Goal: Task Accomplishment & Management: Use online tool/utility

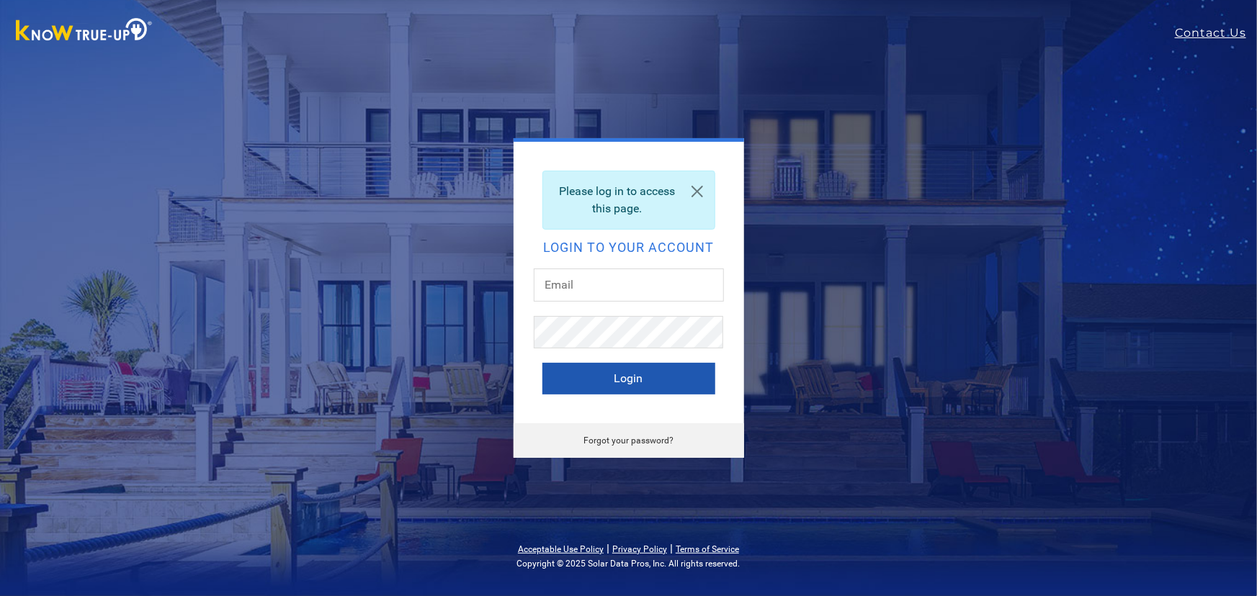
type input "[EMAIL_ADDRESS][DOMAIN_NAME]"
click at [650, 385] on button "Login" at bounding box center [628, 379] width 173 height 32
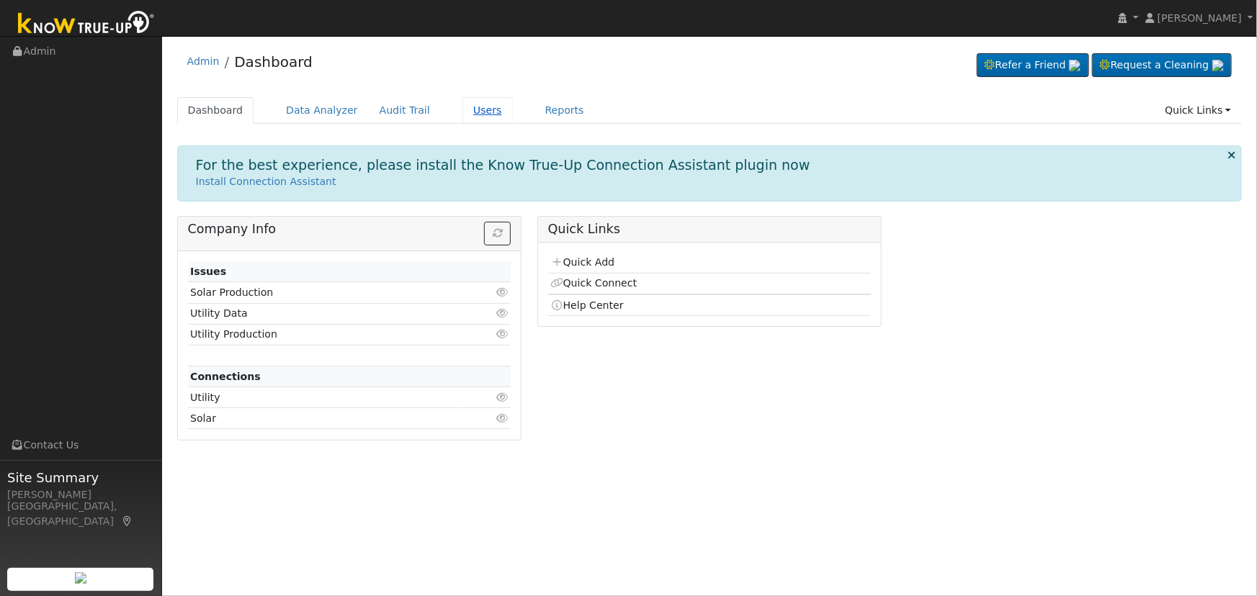
click at [462, 112] on link "Users" at bounding box center [487, 110] width 50 height 27
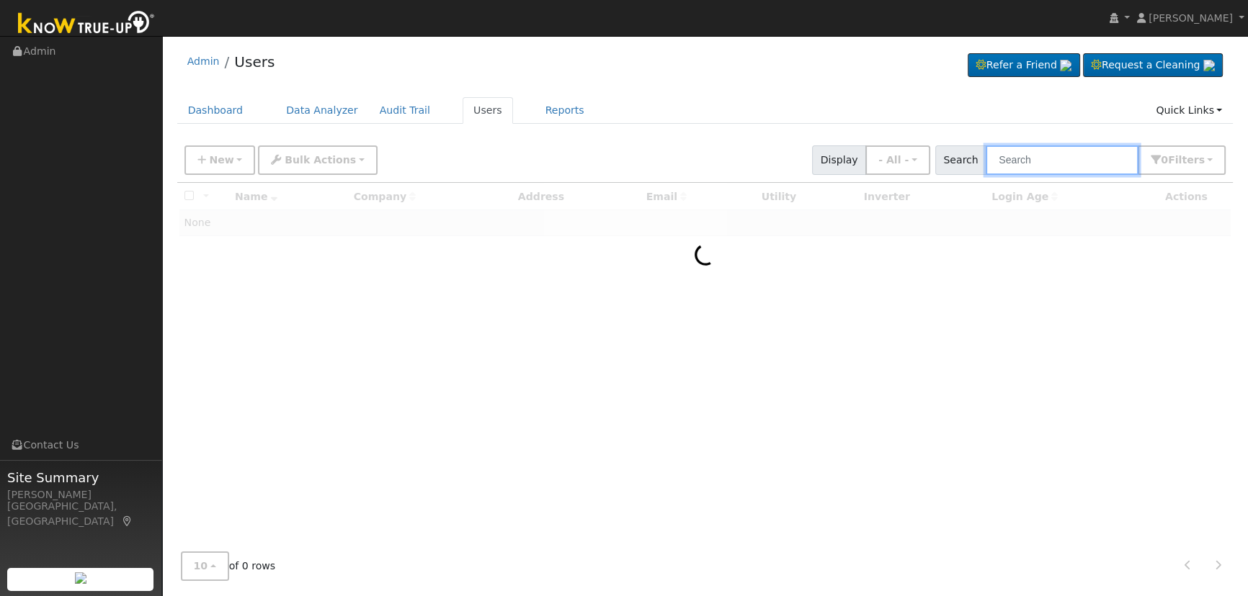
click at [1036, 160] on input "text" at bounding box center [1061, 160] width 153 height 30
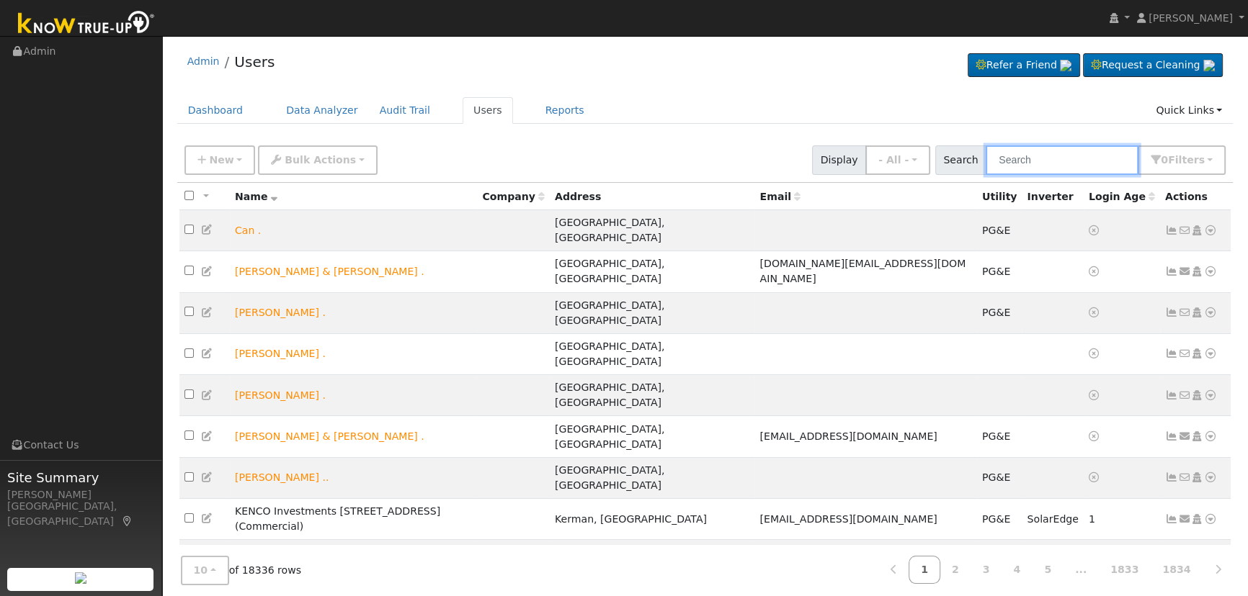
paste input "[PHONE_NUMBER]"
type input "661-302-7161"
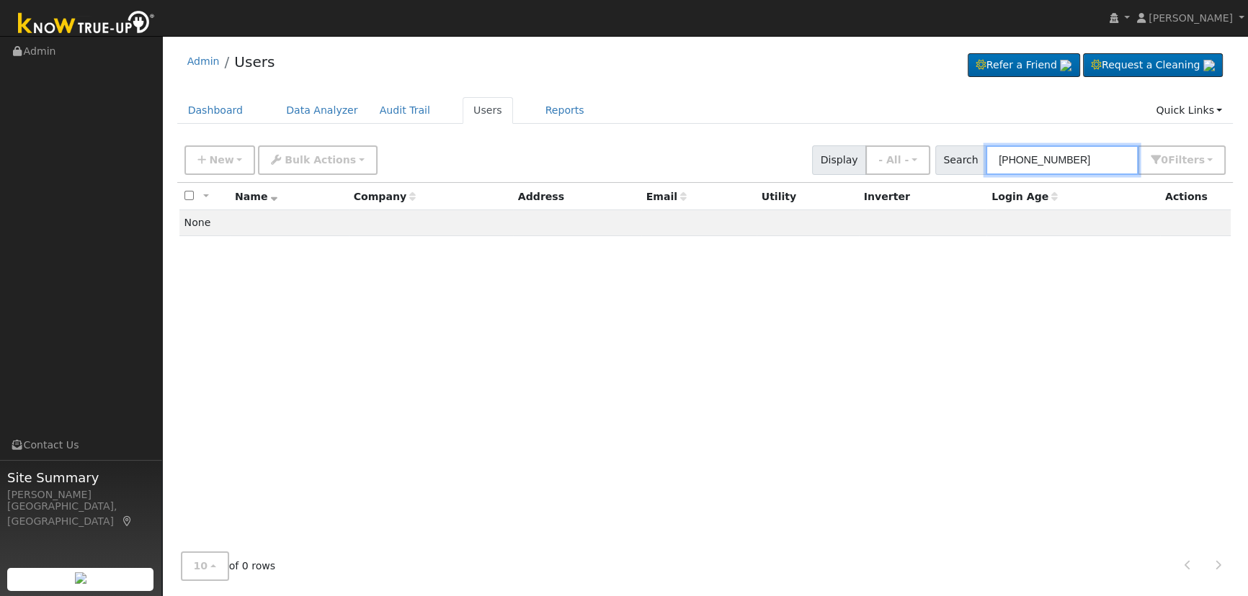
drag, startPoint x: 1089, startPoint y: 153, endPoint x: 833, endPoint y: 119, distance: 258.6
click at [836, 120] on div "Admin Users Refer a Friend Request a Cleaning" at bounding box center [704, 317] width 1071 height 549
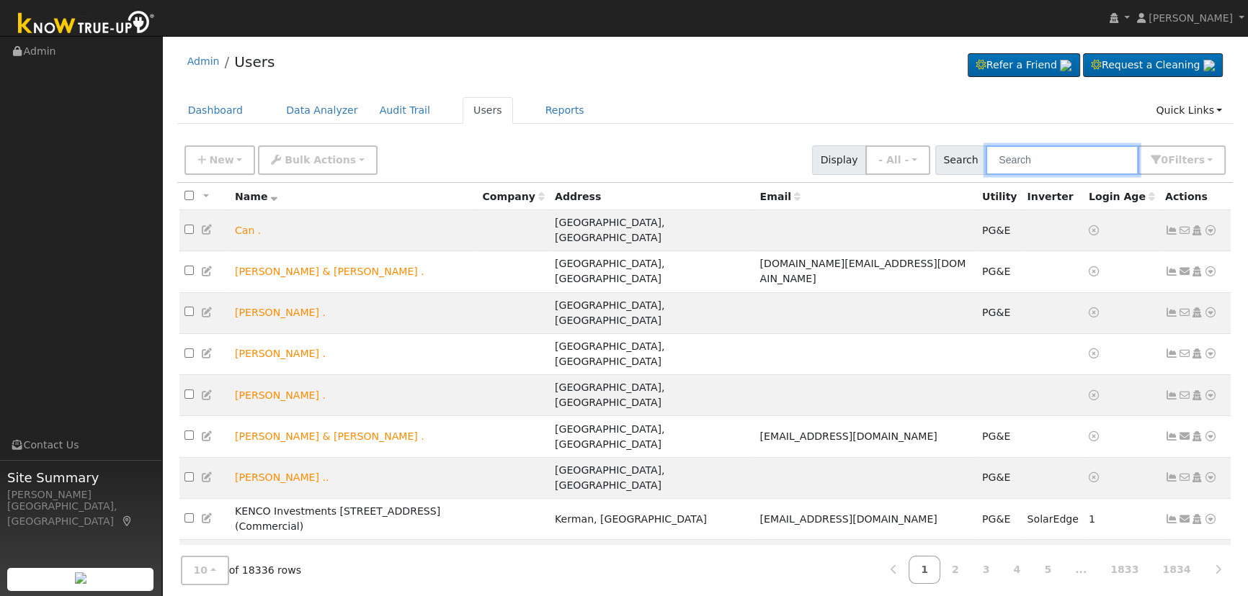
click at [1077, 169] on input "text" at bounding box center [1061, 160] width 153 height 30
paste input "[PERSON_NAME]"
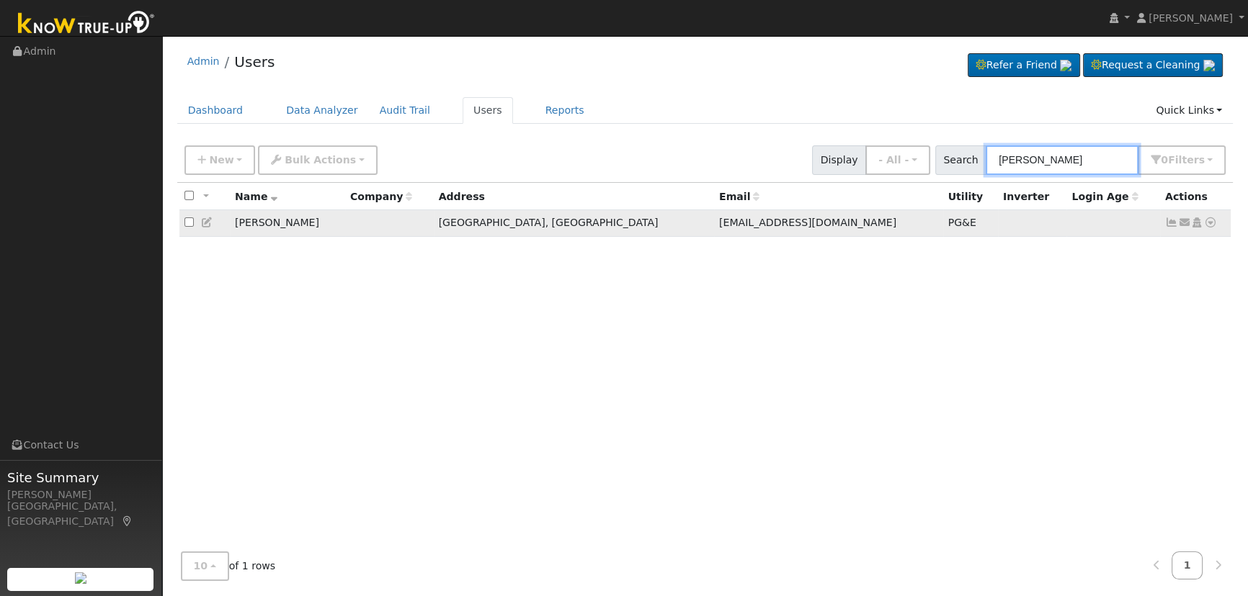
type input "[PERSON_NAME]"
click at [1174, 220] on icon at bounding box center [1171, 223] width 13 height 10
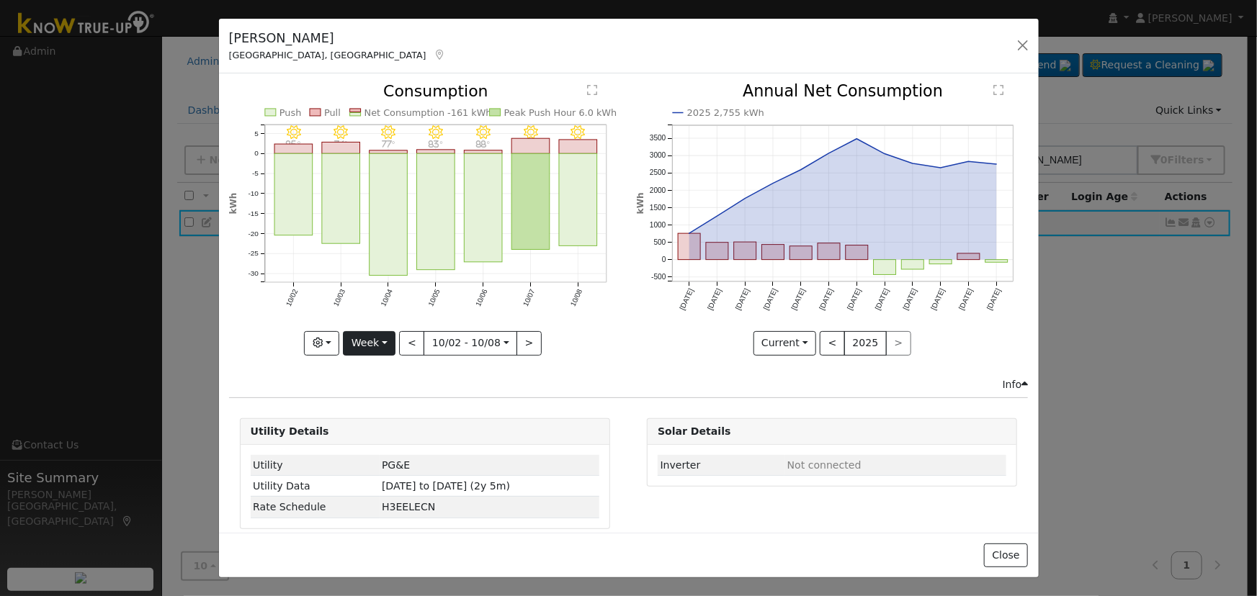
click at [370, 326] on icon "10/08 - Clear 89° 10/07 - Clear 92° 10/06 - Clear 88° 10/05 - MostlyClear 83° 1…" at bounding box center [425, 215] width 392 height 263
click at [381, 334] on button "Week" at bounding box center [369, 343] width 53 height 24
click at [377, 363] on link "Day" at bounding box center [394, 372] width 100 height 20
type input "2025-10-08"
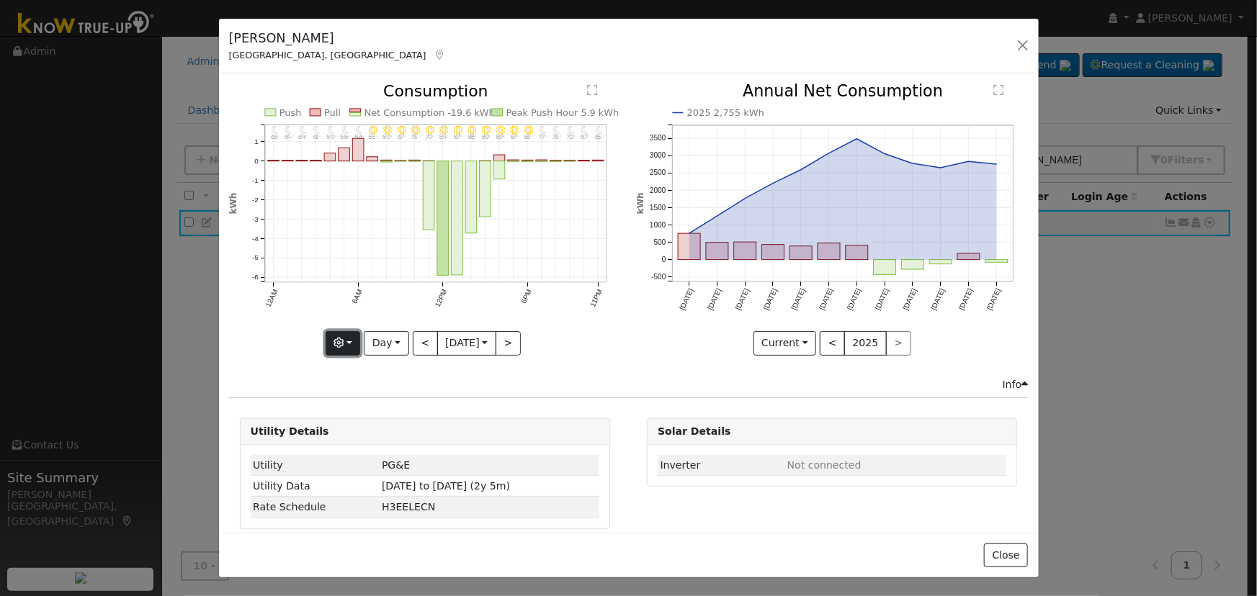
click at [347, 336] on button "button" at bounding box center [343, 343] width 35 height 24
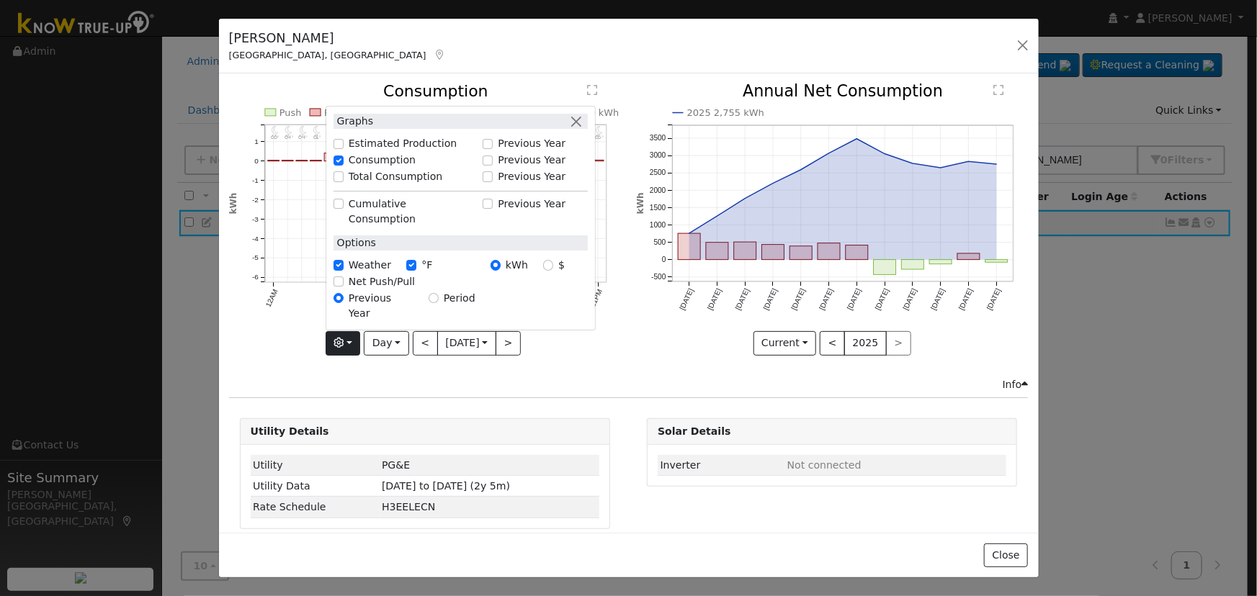
click at [333, 184] on div "Total Consumption" at bounding box center [404, 176] width 142 height 15
click at [326, 186] on div "Total Consumption" at bounding box center [404, 177] width 157 height 17
click at [333, 182] on input "Total Consumption" at bounding box center [338, 177] width 10 height 10
checkbox input "true"
click at [574, 129] on button "button" at bounding box center [576, 121] width 15 height 15
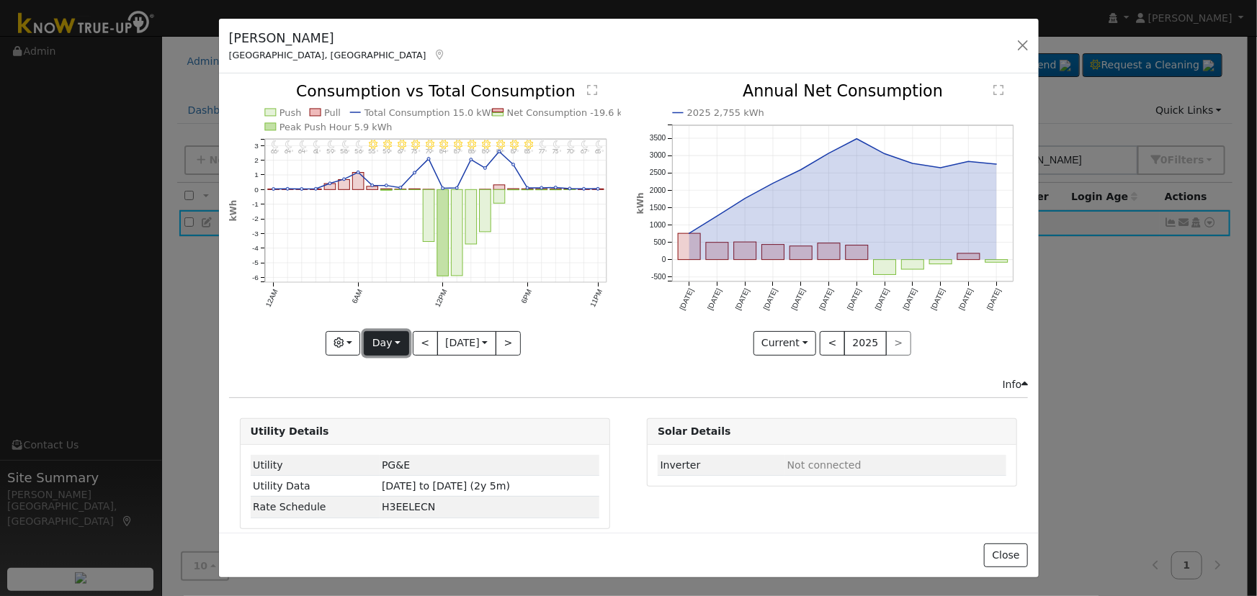
click at [389, 331] on button "Day" at bounding box center [386, 343] width 45 height 24
click at [396, 407] on link "Month" at bounding box center [414, 413] width 100 height 20
type input "2025-09-01"
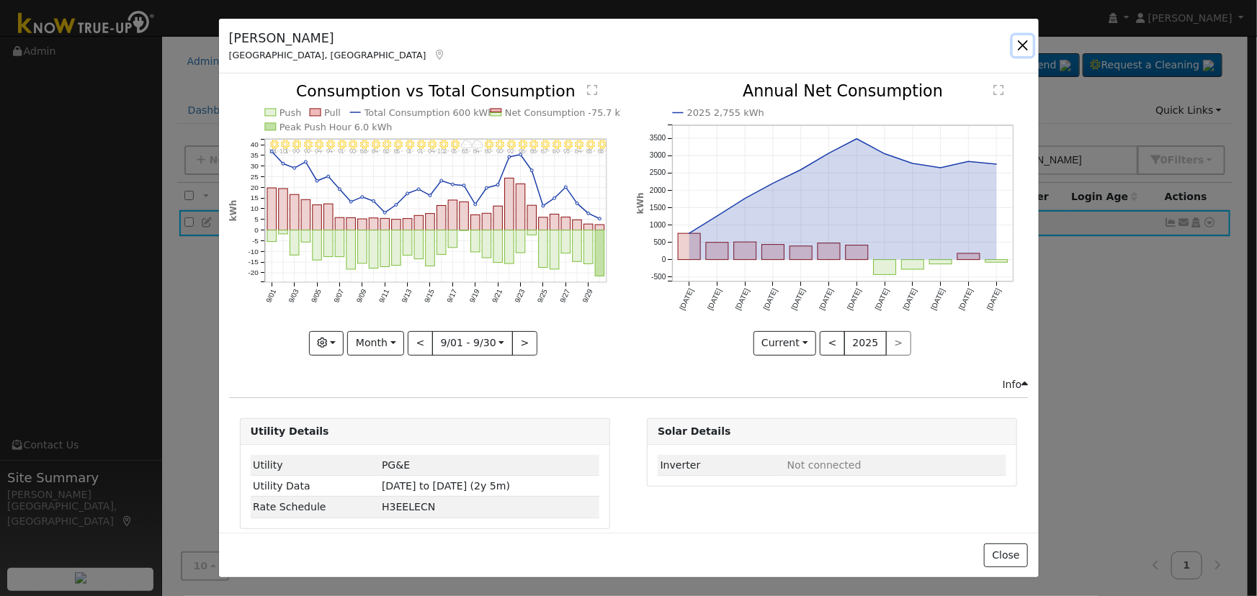
click at [1031, 45] on button "button" at bounding box center [1023, 45] width 20 height 20
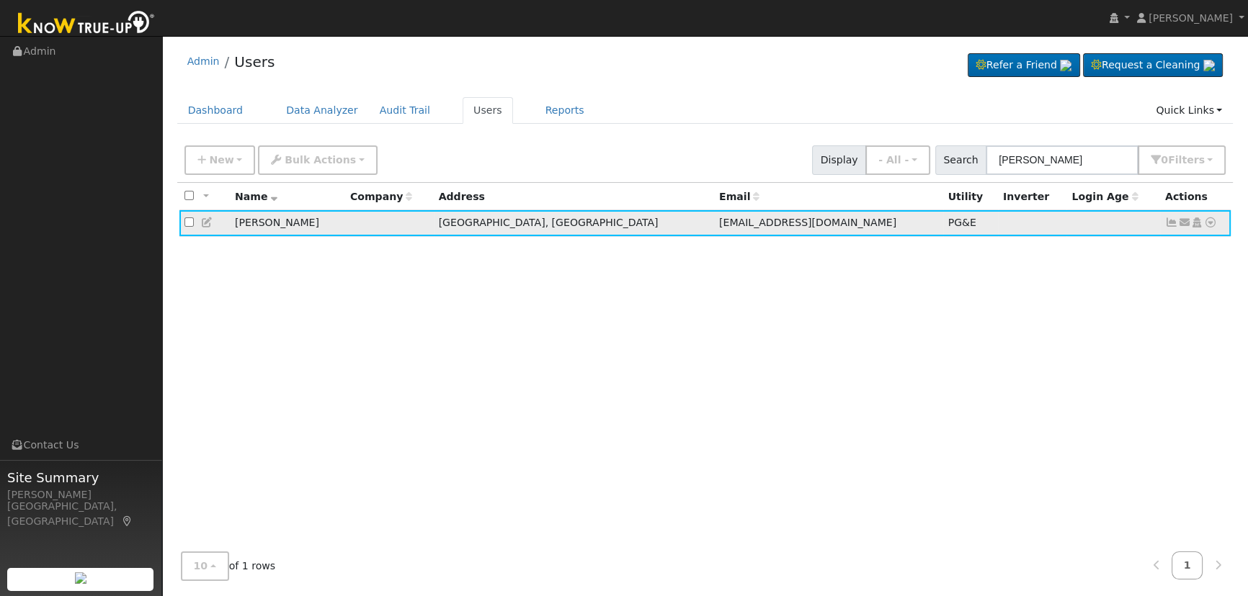
click at [1184, 222] on icon at bounding box center [1184, 223] width 13 height 10
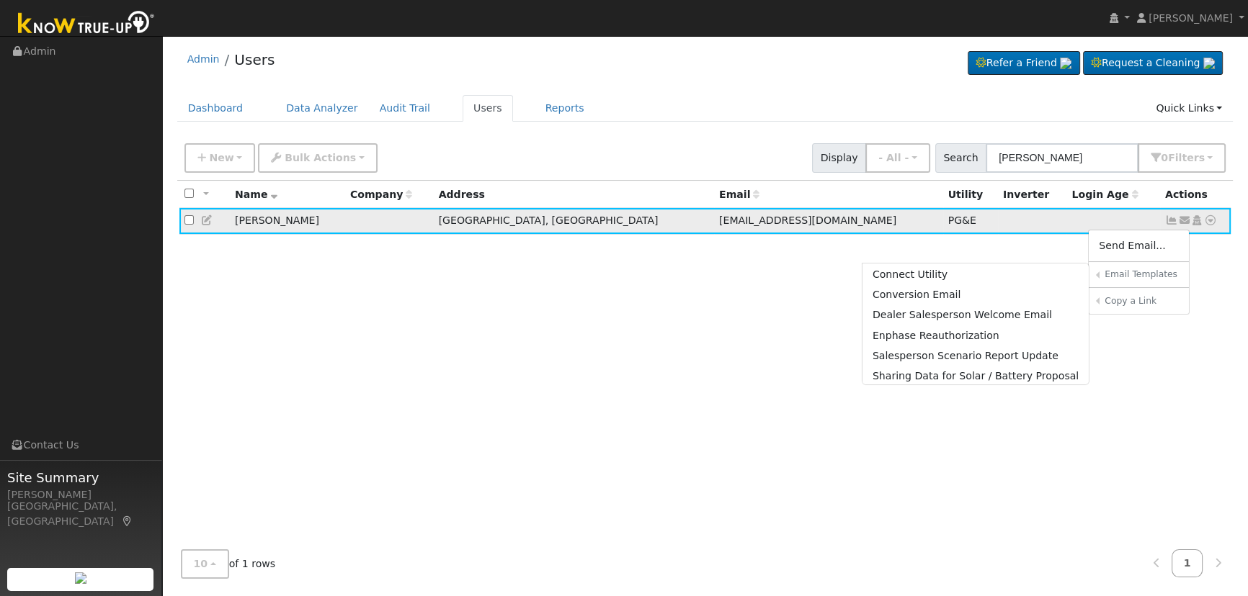
scroll to position [130, 0]
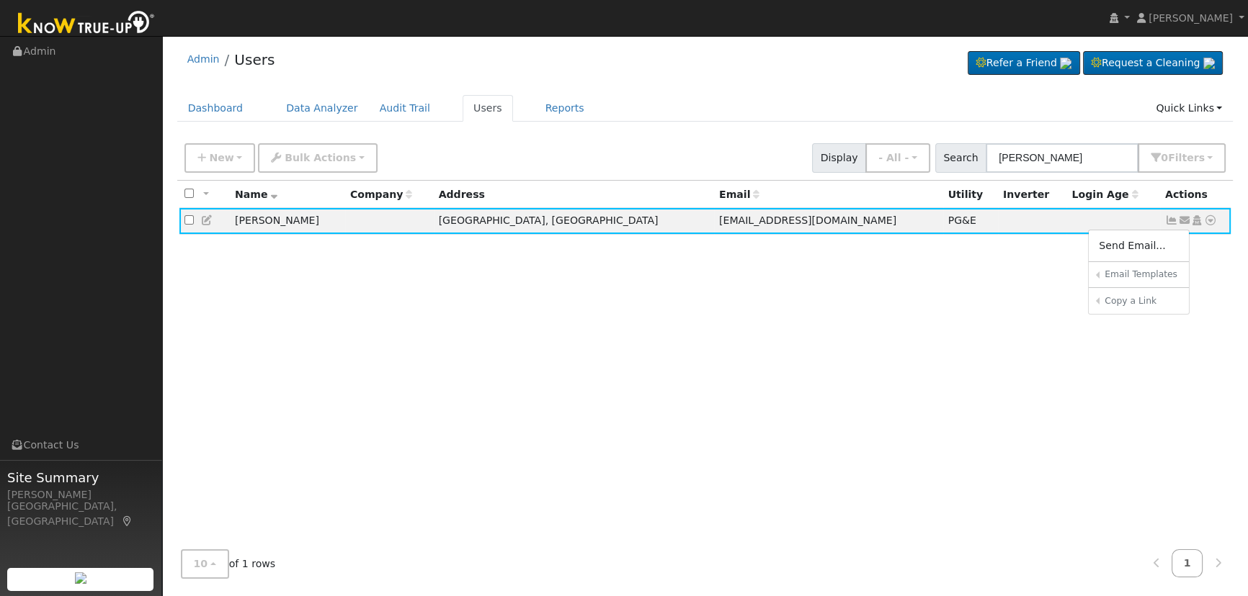
click at [0, 0] on link "Enphase Reauthorization" at bounding box center [0, 0] width 0 height 0
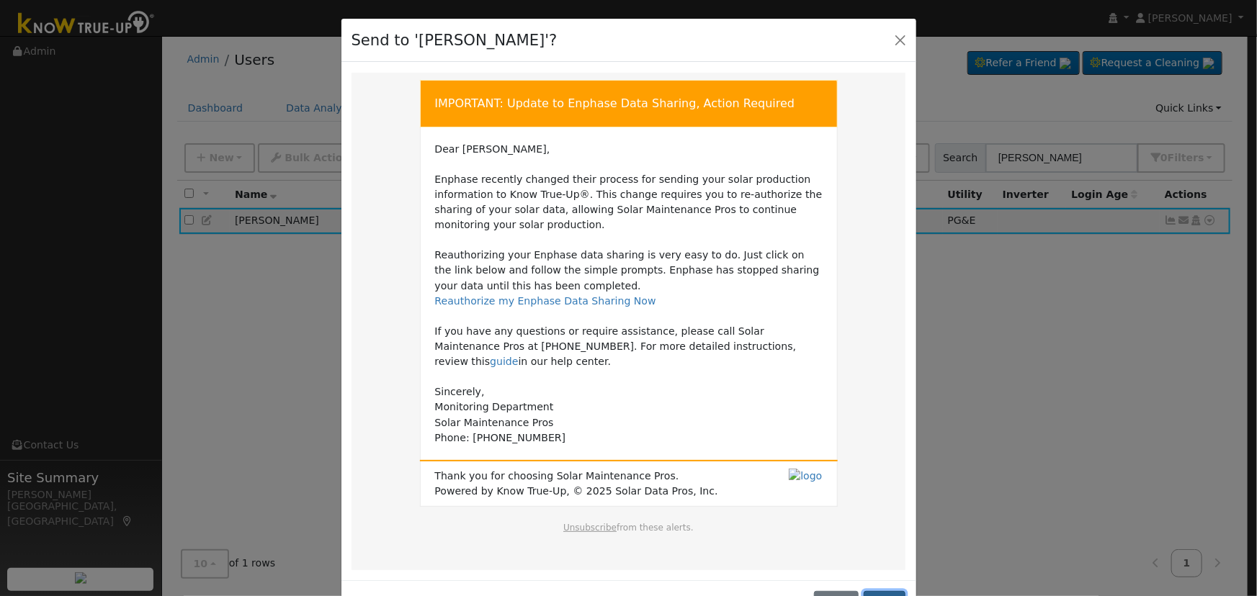
click at [877, 591] on button "Send" at bounding box center [885, 603] width 42 height 24
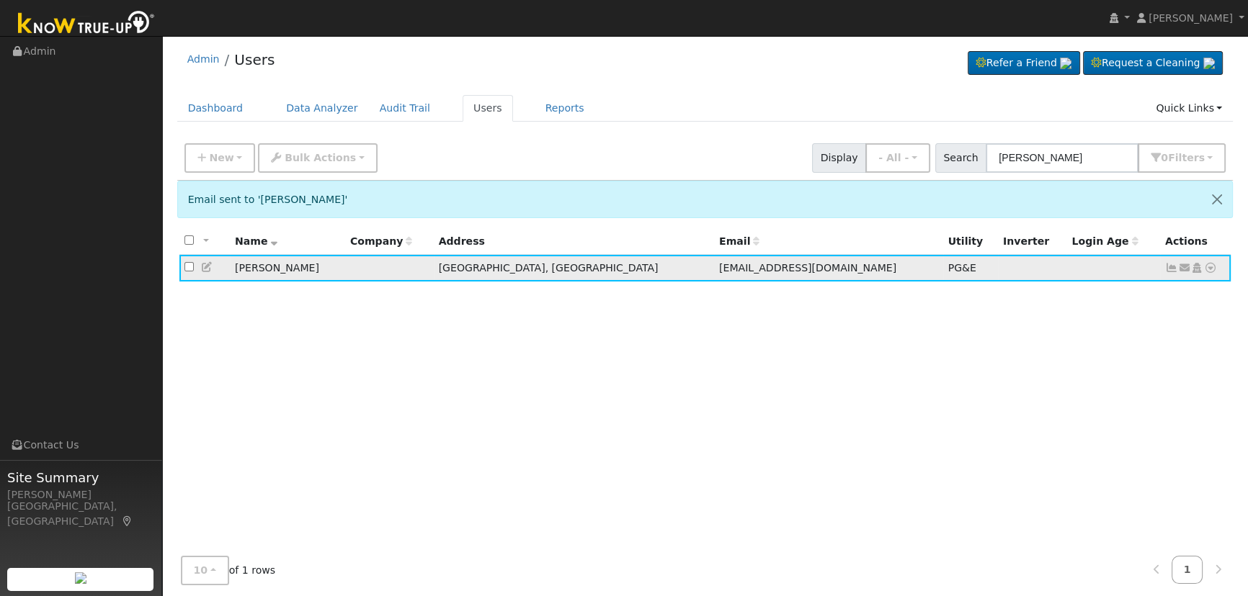
click at [1167, 267] on icon at bounding box center [1171, 268] width 13 height 10
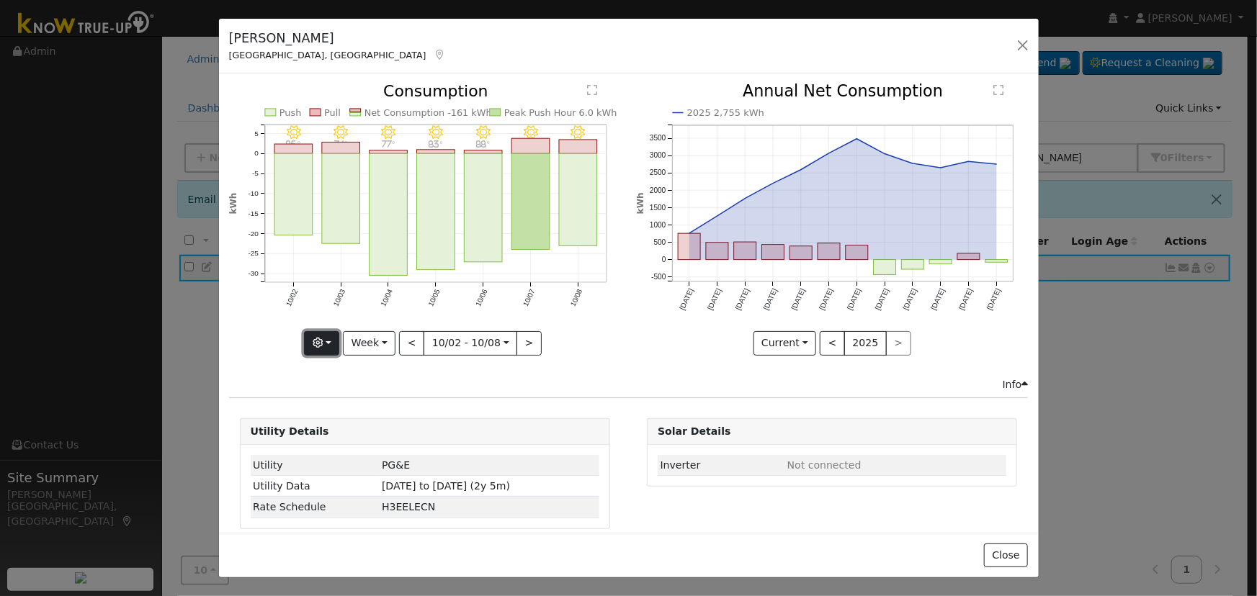
click at [331, 338] on button "button" at bounding box center [321, 343] width 35 height 24
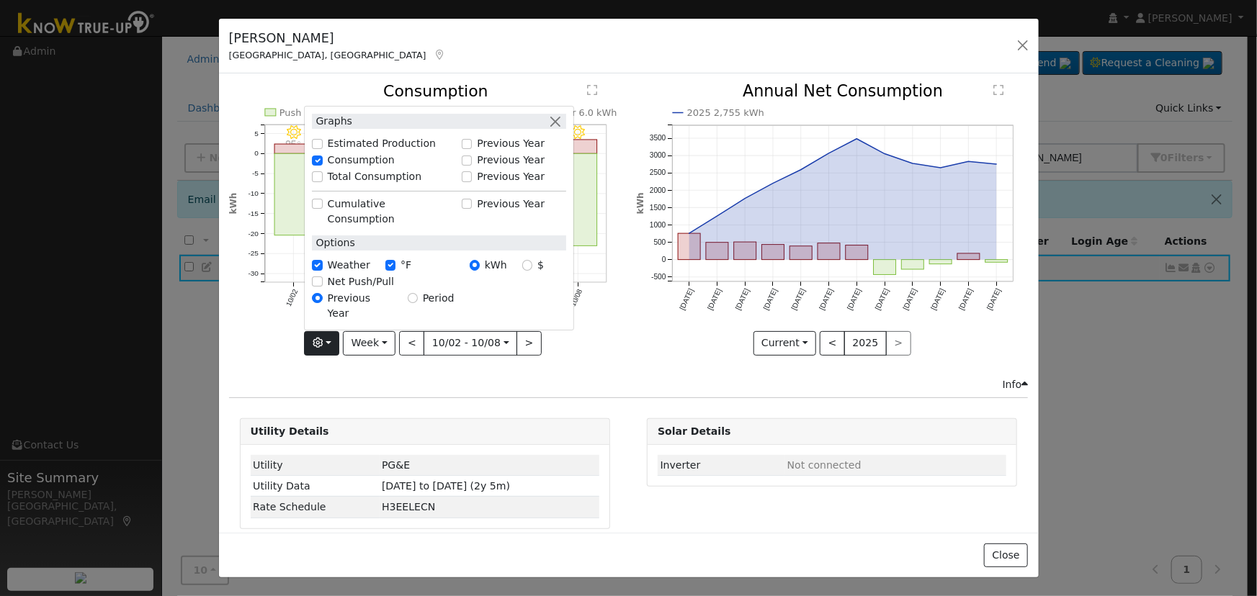
click at [317, 186] on div "Total Consumption" at bounding box center [383, 177] width 157 height 17
click at [318, 182] on input "Total Consumption" at bounding box center [317, 177] width 10 height 10
checkbox input "true"
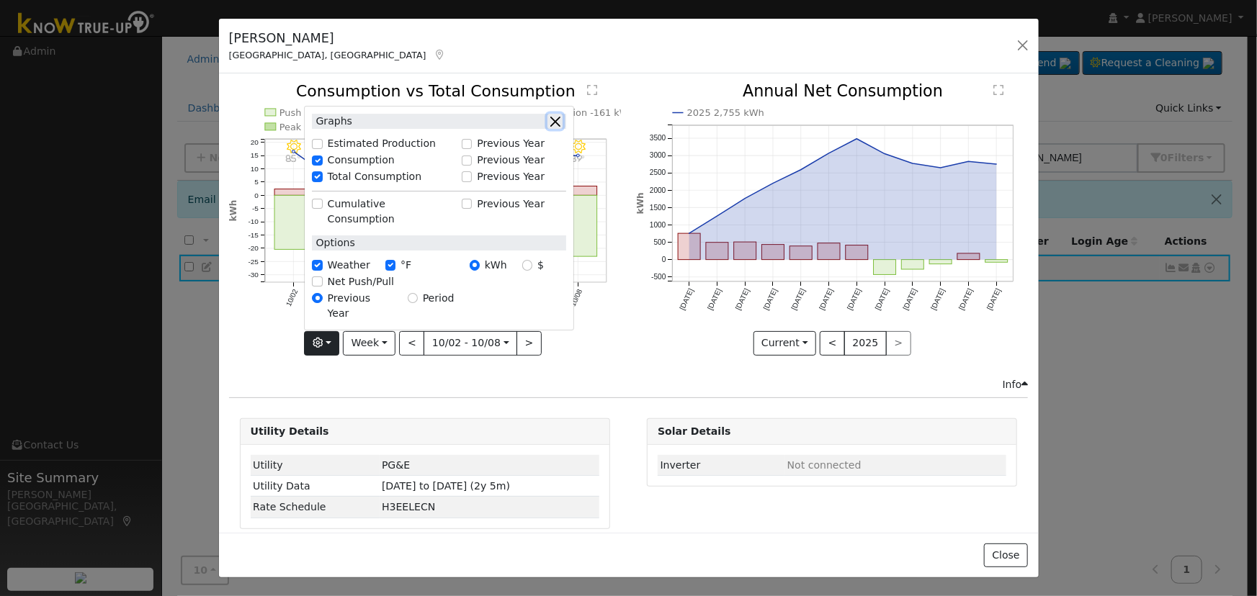
click at [555, 129] on button "button" at bounding box center [554, 121] width 15 height 15
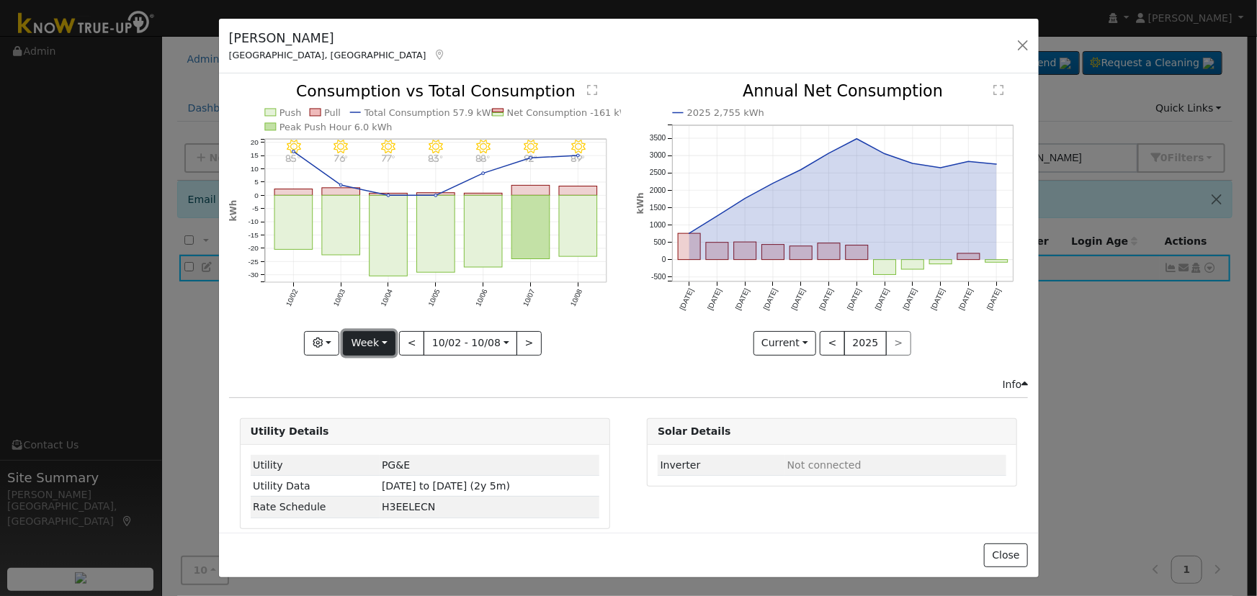
click at [362, 344] on button "Week" at bounding box center [369, 343] width 53 height 24
click at [571, 323] on icon "10/08 - Clear 89° 10/07 - Clear 92° 10/06 - Clear 88° 10/05 - MostlyClear 83° 1…" at bounding box center [425, 219] width 392 height 270
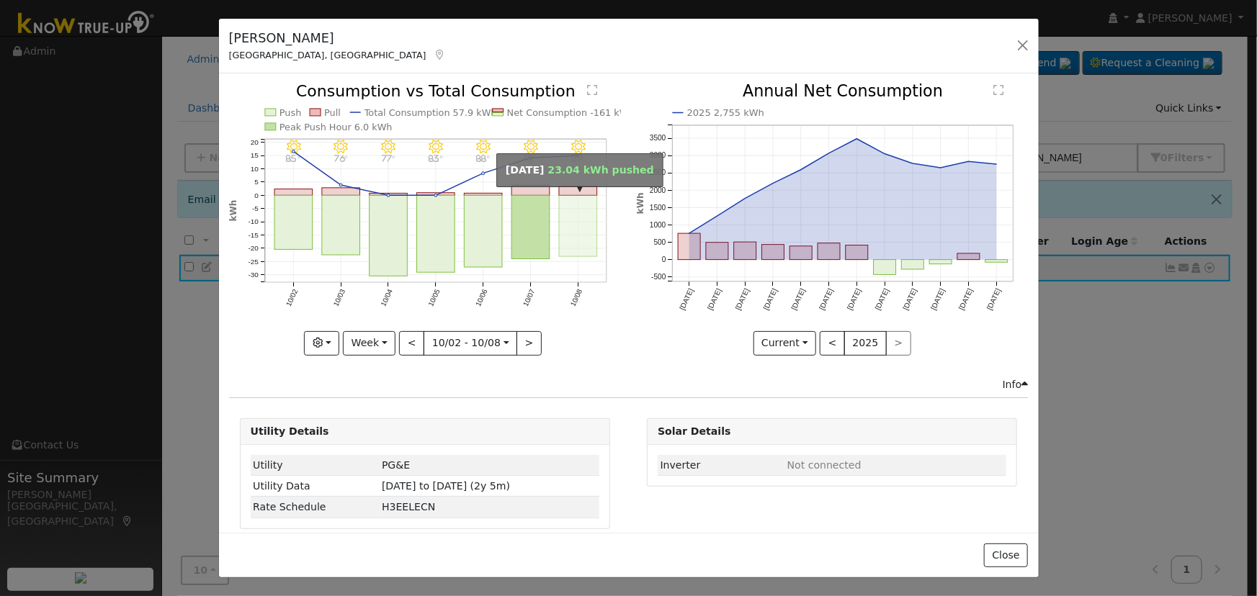
click at [580, 219] on rect "onclick=""" at bounding box center [578, 226] width 38 height 61
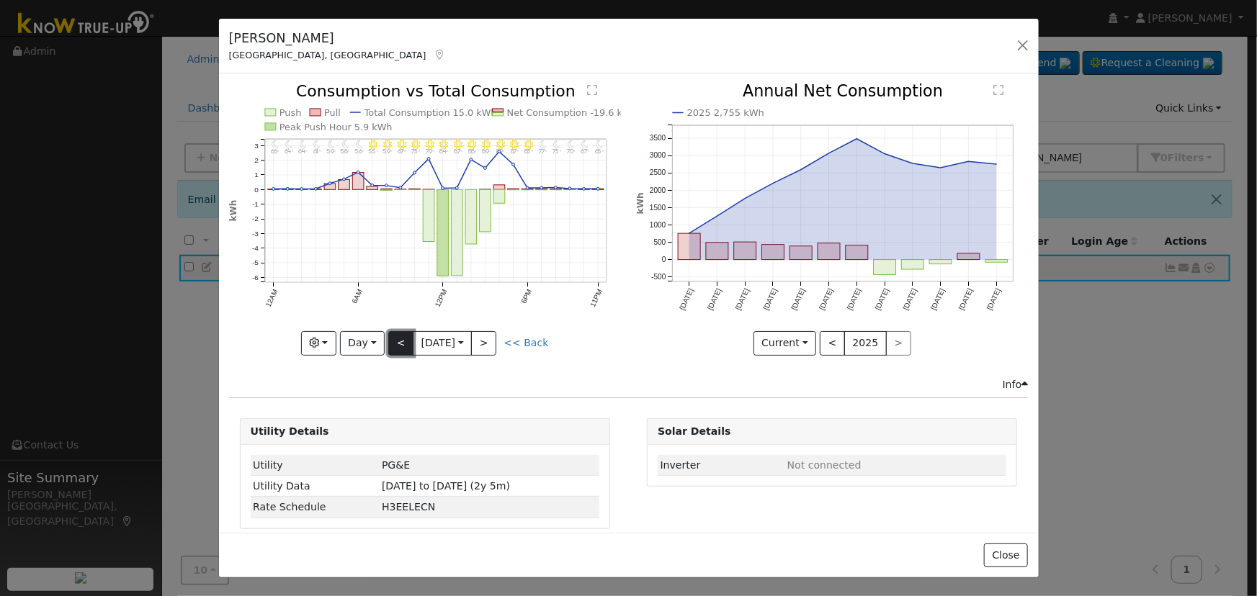
click at [396, 340] on button "<" at bounding box center [400, 343] width 25 height 24
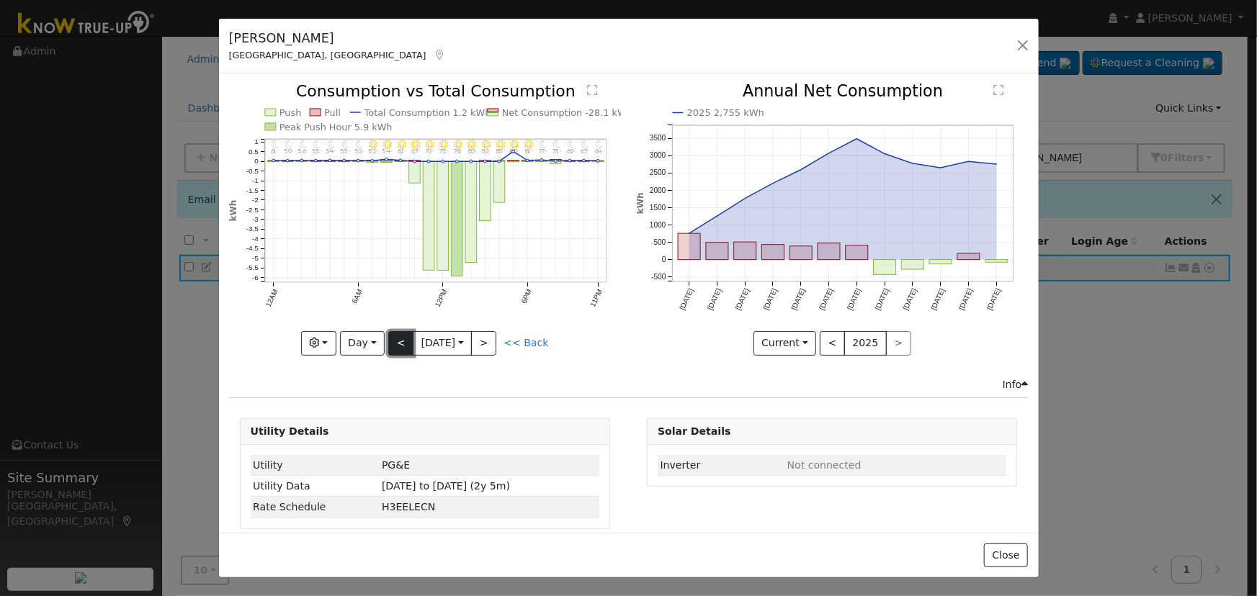
click at [396, 340] on button "<" at bounding box center [400, 343] width 25 height 24
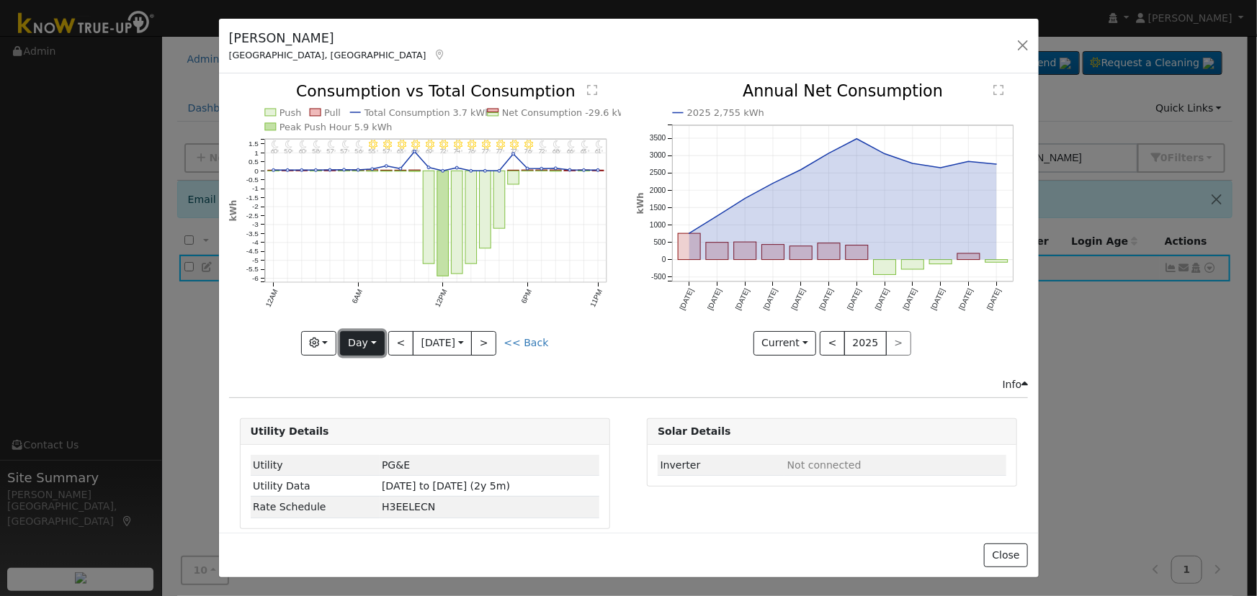
click at [357, 339] on button "Day" at bounding box center [362, 343] width 45 height 24
click at [396, 413] on link "Month" at bounding box center [391, 413] width 100 height 20
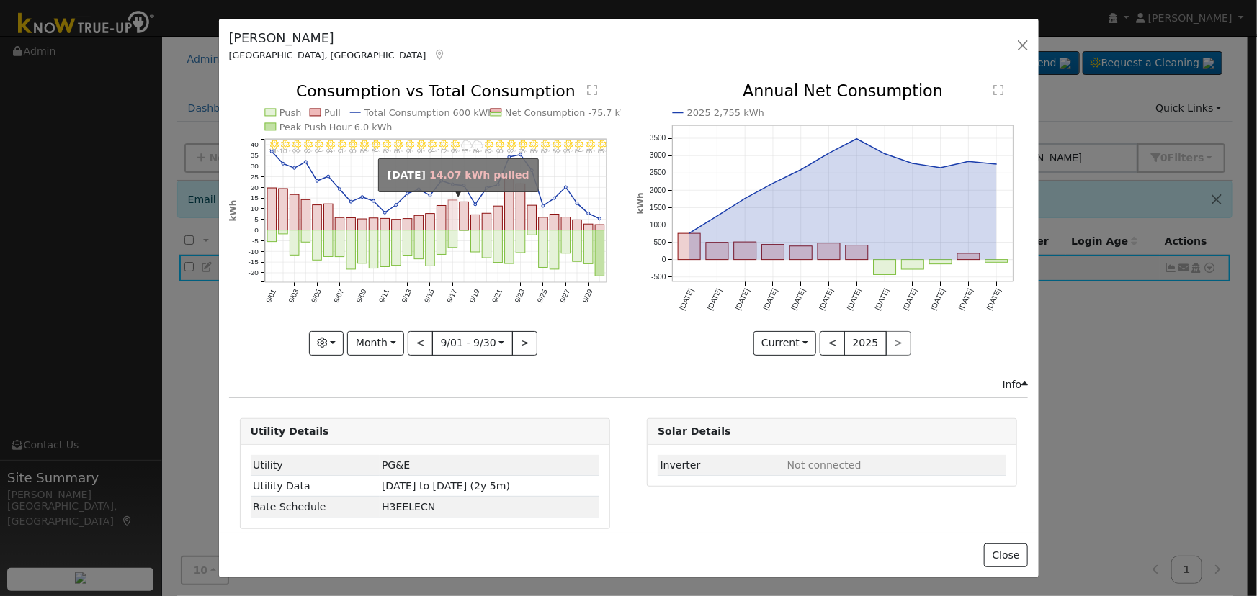
click at [454, 218] on rect "onclick=""" at bounding box center [452, 215] width 9 height 30
type input "2025-09-17"
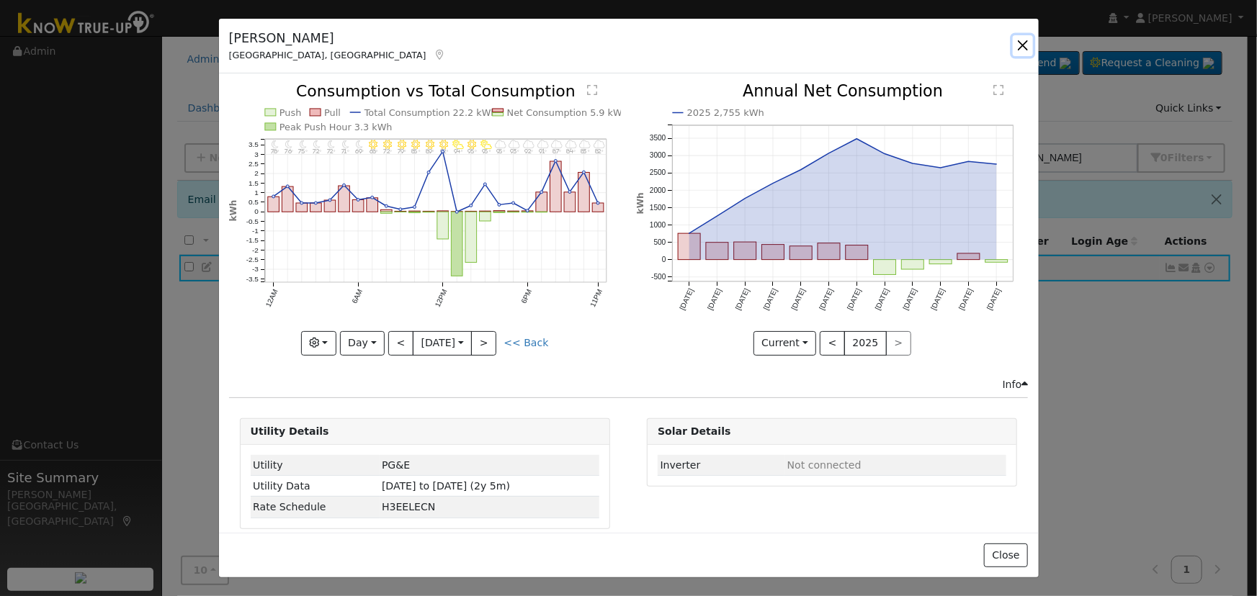
click at [1023, 46] on button "button" at bounding box center [1023, 45] width 20 height 20
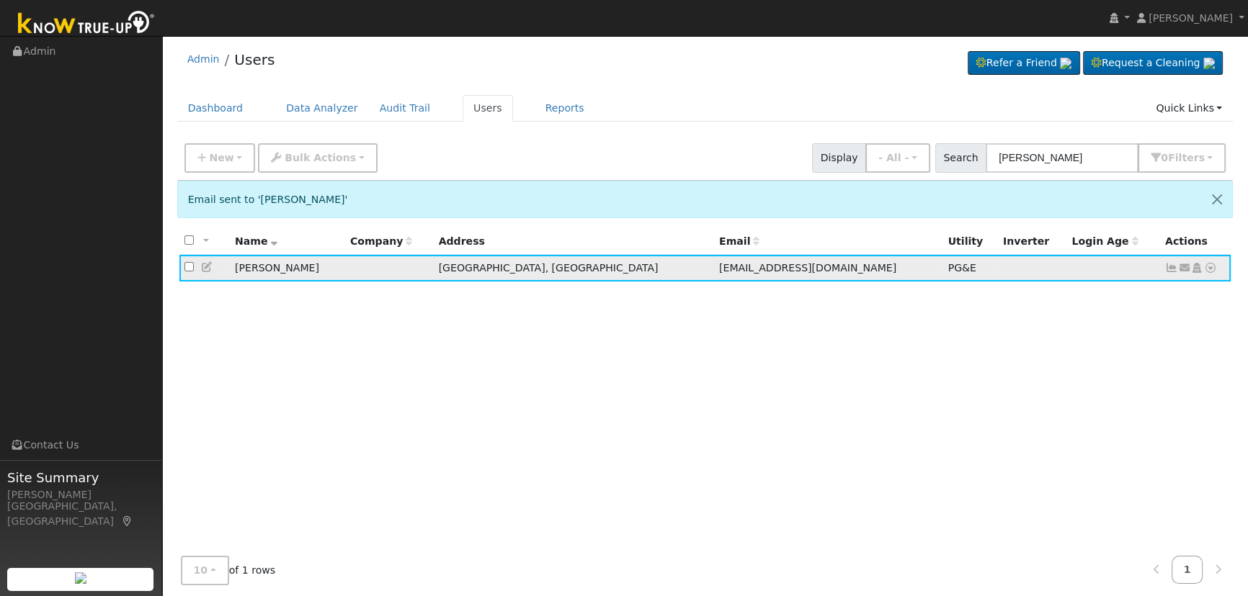
click at [1167, 266] on icon at bounding box center [1171, 268] width 13 height 10
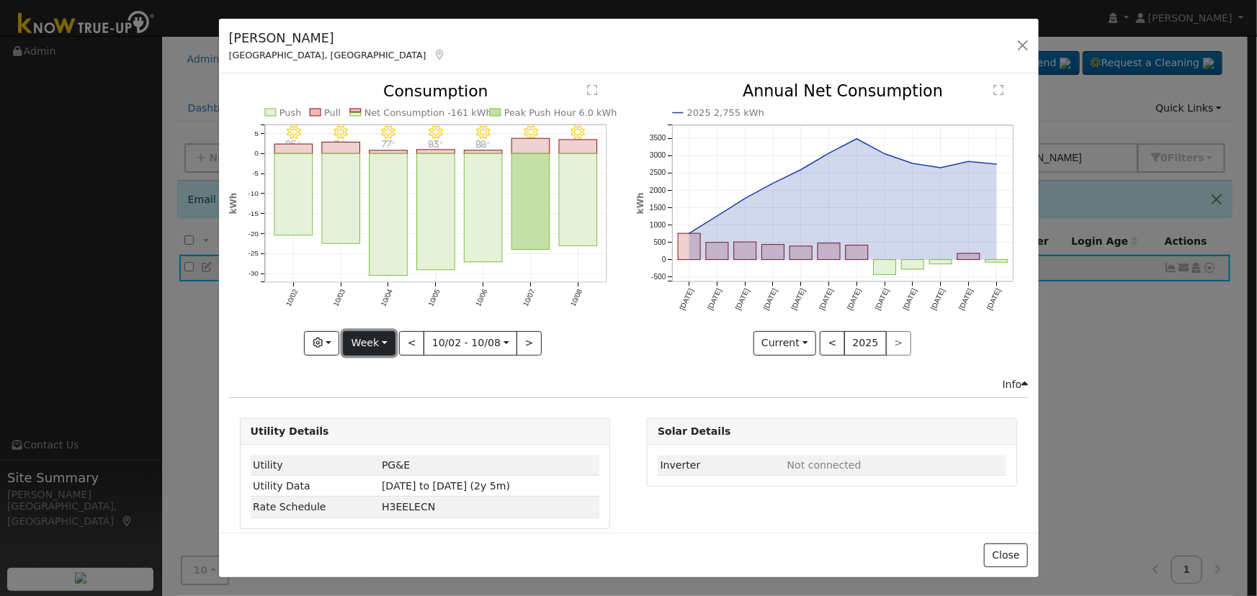
click at [385, 338] on button "Week" at bounding box center [369, 343] width 53 height 24
click at [386, 362] on link "Day" at bounding box center [394, 372] width 100 height 20
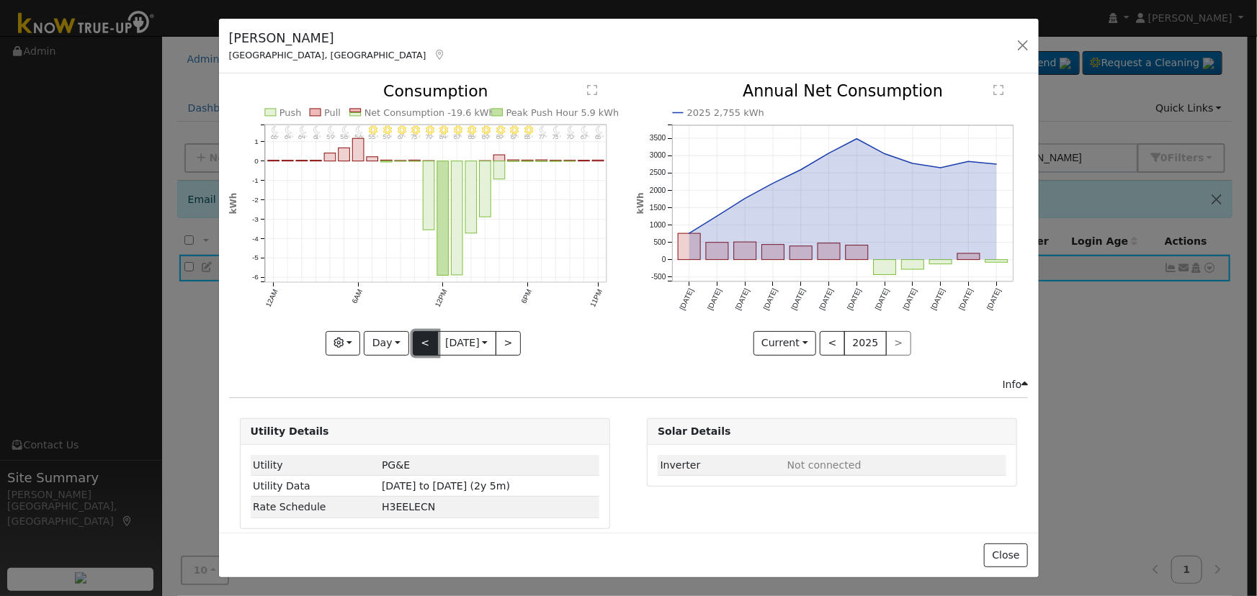
click at [413, 340] on button "<" at bounding box center [425, 343] width 25 height 24
click at [413, 338] on button "<" at bounding box center [425, 343] width 25 height 24
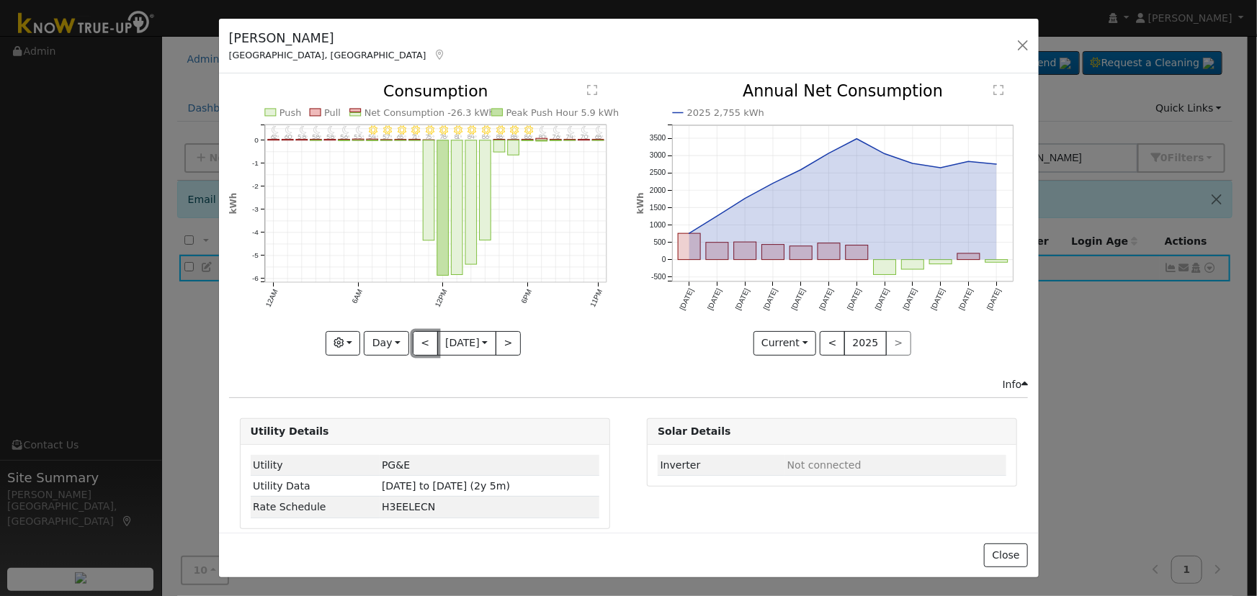
click at [413, 339] on button "<" at bounding box center [425, 343] width 25 height 24
click at [416, 336] on button "<" at bounding box center [425, 343] width 25 height 24
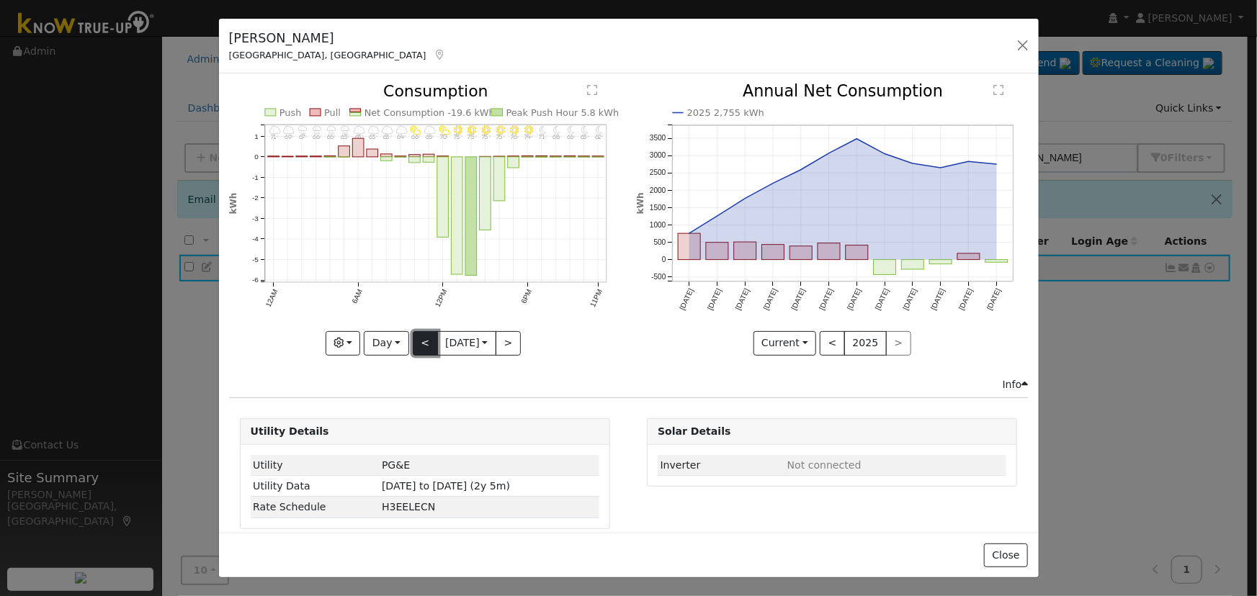
click at [414, 336] on button "<" at bounding box center [425, 343] width 25 height 24
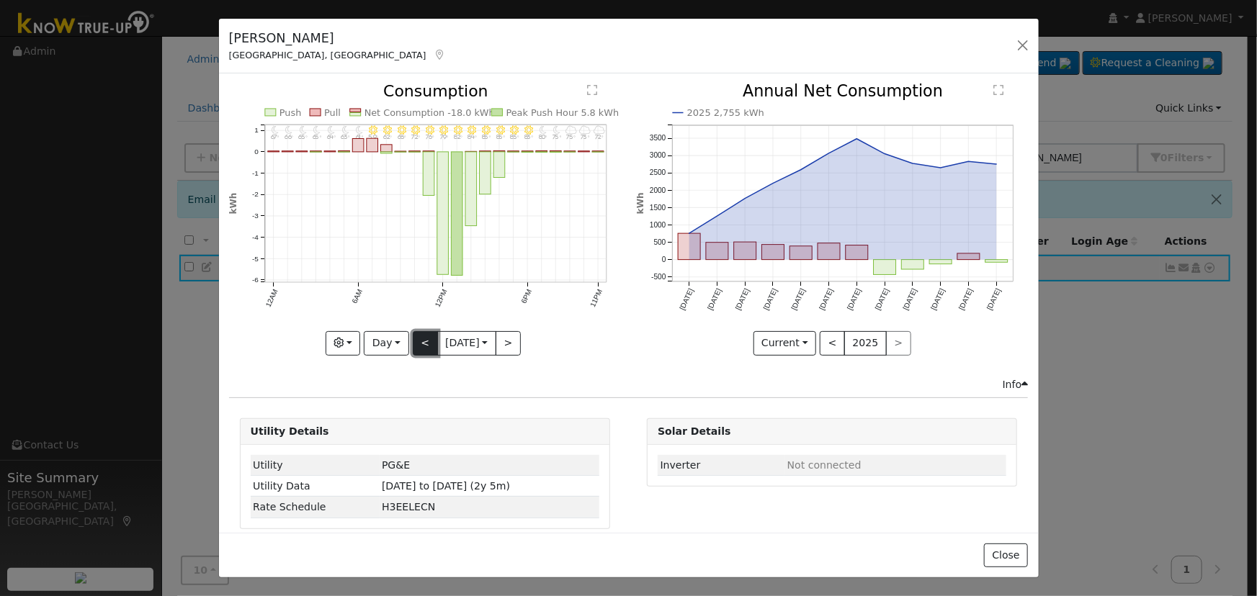
click at [415, 333] on button "<" at bounding box center [425, 343] width 25 height 24
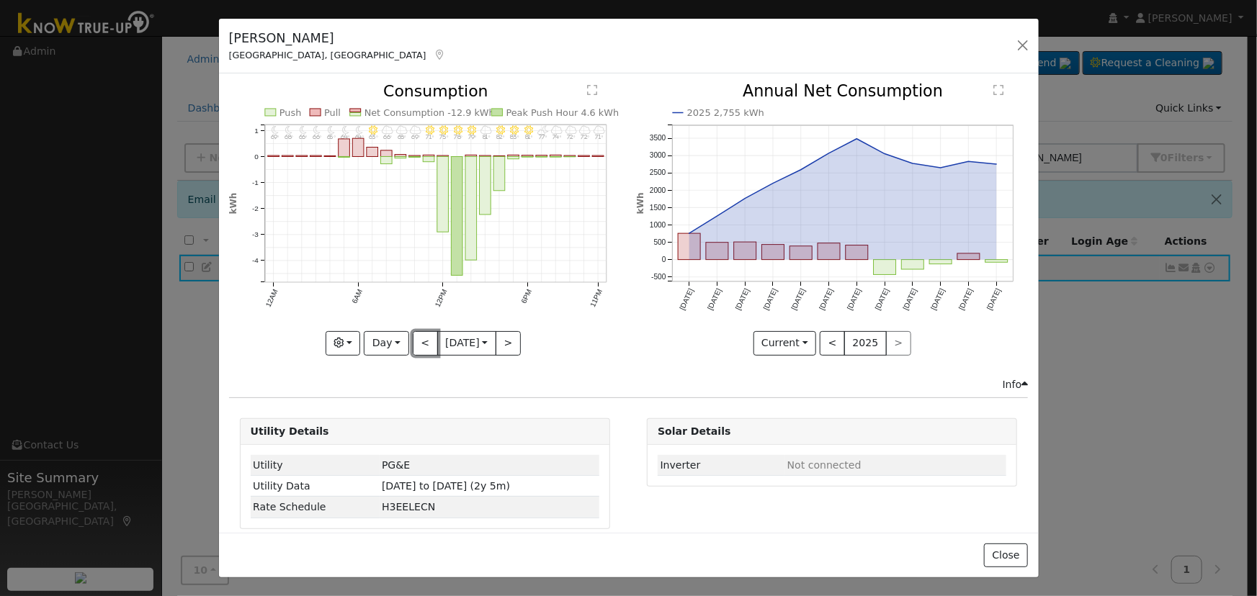
click at [415, 333] on button "<" at bounding box center [425, 343] width 25 height 24
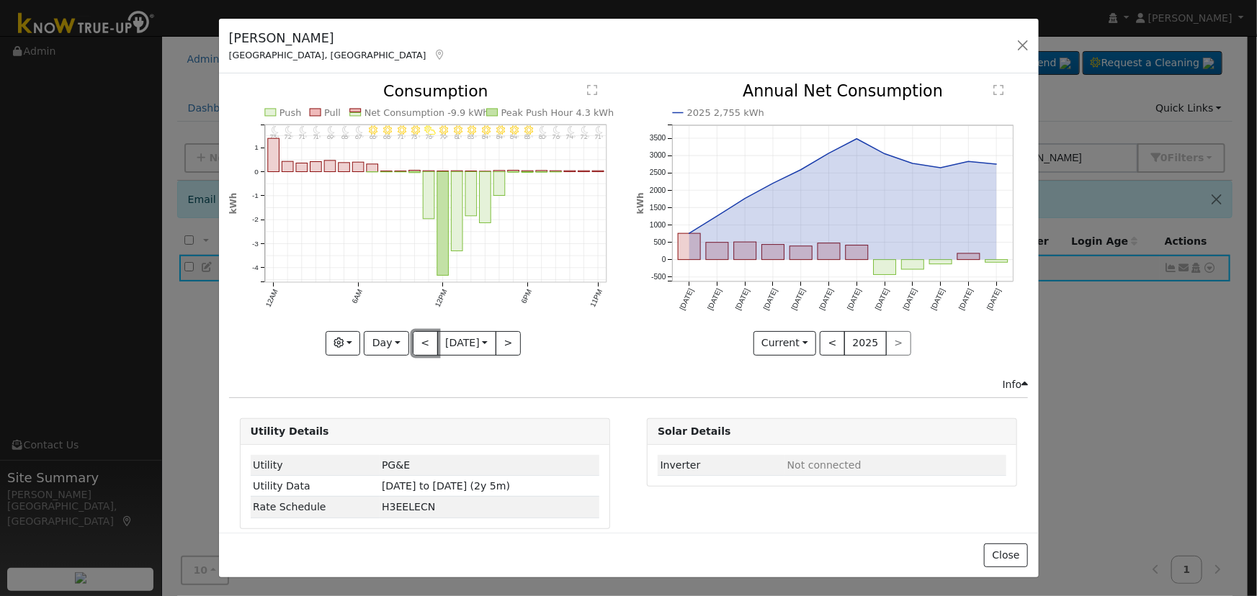
click at [415, 333] on button "<" at bounding box center [425, 343] width 25 height 24
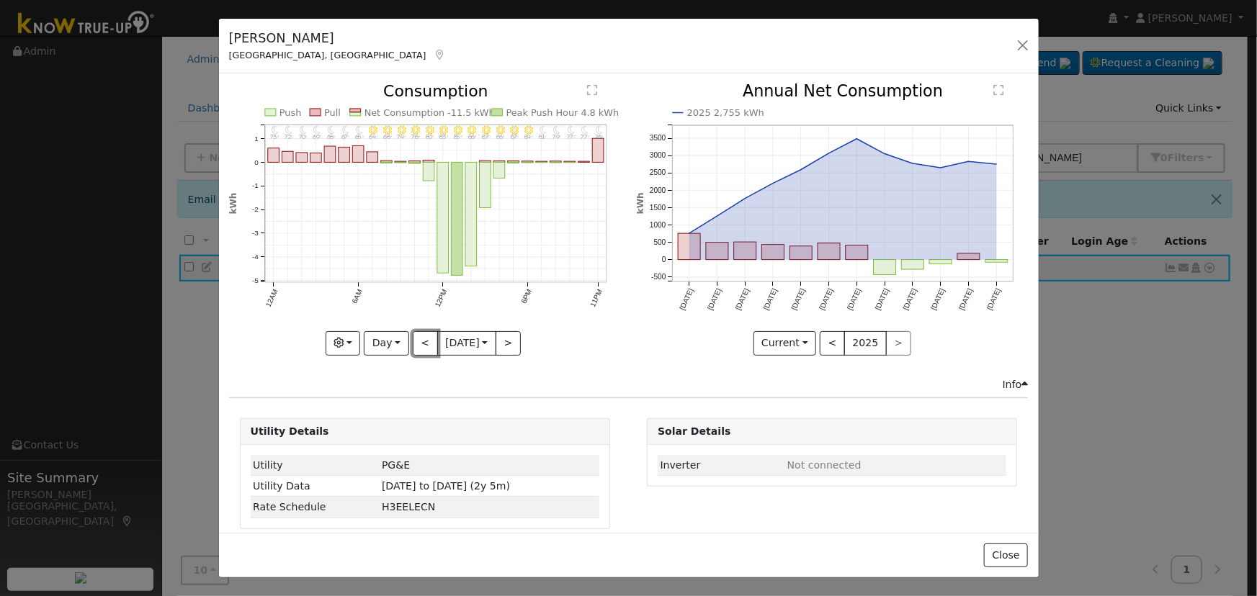
click at [415, 333] on button "<" at bounding box center [425, 343] width 25 height 24
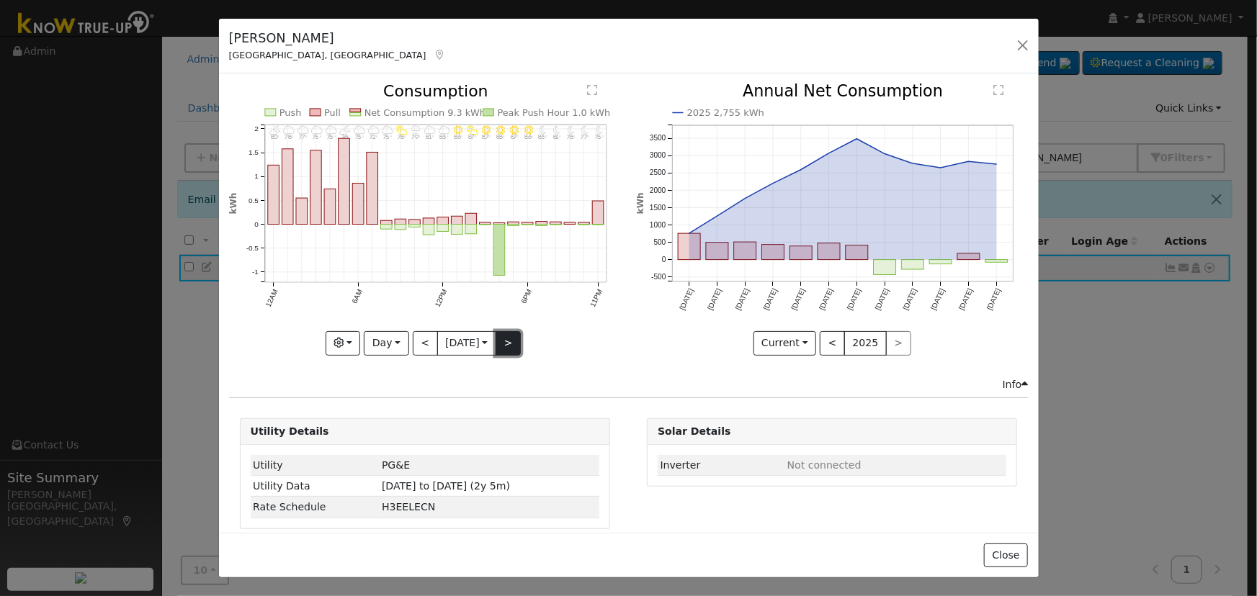
click at [506, 331] on button ">" at bounding box center [508, 343] width 25 height 24
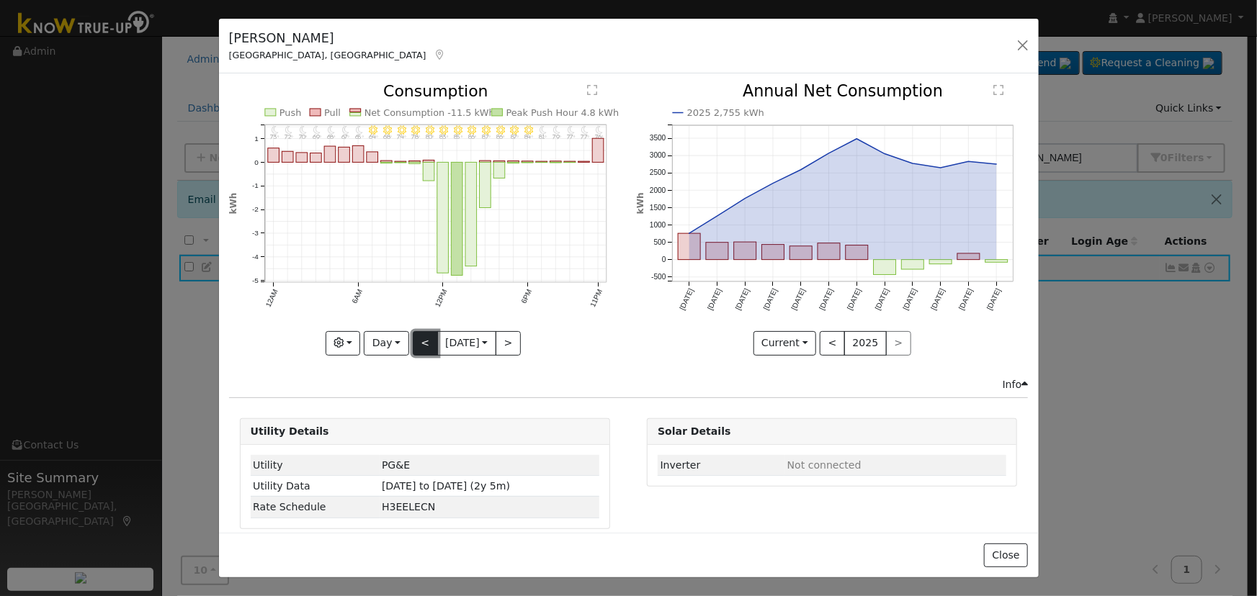
click at [419, 339] on button "<" at bounding box center [425, 343] width 25 height 24
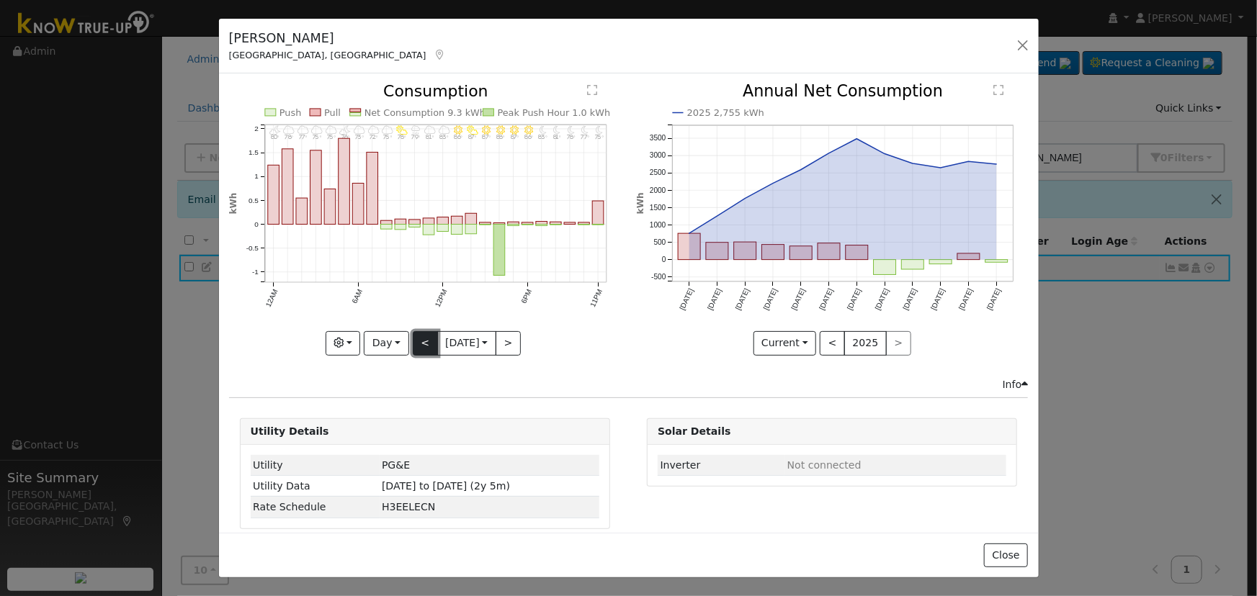
click at [420, 343] on button "<" at bounding box center [425, 343] width 25 height 24
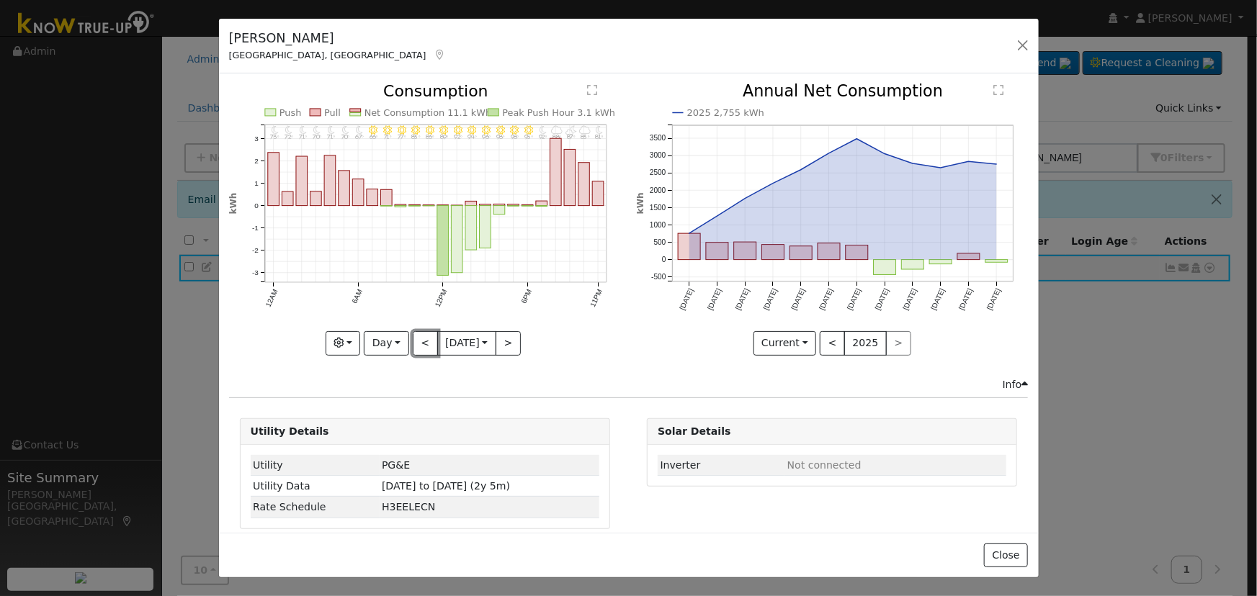
click at [420, 344] on button "<" at bounding box center [425, 343] width 25 height 24
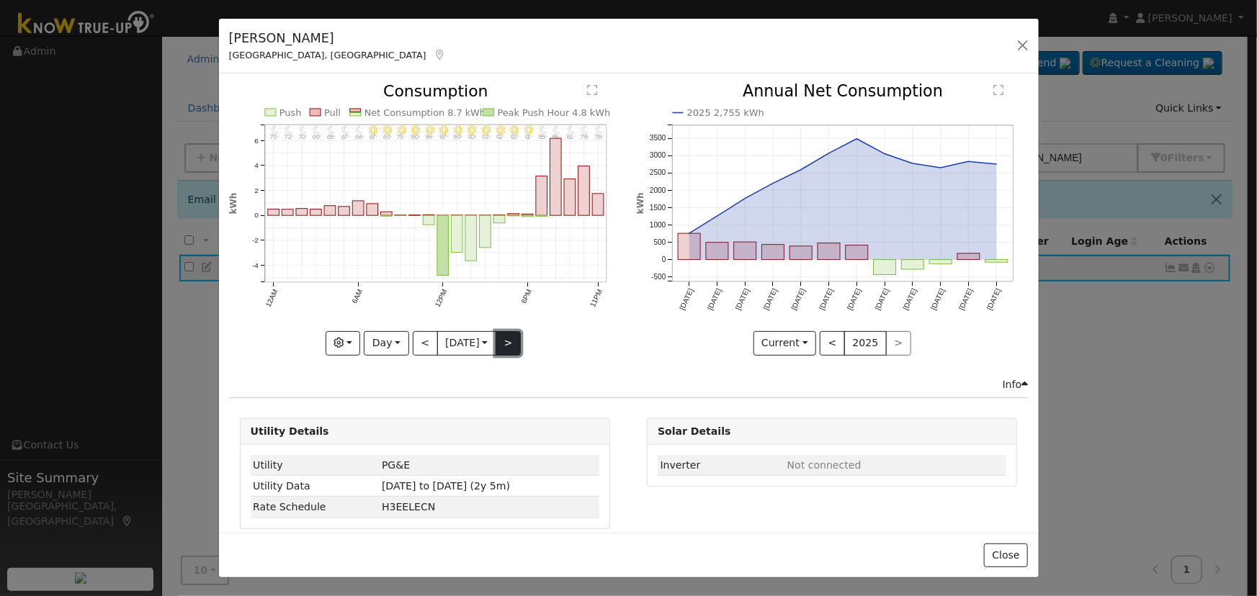
click at [506, 331] on button ">" at bounding box center [508, 343] width 25 height 24
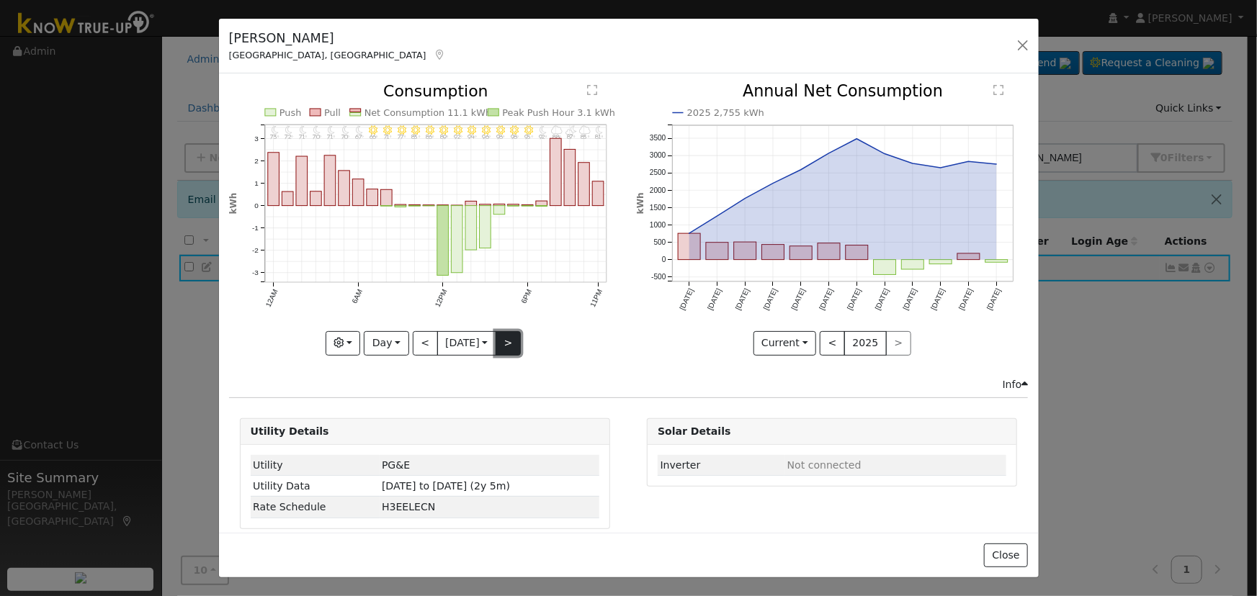
click at [506, 331] on button ">" at bounding box center [508, 343] width 25 height 24
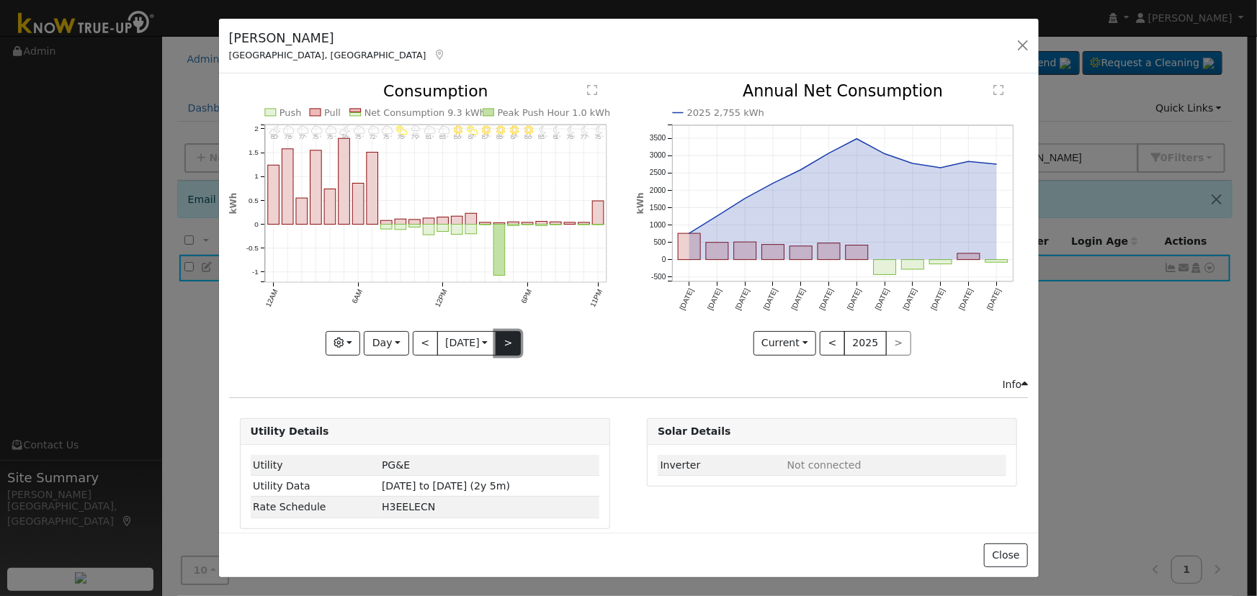
click at [506, 331] on button ">" at bounding box center [508, 343] width 25 height 24
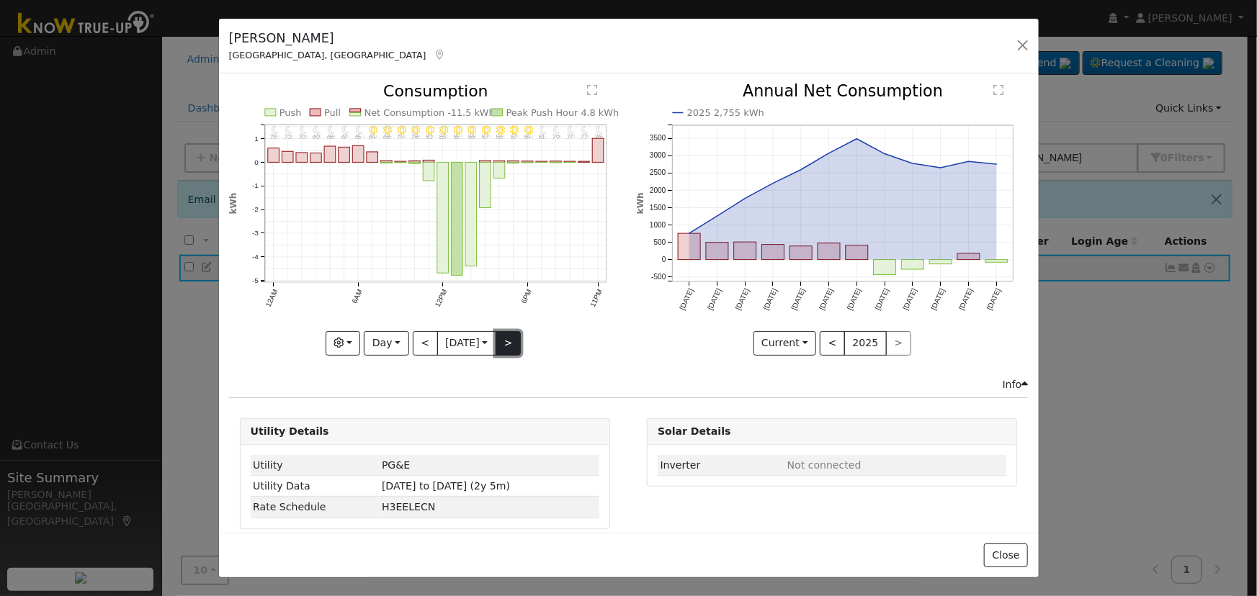
click at [506, 331] on button ">" at bounding box center [508, 343] width 25 height 24
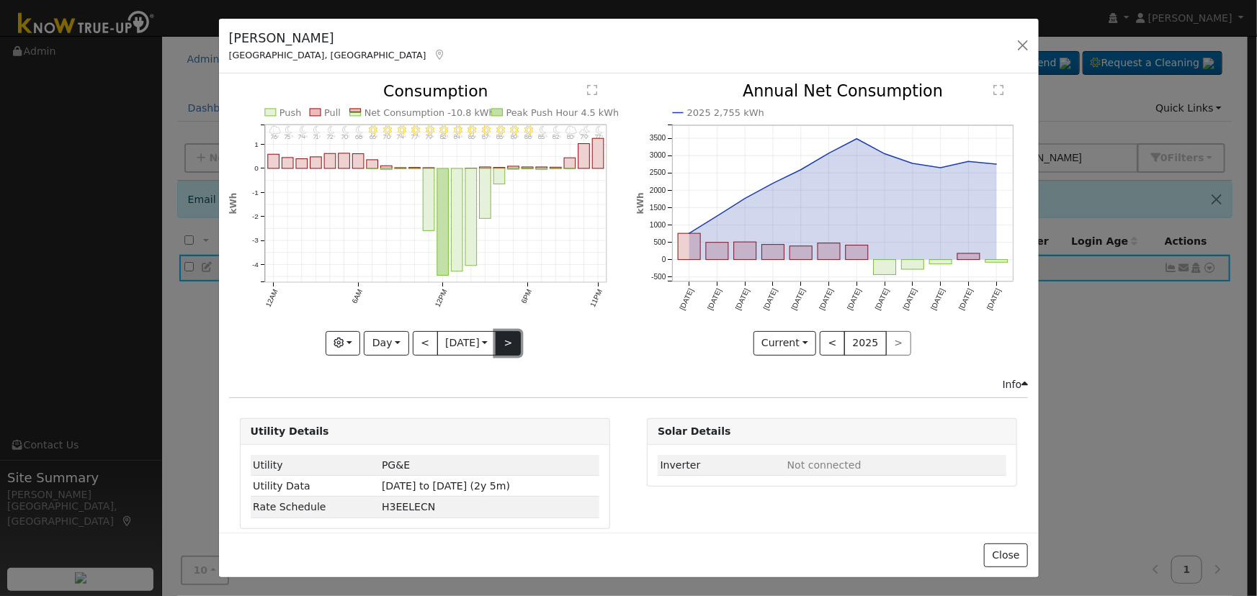
click at [506, 331] on button ">" at bounding box center [508, 343] width 25 height 24
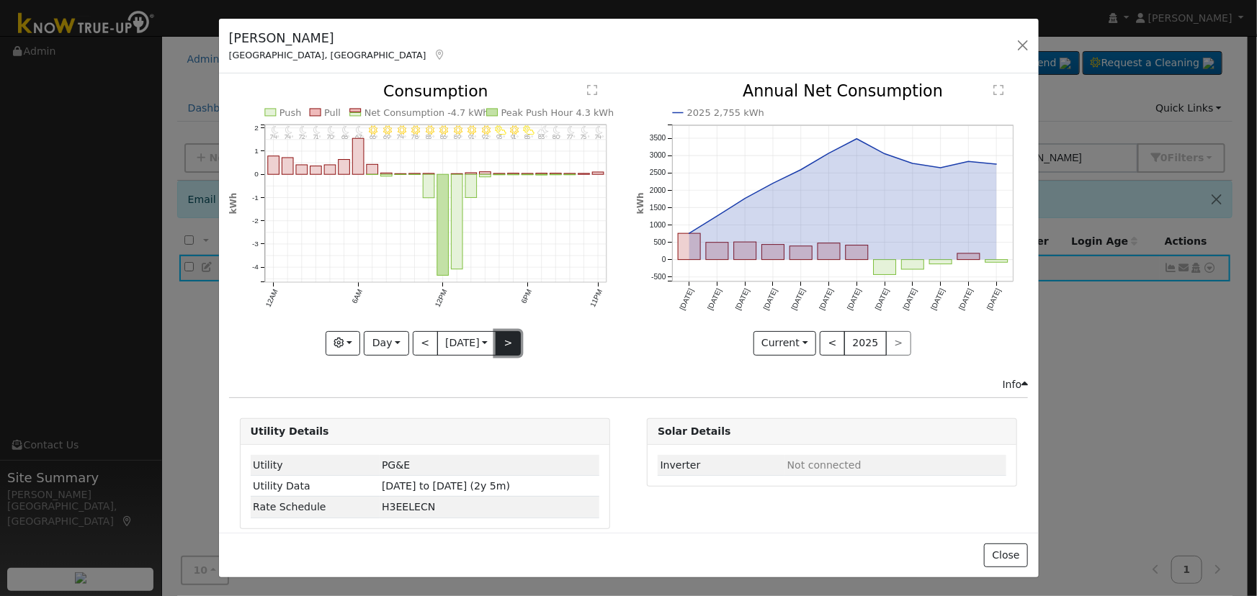
click at [506, 331] on button ">" at bounding box center [508, 343] width 25 height 24
click at [418, 345] on button "<" at bounding box center [425, 343] width 25 height 24
click at [0, 0] on div at bounding box center [0, 0] width 0 height 0
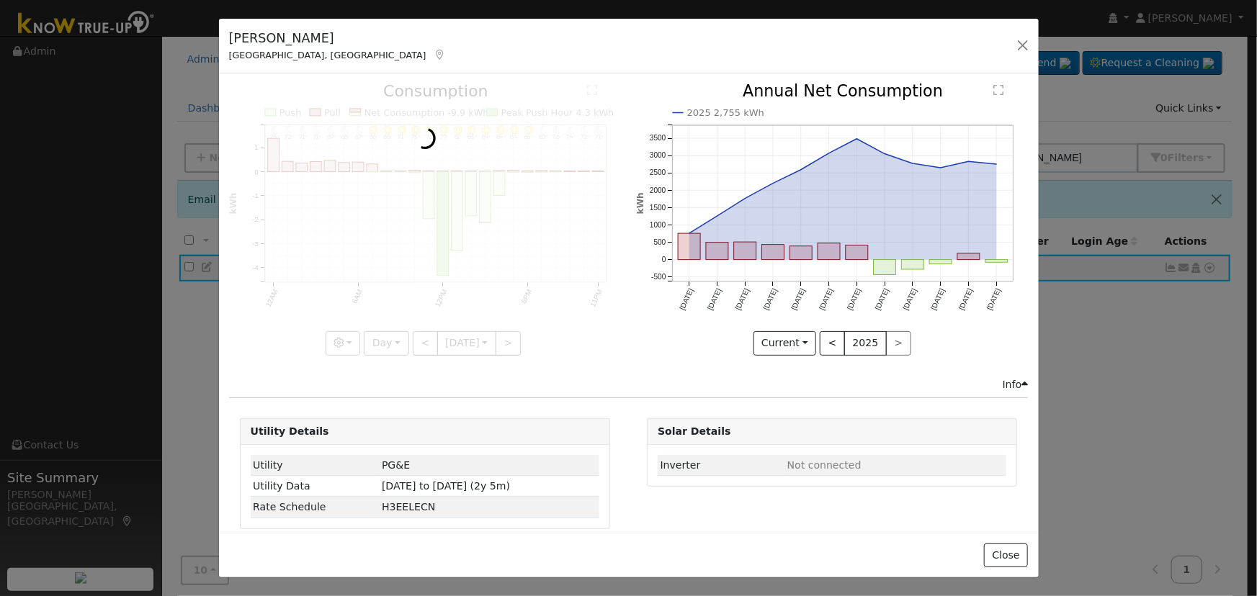
click at [418, 341] on div at bounding box center [425, 220] width 392 height 272
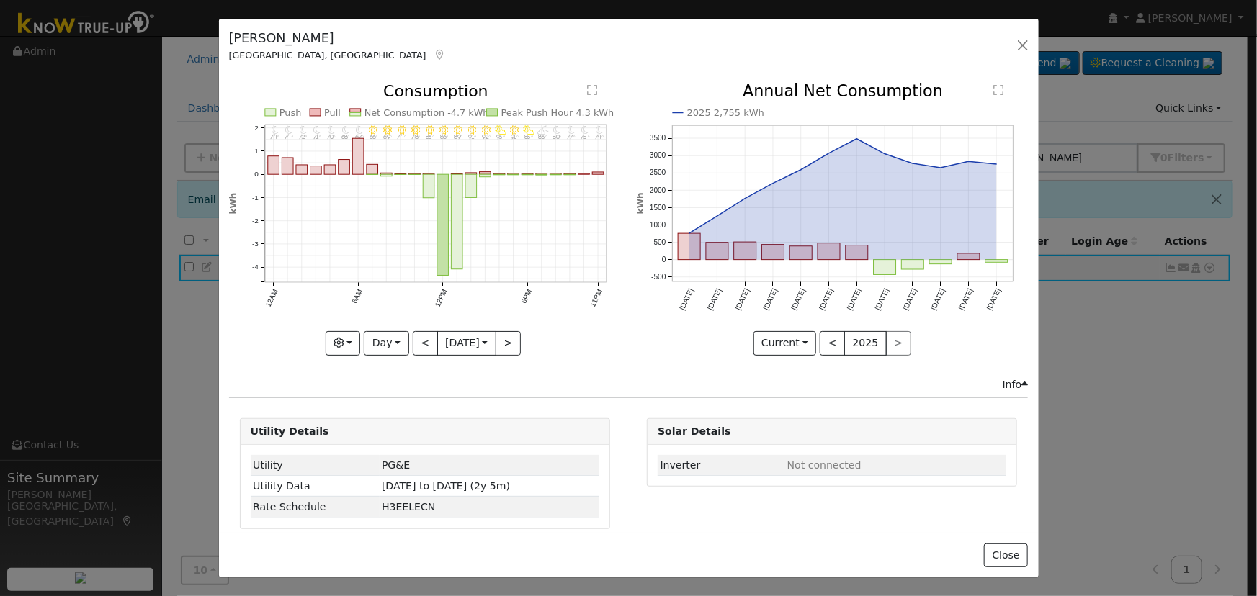
click at [416, 333] on div "11PM - Clear 74° 10PM - MostlyClear 75° 9PM - MostlyClear 77° 8PM - MostlyClear…" at bounding box center [425, 220] width 392 height 272
click at [416, 333] on button "<" at bounding box center [425, 343] width 25 height 24
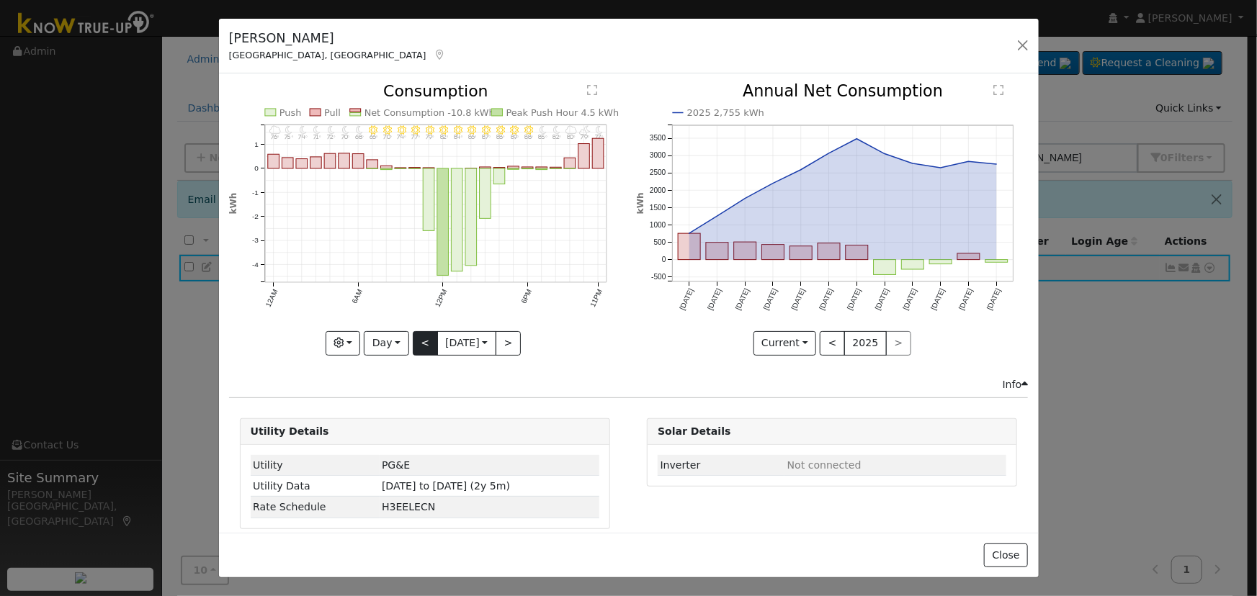
click at [416, 333] on div at bounding box center [425, 220] width 392 height 272
click at [416, 333] on div "11PM - Clear 77° 10PM - PartlyCloudy 79° 9PM - MostlyCloudy 80° 8PM - Clear 82°…" at bounding box center [425, 220] width 392 height 272
click at [414, 333] on button "<" at bounding box center [425, 343] width 25 height 24
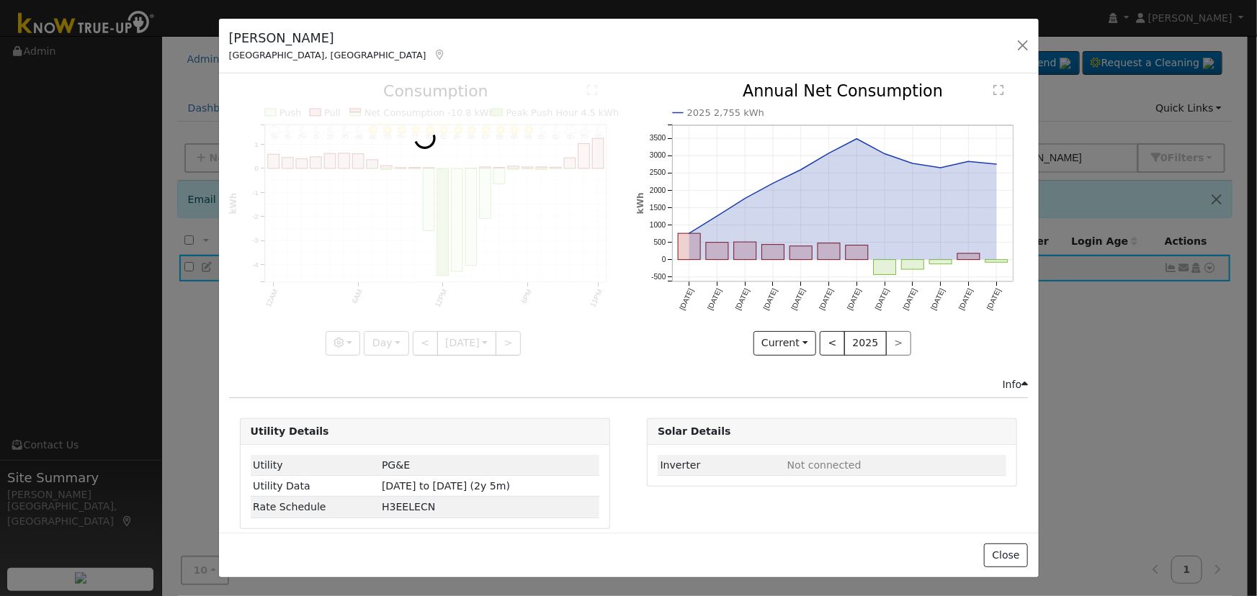
click at [409, 332] on div at bounding box center [425, 220] width 392 height 272
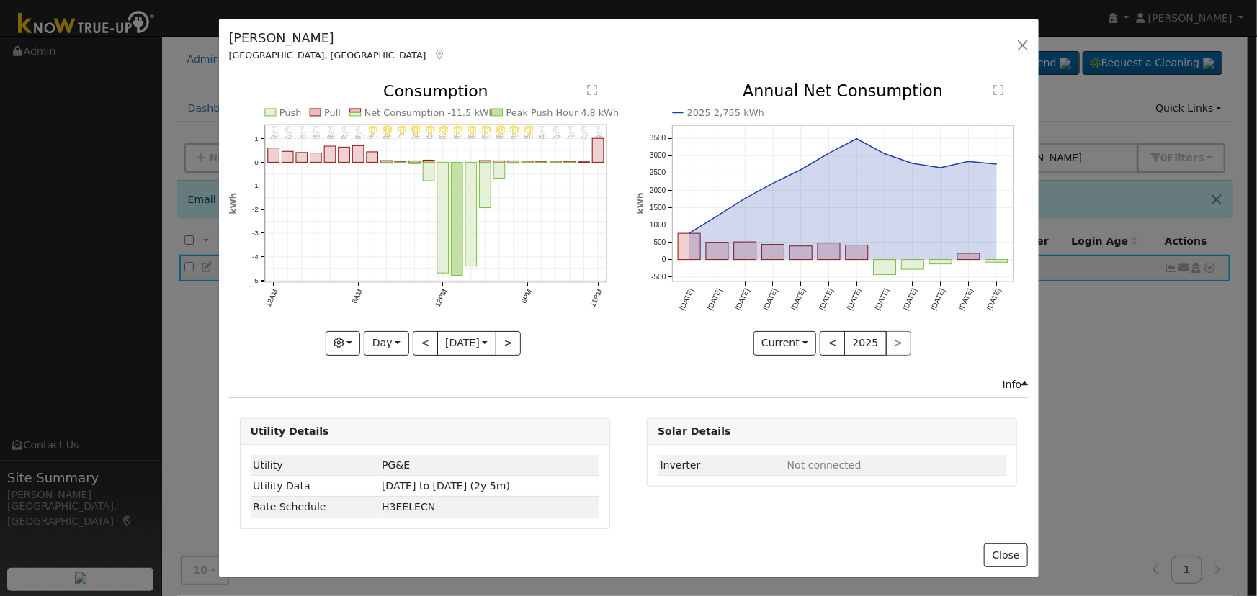
click at [409, 332] on div "11PM - MostlyClear 76° 10PM - MostlyClear 77° 9PM - MostlyClear 77° 8PM - Mostl…" at bounding box center [425, 220] width 392 height 272
click at [396, 333] on button "Day" at bounding box center [386, 343] width 45 height 24
click at [412, 403] on link "Month" at bounding box center [414, 413] width 100 height 20
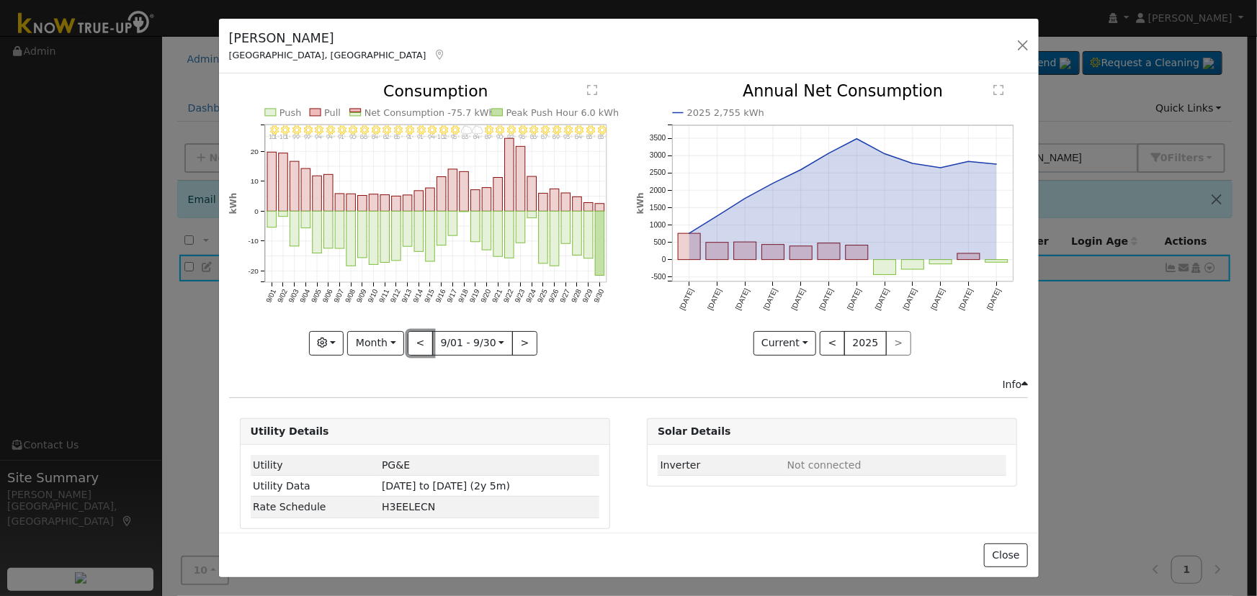
click at [411, 336] on button "<" at bounding box center [420, 343] width 25 height 24
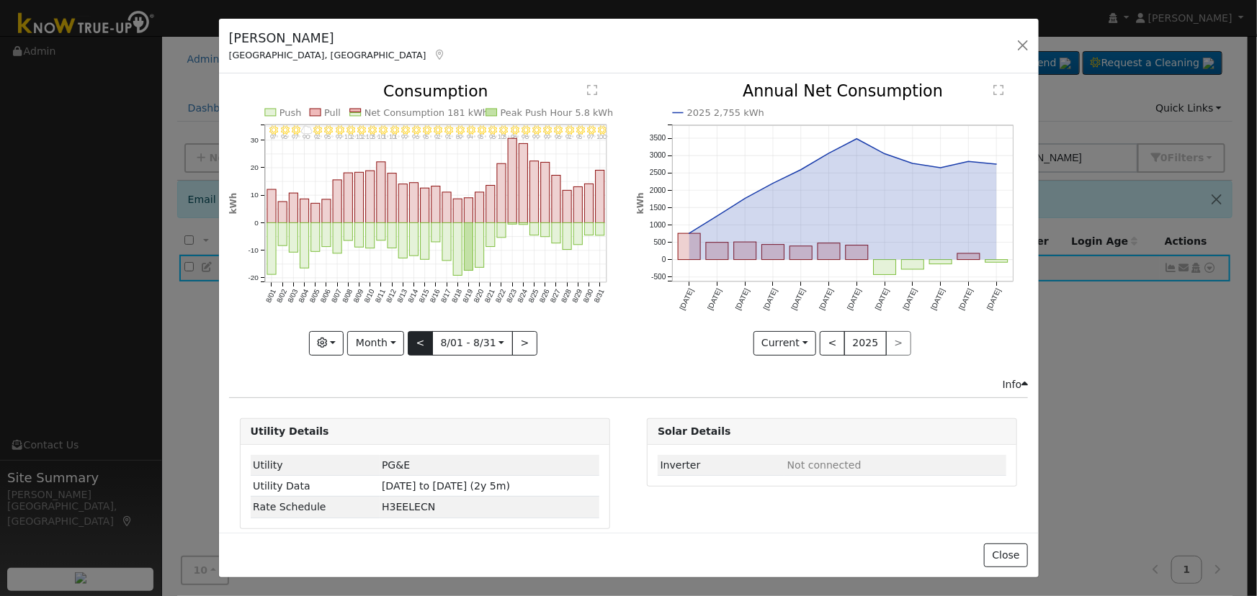
click at [411, 336] on div "8/31 - Clear 100° 8/30 - Clear 97° 8/29 - MostlyClear 95° 8/28 - MostlyClear 92…" at bounding box center [425, 220] width 392 height 272
click at [413, 336] on button "<" at bounding box center [420, 343] width 25 height 24
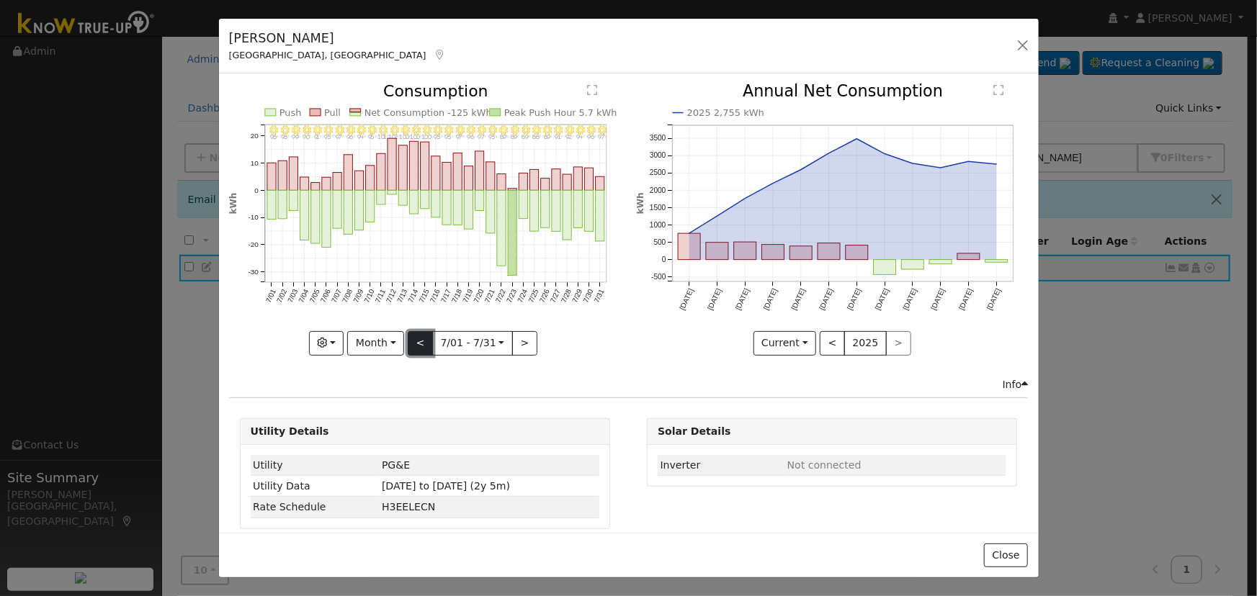
click at [415, 331] on button "<" at bounding box center [420, 343] width 25 height 24
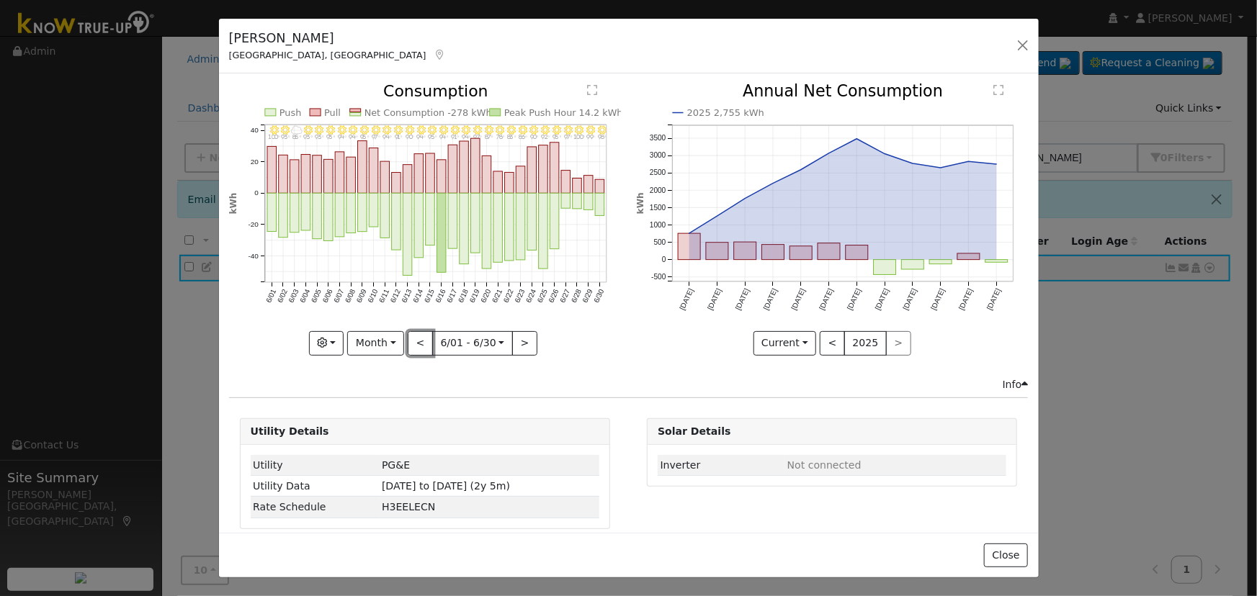
click at [415, 331] on button "<" at bounding box center [420, 343] width 25 height 24
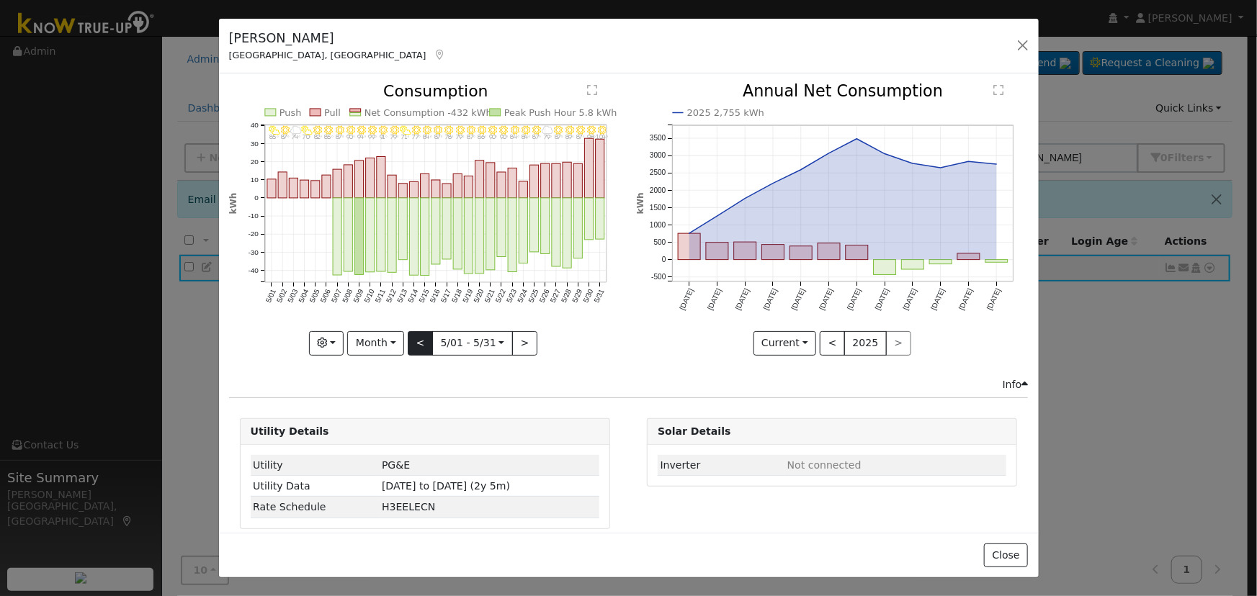
click at [415, 331] on div "5/31 - Clear 104° 5/30 - Clear 98° 5/29 - Clear 87° 5/28 - MostlyClear 89° 5/27…" at bounding box center [425, 220] width 392 height 272
click at [415, 331] on button "<" at bounding box center [420, 343] width 25 height 24
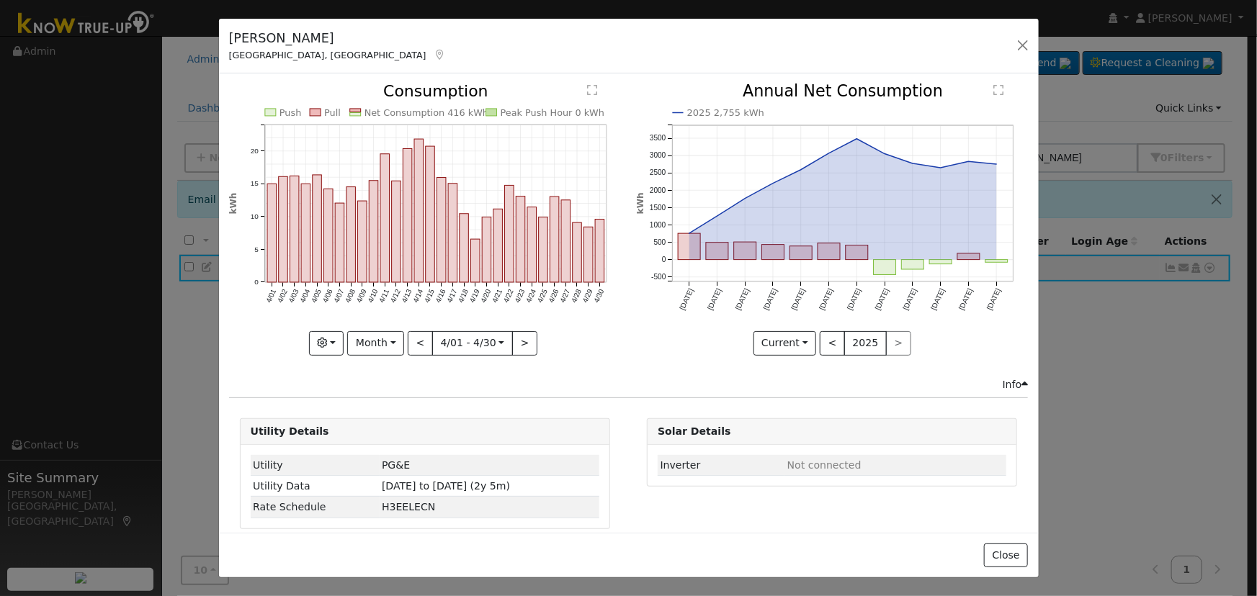
click at [414, 331] on div "Push Pull Net Consumption 416 kWh Peak Push Hour 0 kWh 4/01 4/02 4/03 4/04 4/05…" at bounding box center [425, 220] width 392 height 272
drag, startPoint x: 426, startPoint y: 332, endPoint x: 425, endPoint y: 290, distance: 41.8
click at [425, 332] on button "<" at bounding box center [420, 343] width 25 height 24
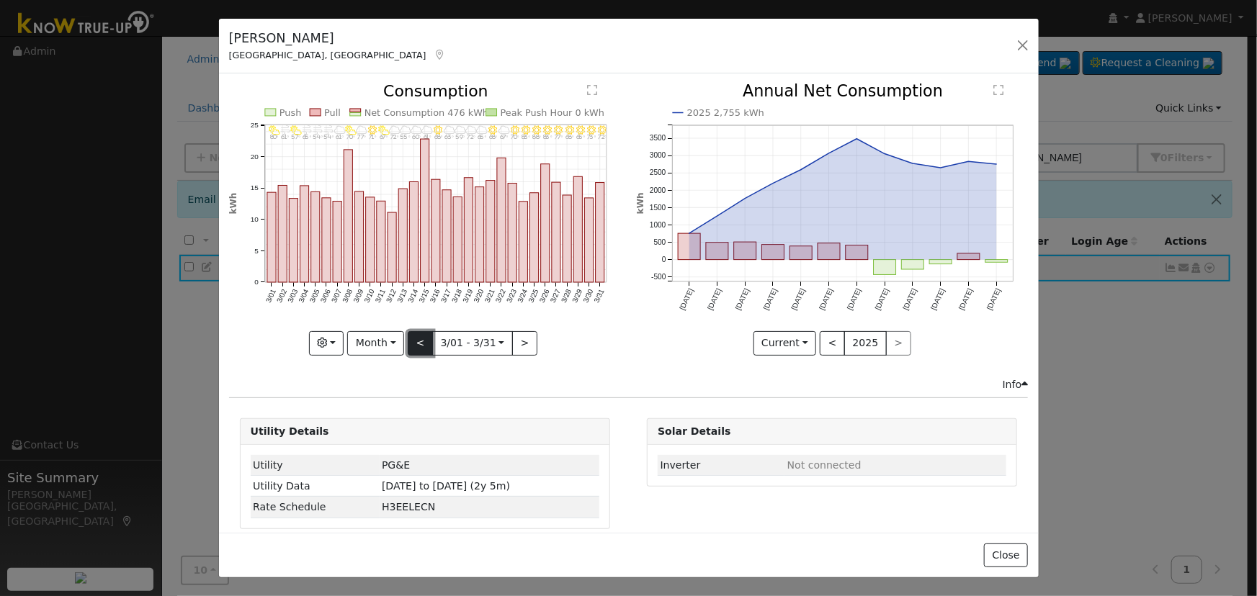
click at [411, 331] on button "<" at bounding box center [420, 343] width 25 height 24
type input "2025-02-01"
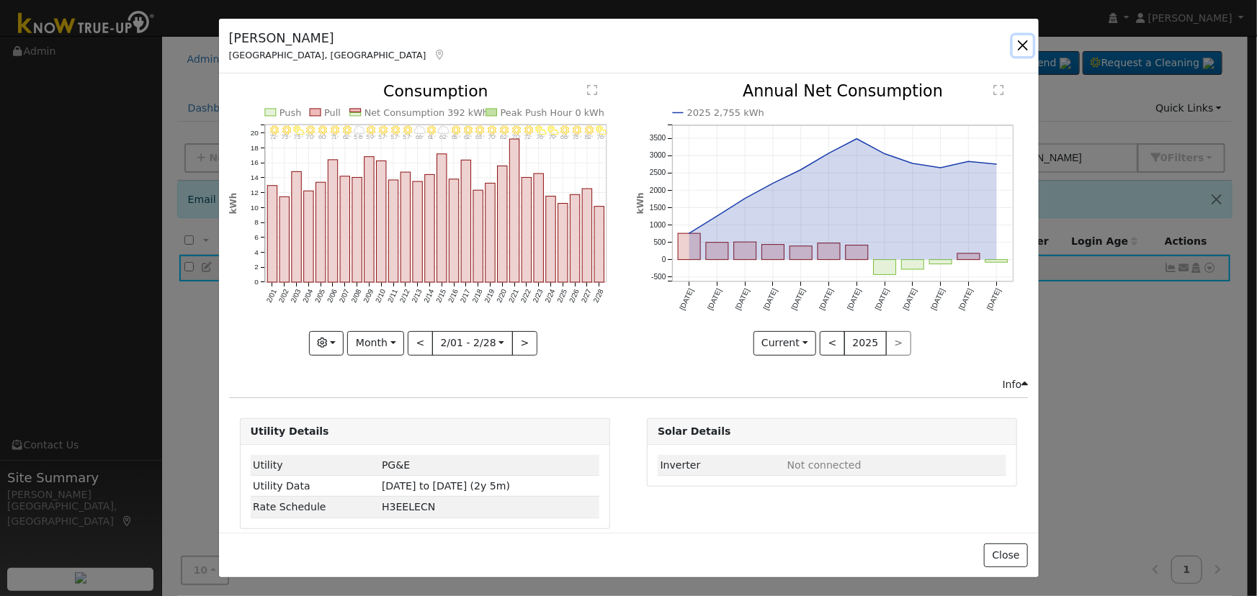
click at [1024, 50] on button "button" at bounding box center [1023, 45] width 20 height 20
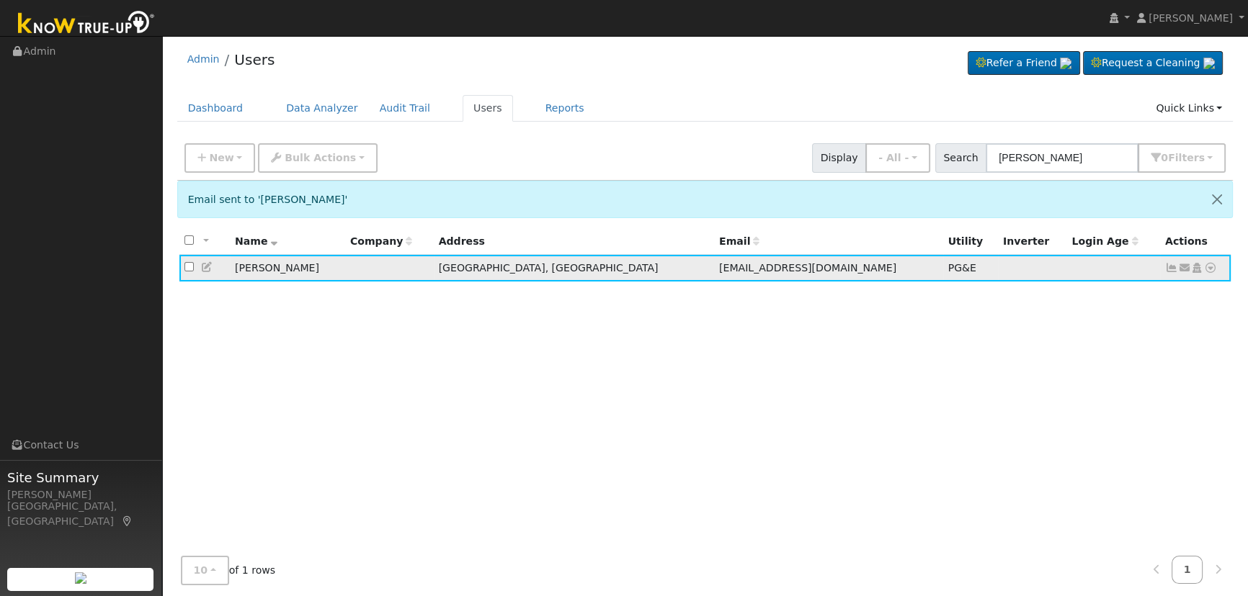
click at [1183, 267] on icon at bounding box center [1184, 268] width 13 height 10
click at [1168, 267] on icon at bounding box center [1171, 268] width 13 height 10
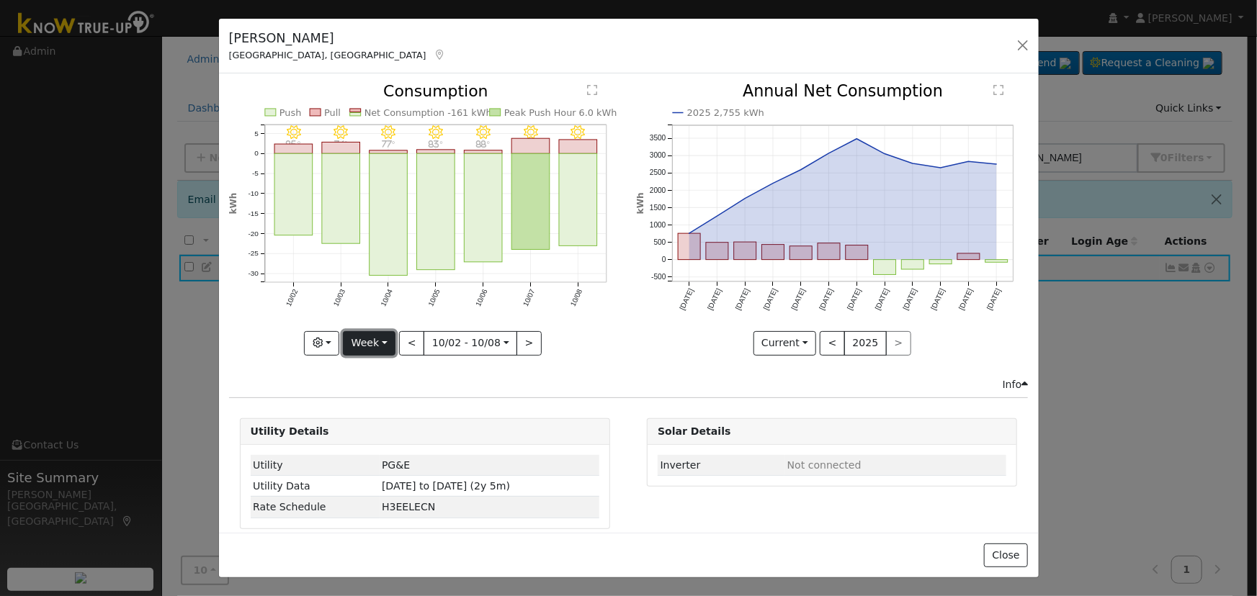
click at [359, 338] on button "Week" at bounding box center [369, 343] width 53 height 24
click at [382, 408] on link "Month" at bounding box center [394, 413] width 100 height 20
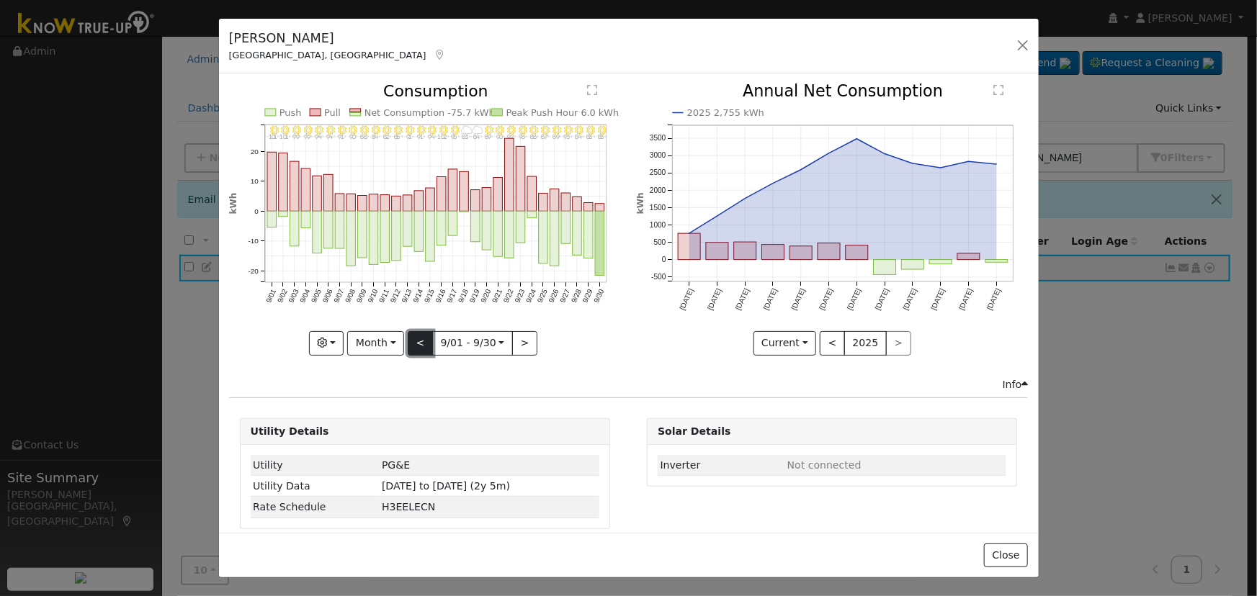
click at [421, 339] on button "<" at bounding box center [420, 343] width 25 height 24
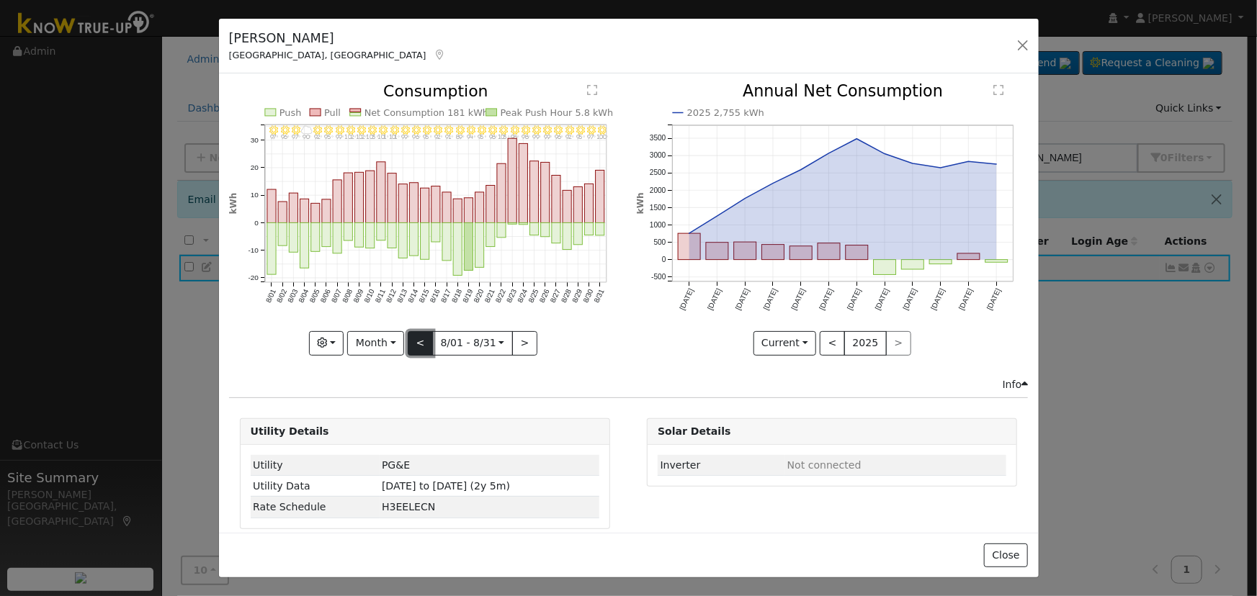
click at [421, 339] on button "<" at bounding box center [420, 343] width 25 height 24
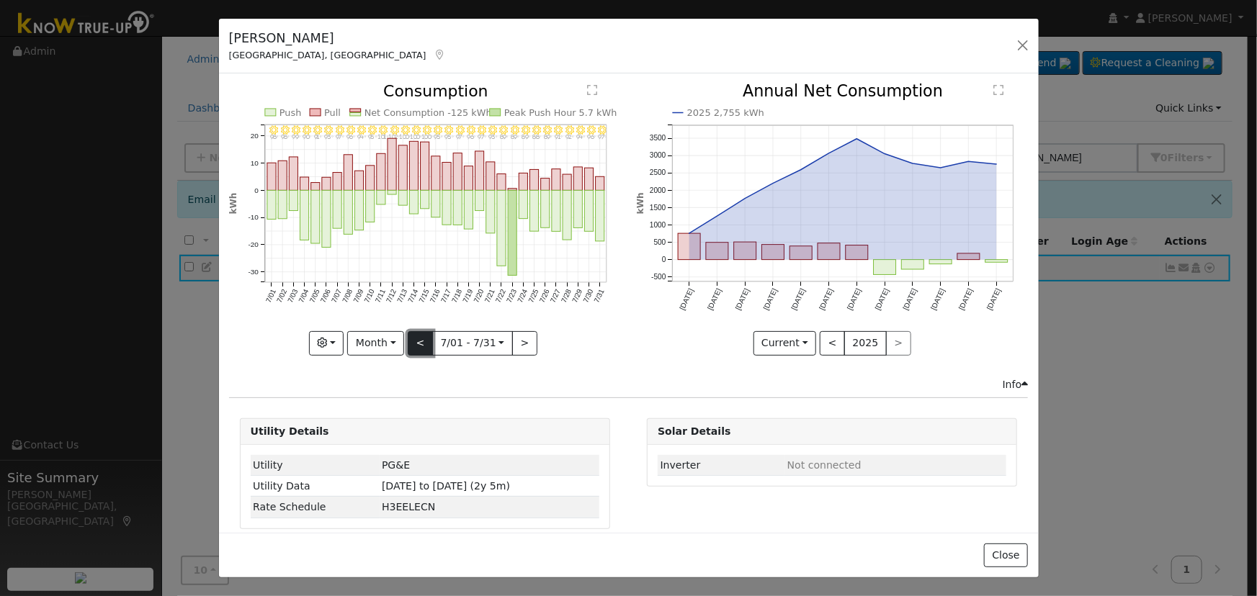
click at [421, 339] on button "<" at bounding box center [420, 343] width 25 height 24
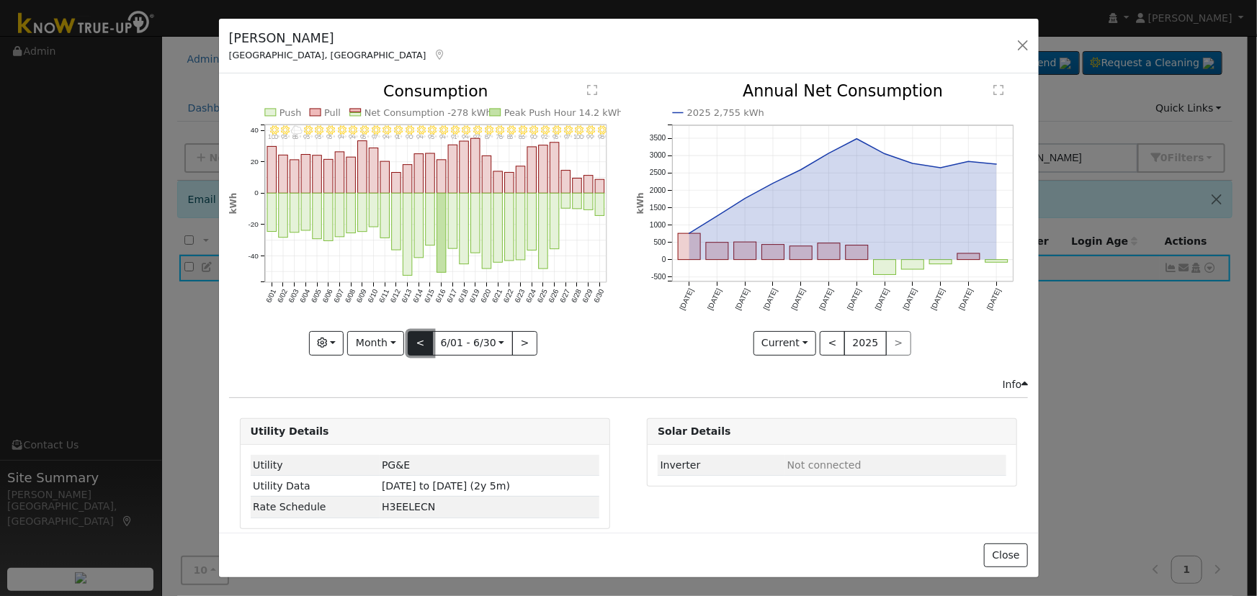
click at [426, 337] on button "<" at bounding box center [420, 343] width 25 height 24
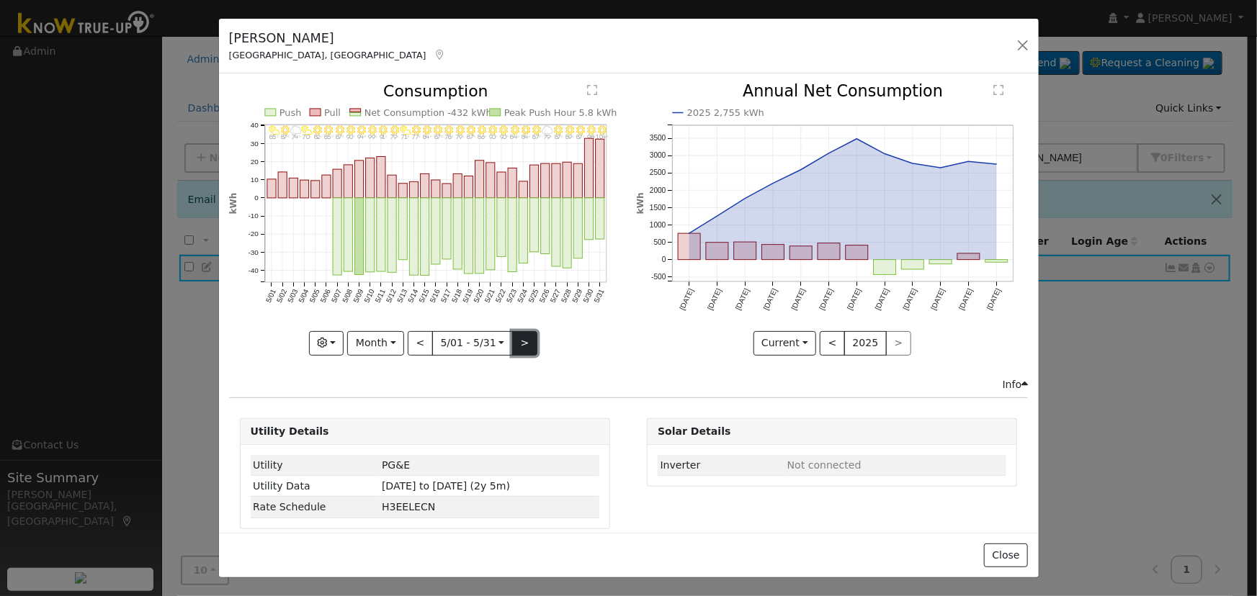
click at [519, 347] on button ">" at bounding box center [524, 343] width 25 height 24
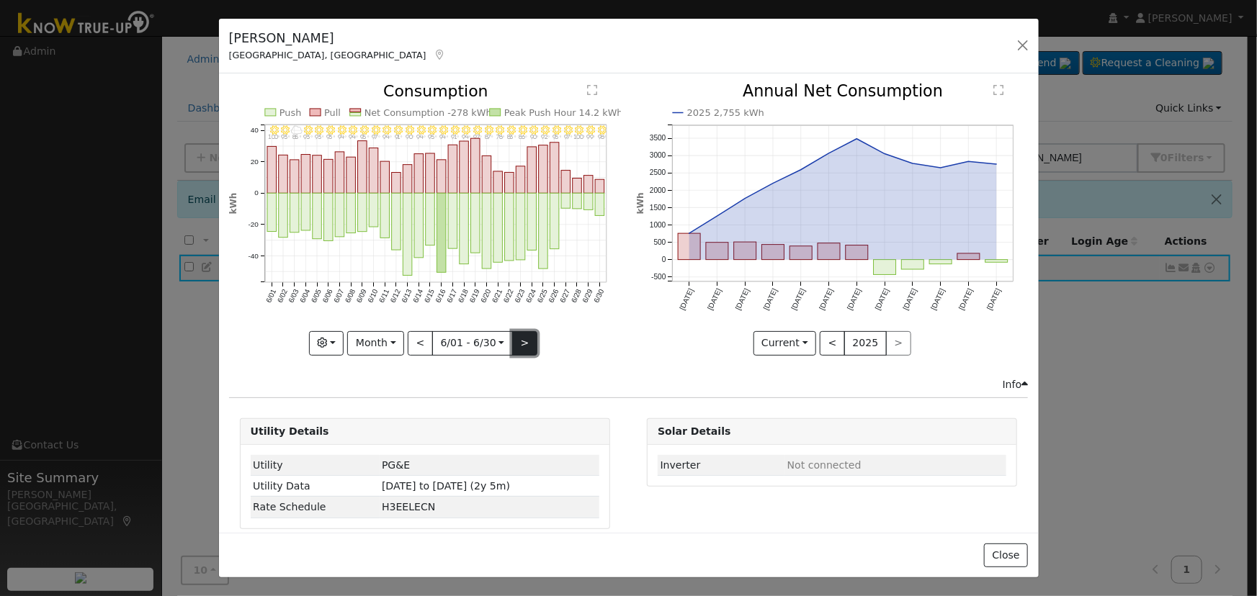
click at [525, 338] on button ">" at bounding box center [524, 343] width 25 height 24
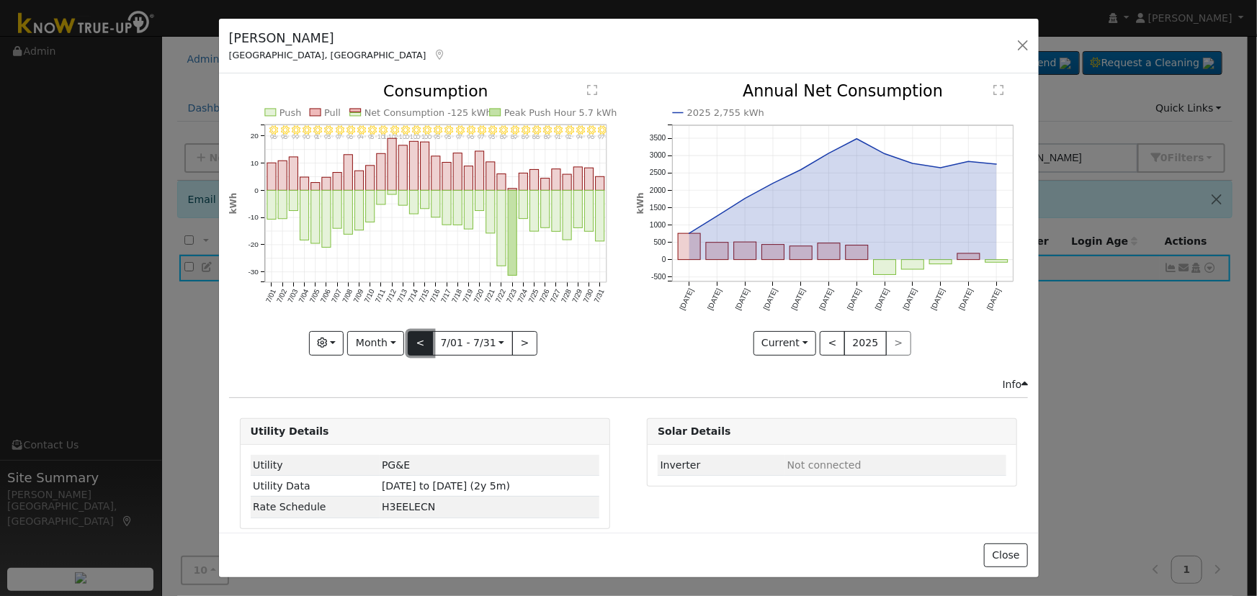
click at [421, 337] on button "<" at bounding box center [420, 343] width 25 height 24
type input "2025-06-01"
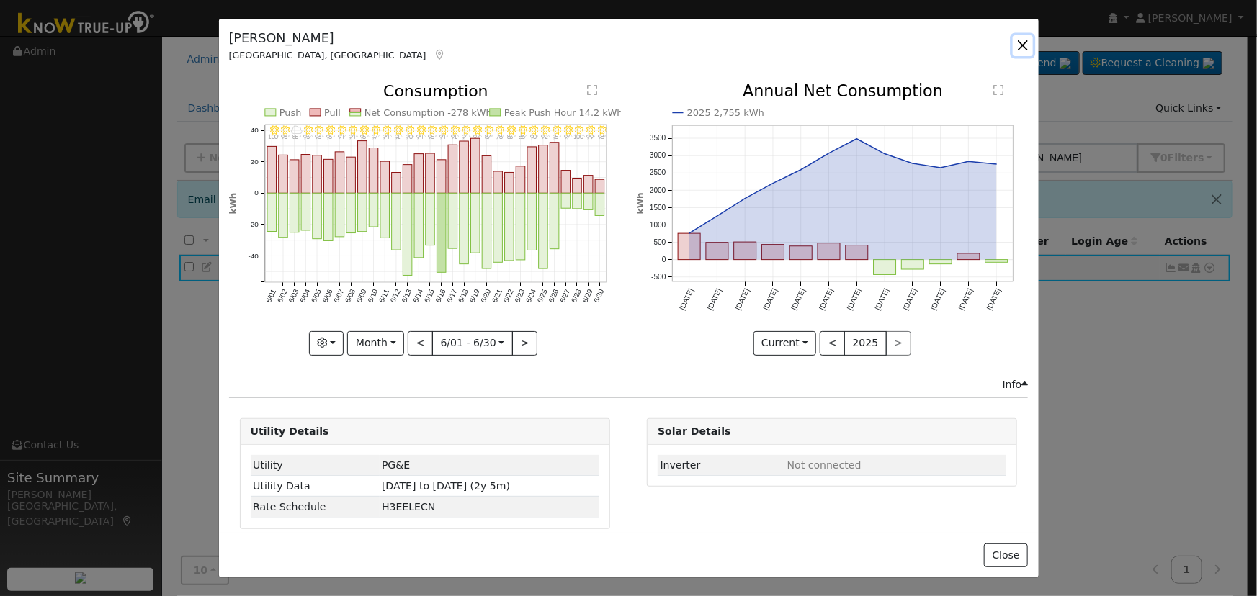
click at [1025, 45] on button "button" at bounding box center [1023, 45] width 20 height 20
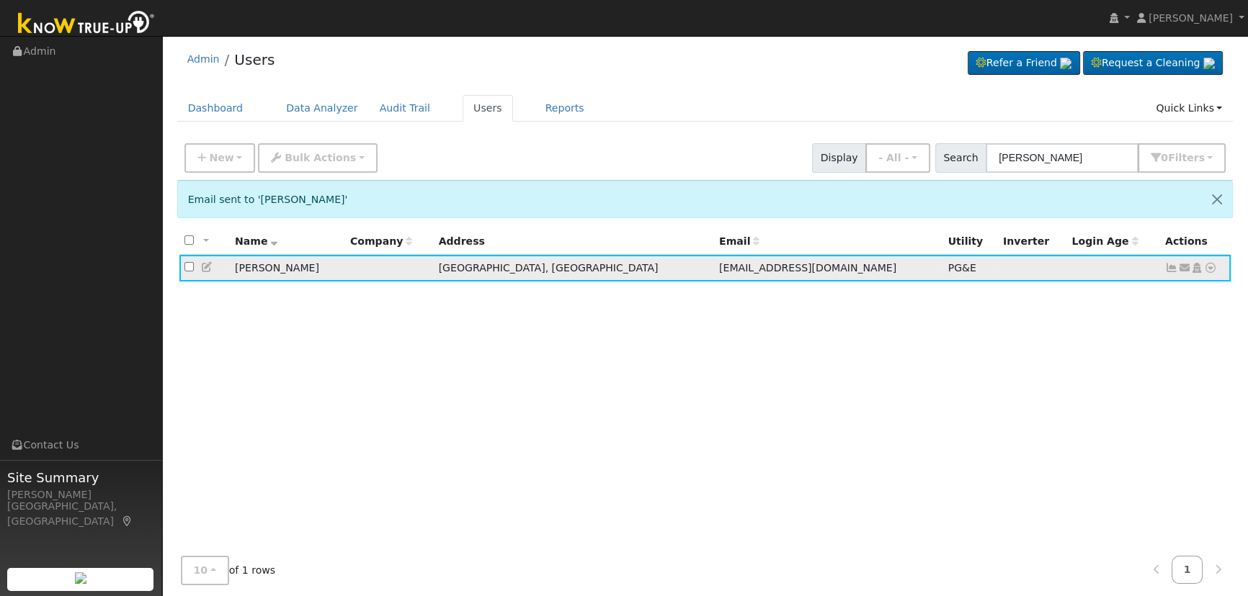
click at [1178, 265] on icon at bounding box center [1184, 268] width 13 height 10
drag, startPoint x: 661, startPoint y: 151, endPoint x: 632, endPoint y: 152, distance: 28.8
click at [661, 151] on div "New Add User Quick Add Quick Connect Quick Convert Lead Bulk Actions Send Email…" at bounding box center [705, 155] width 1047 height 35
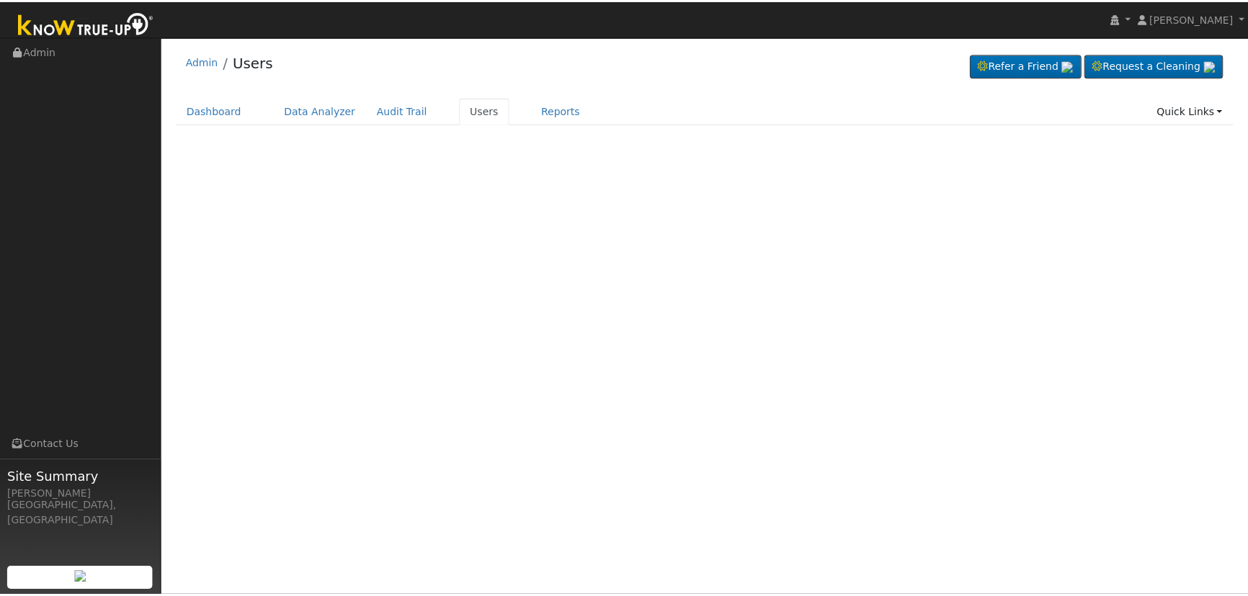
scroll to position [2, 0]
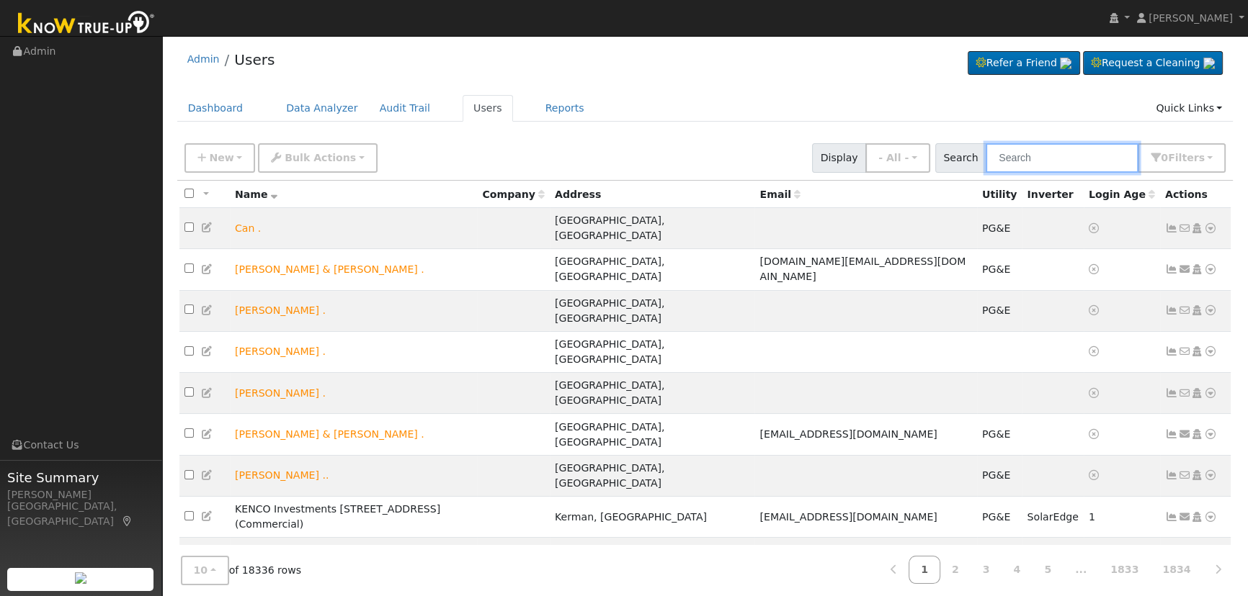
click at [1038, 158] on input "text" at bounding box center [1061, 158] width 153 height 30
click at [1031, 158] on input "text" at bounding box center [1061, 158] width 153 height 30
paste input "Gursharan Sangh"
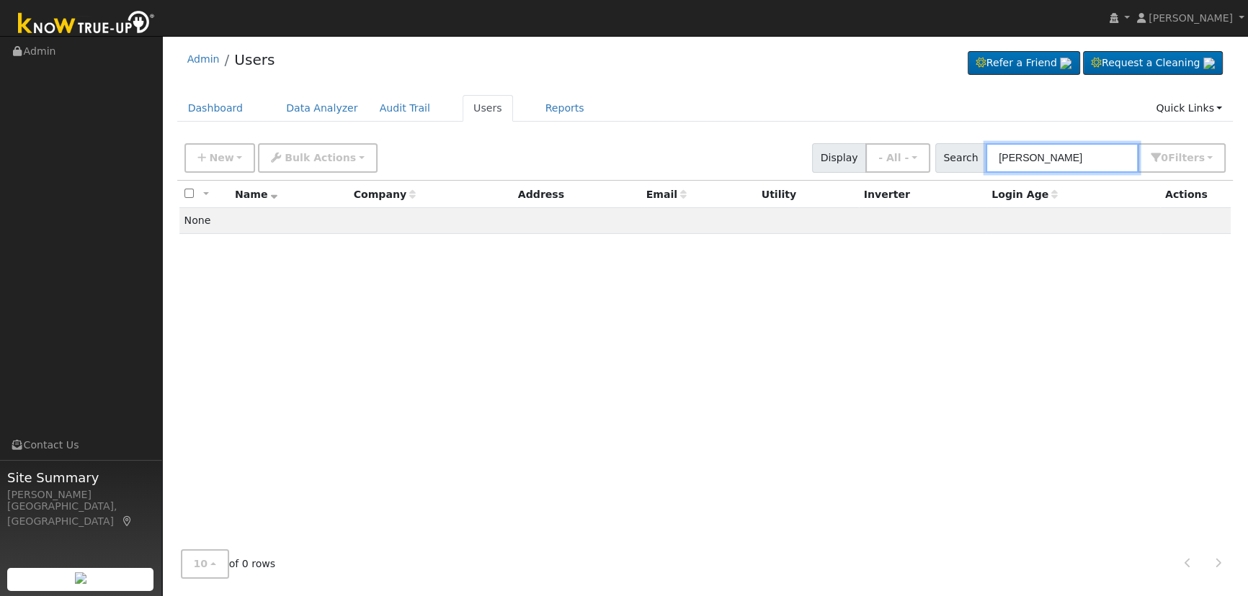
click at [1107, 163] on input "Gursharan Sangh" at bounding box center [1061, 158] width 153 height 30
click at [1056, 154] on input "Gursharan Sangh" at bounding box center [1061, 158] width 153 height 30
click at [1134, 153] on input "Gursharan Sangh" at bounding box center [1061, 158] width 153 height 30
drag, startPoint x: 1102, startPoint y: 155, endPoint x: 1065, endPoint y: 154, distance: 37.5
click at [1065, 154] on input "Gursharan Sangh" at bounding box center [1061, 158] width 153 height 30
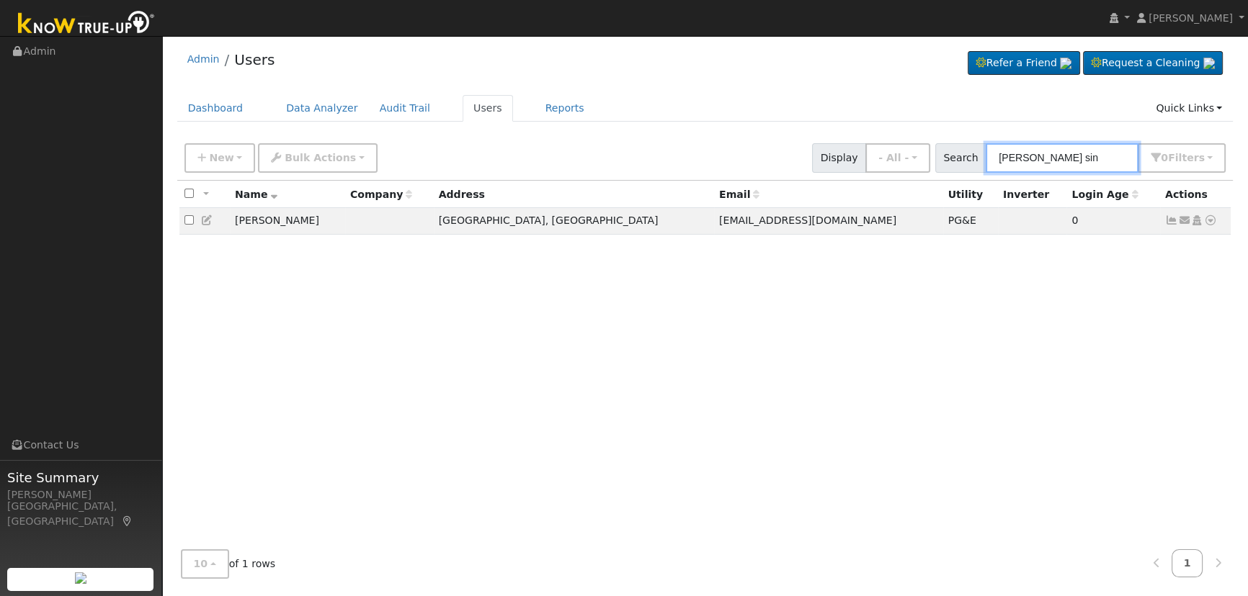
type input "Gursharan sin"
click at [1167, 218] on icon at bounding box center [1171, 220] width 13 height 10
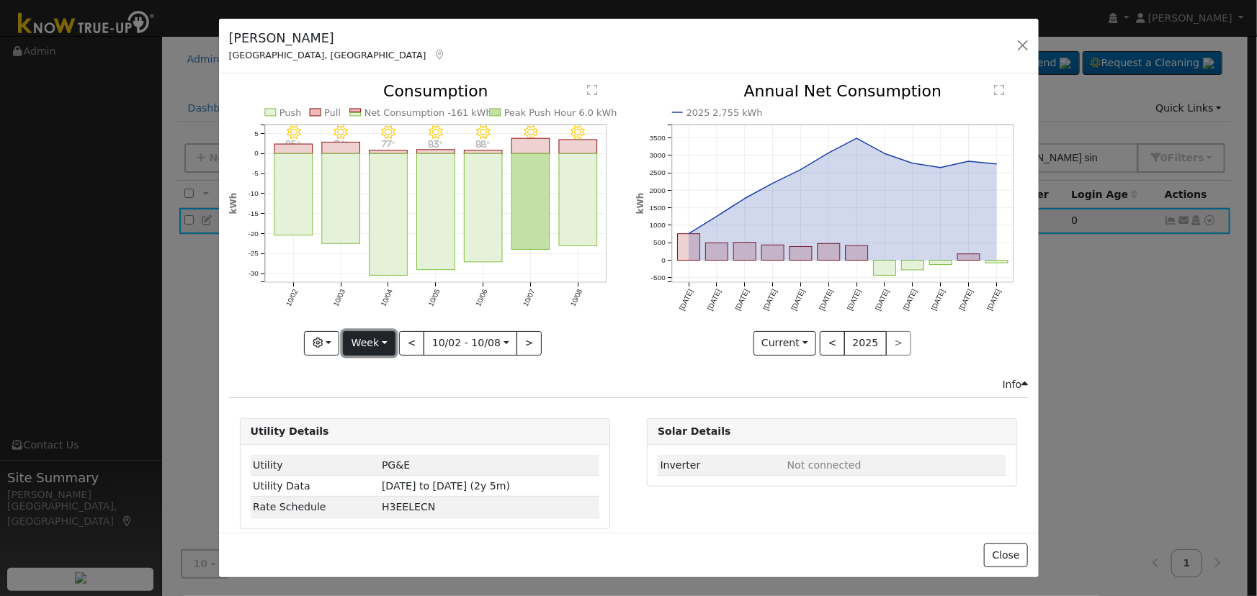
click at [379, 335] on button "Week" at bounding box center [369, 343] width 53 height 24
click at [387, 416] on link "Month" at bounding box center [394, 413] width 100 height 20
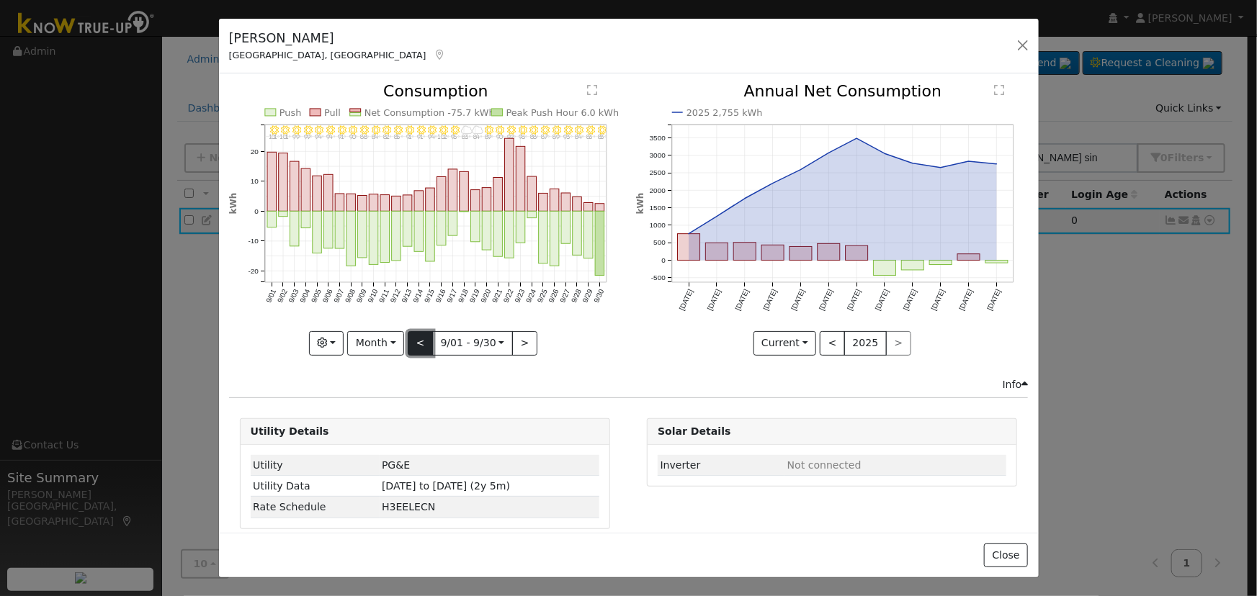
click at [422, 333] on button "<" at bounding box center [420, 343] width 25 height 24
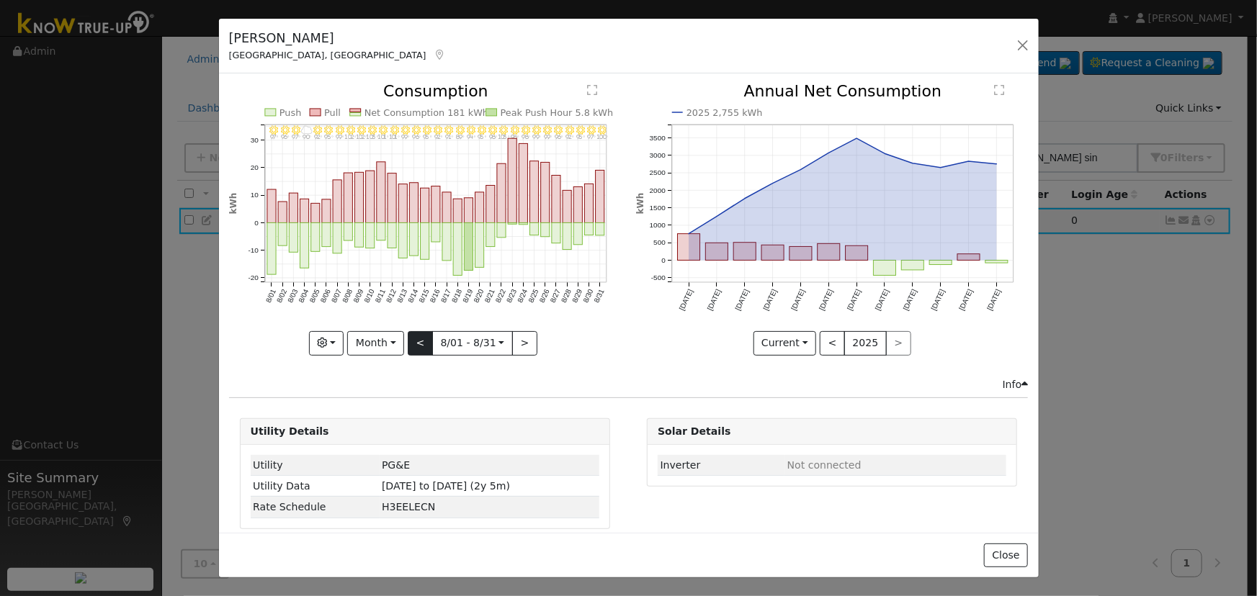
click at [422, 333] on div "8/31 - Clear 100° 8/30 - Clear 97° 8/29 - MostlyClear 95° 8/28 - MostlyClear 92…" at bounding box center [425, 220] width 392 height 272
click at [422, 333] on button "<" at bounding box center [420, 343] width 25 height 24
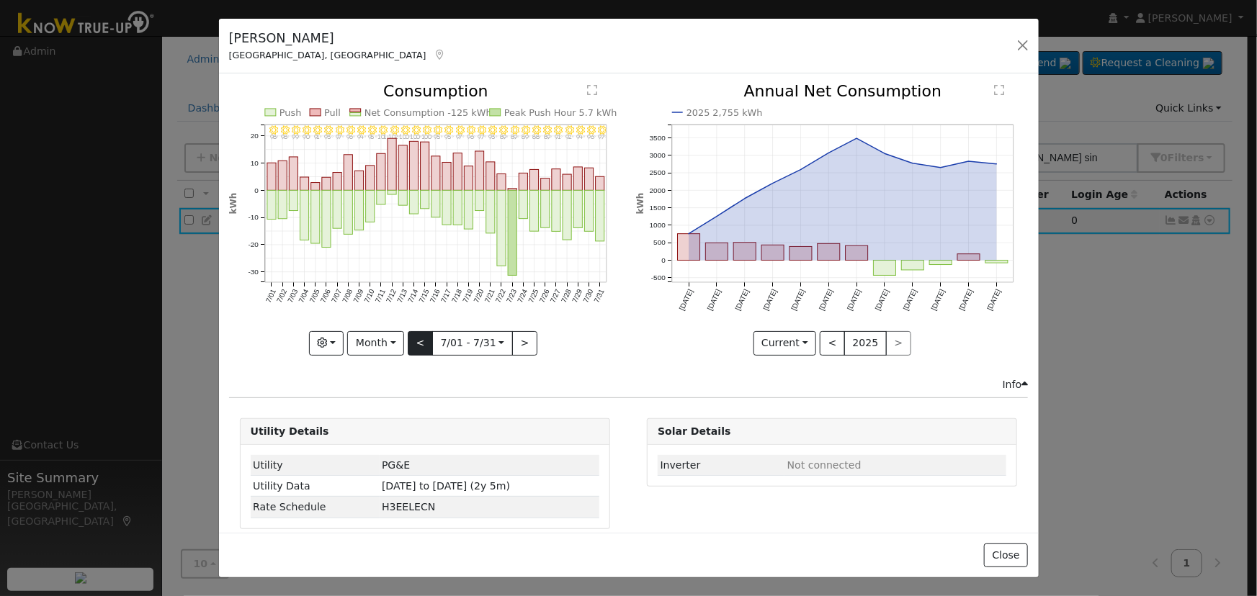
click at [422, 333] on div "7/31 - Clear 97° 7/30 - Clear 96° 7/29 - Clear 94° 7/28 - Clear 92° 7/27 - Clea…" at bounding box center [425, 220] width 392 height 272
click at [422, 333] on button "<" at bounding box center [420, 343] width 25 height 24
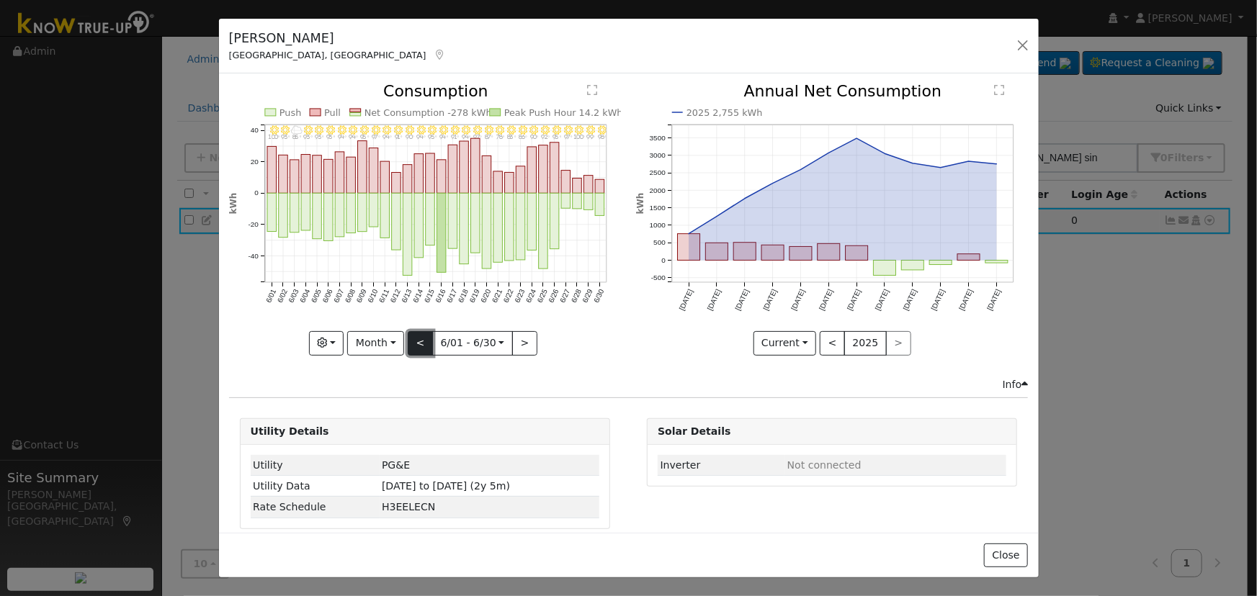
click at [422, 333] on button "<" at bounding box center [420, 343] width 25 height 24
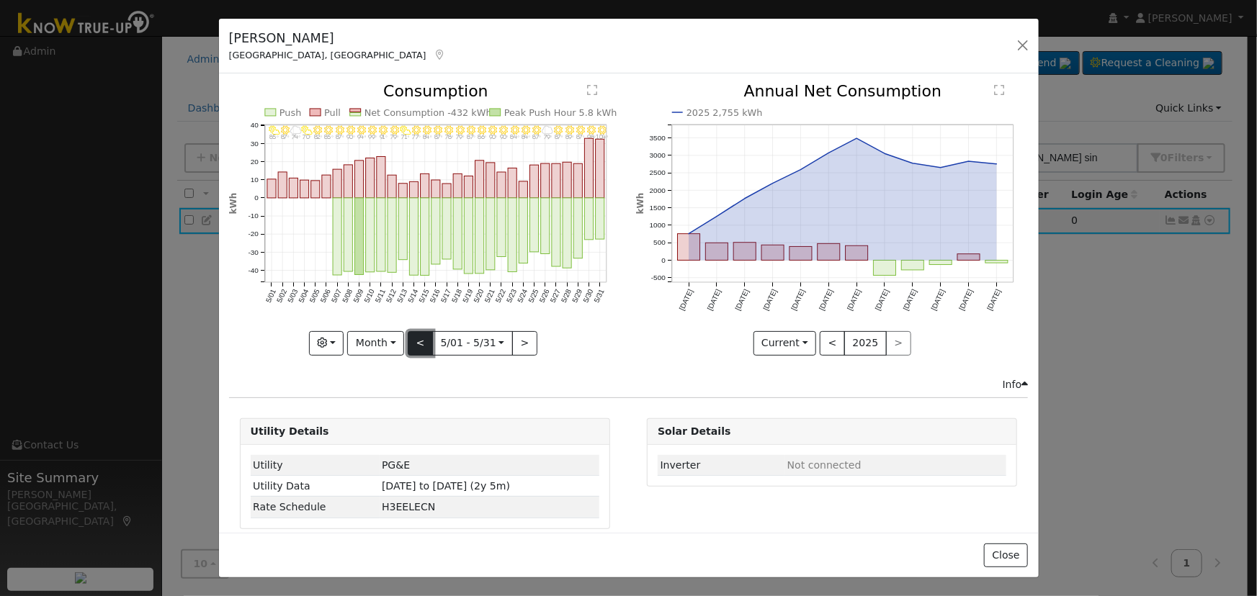
click at [422, 333] on button "<" at bounding box center [420, 343] width 25 height 24
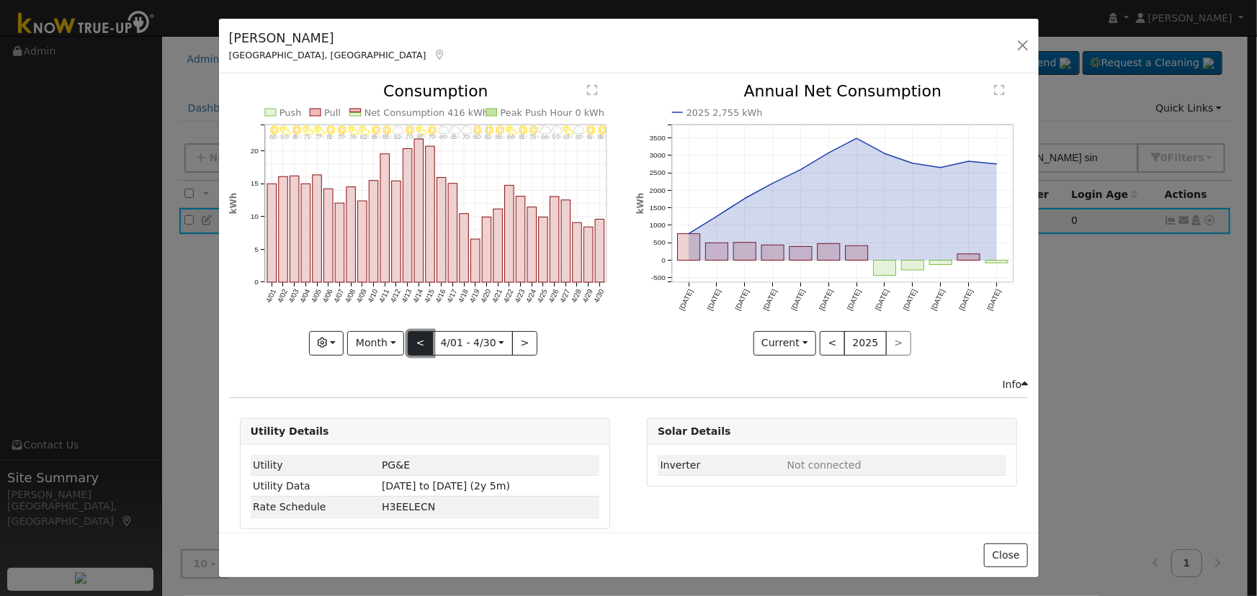
click at [422, 334] on button "<" at bounding box center [420, 343] width 25 height 24
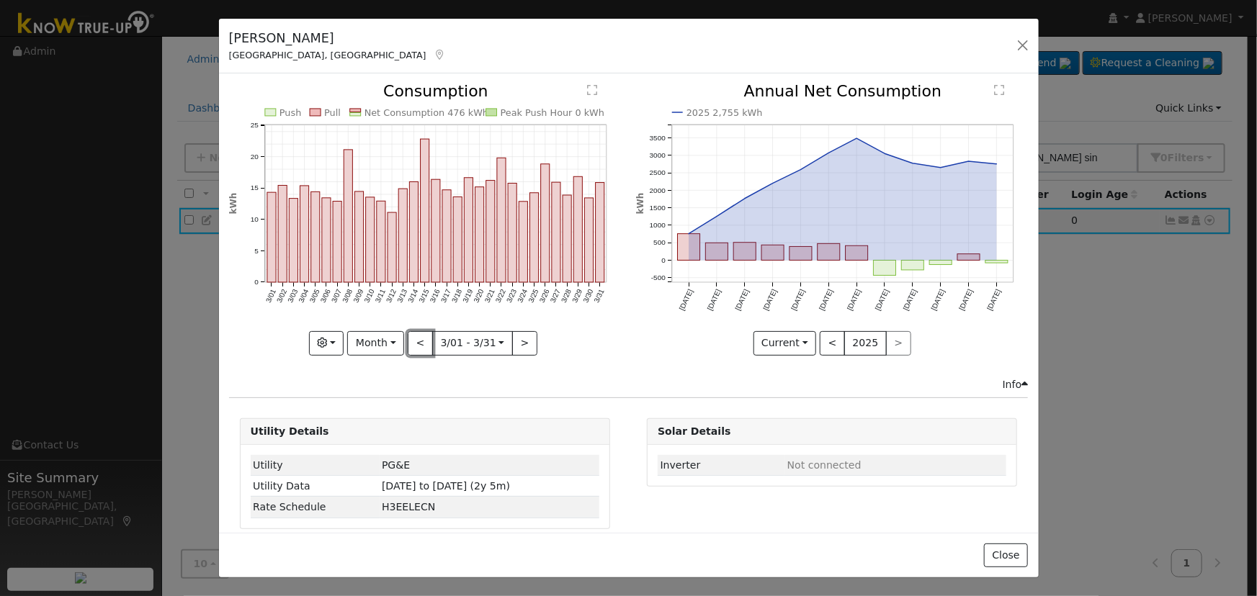
click at [422, 334] on button "<" at bounding box center [420, 343] width 25 height 24
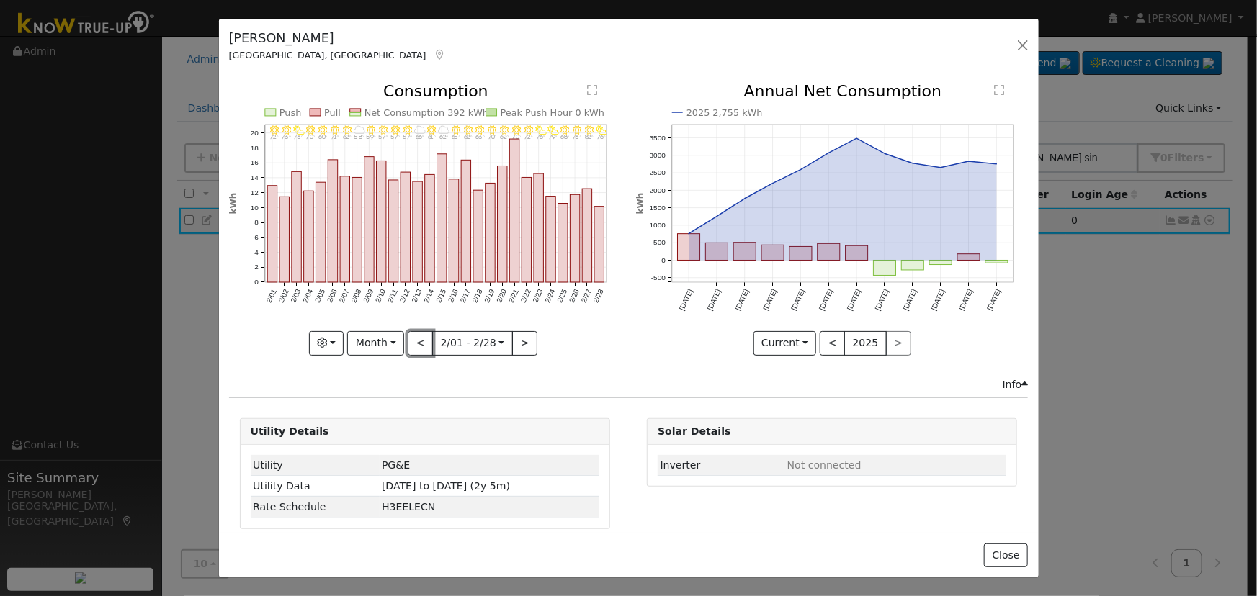
click at [422, 334] on button "<" at bounding box center [420, 343] width 25 height 24
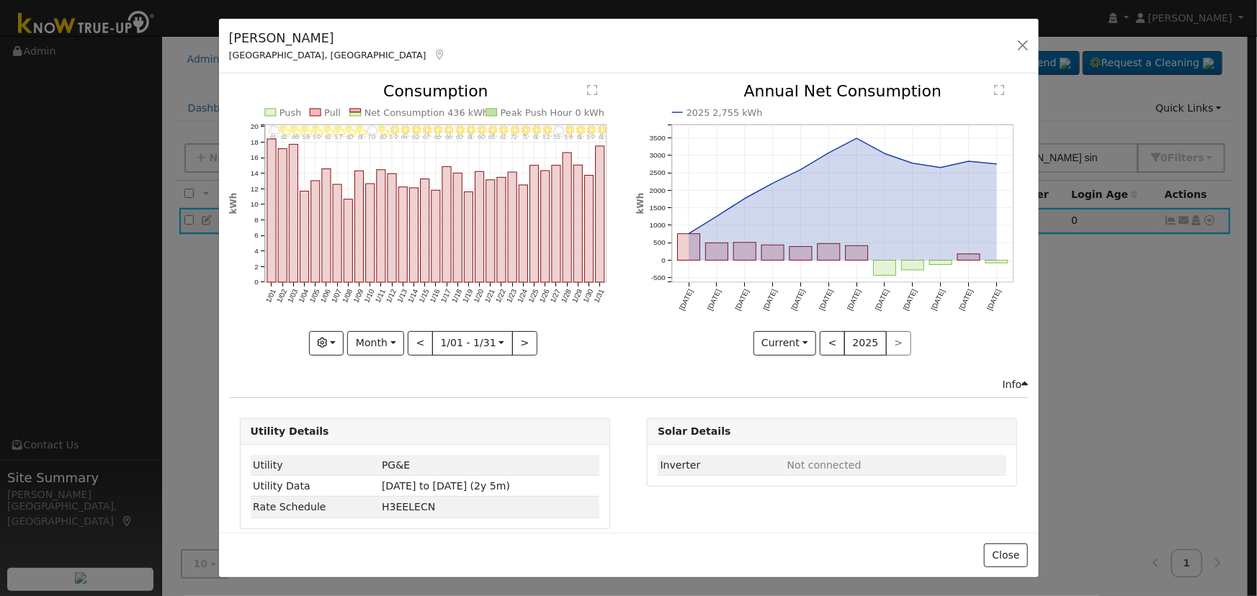
click at [422, 334] on div "1/31 - Clear 61° 1/30 - Clear 59° 1/29 - Clear 61° 1/28 - Clear 58° 1/27 - Most…" at bounding box center [425, 220] width 392 height 272
click at [422, 334] on button "<" at bounding box center [420, 343] width 25 height 24
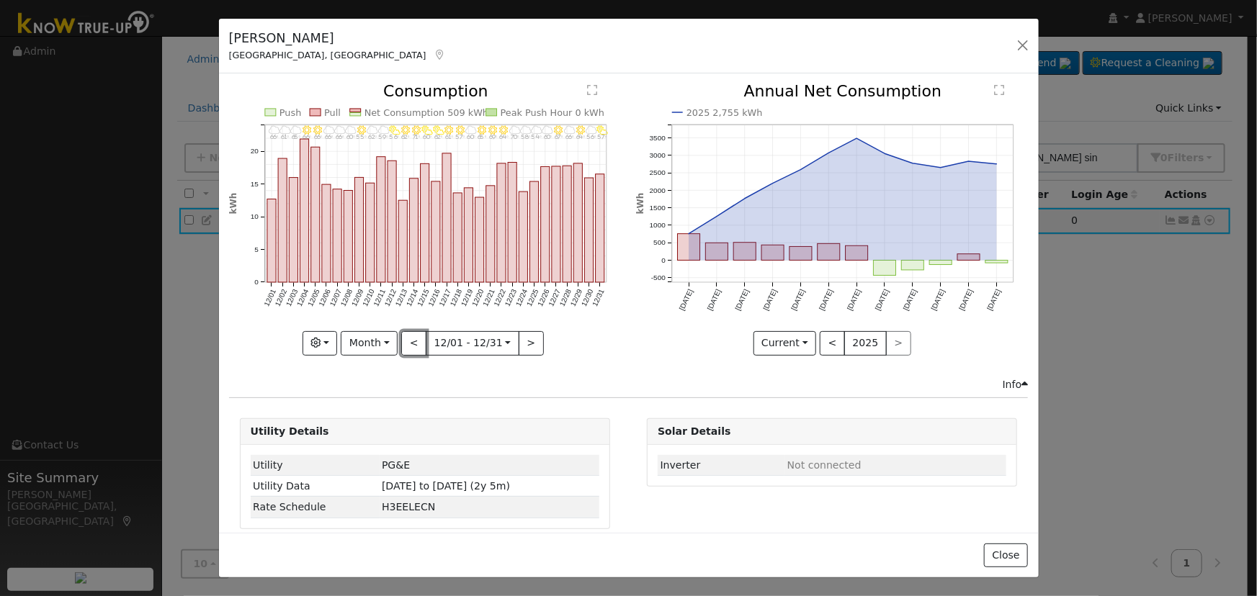
click at [422, 334] on button "<" at bounding box center [413, 343] width 25 height 24
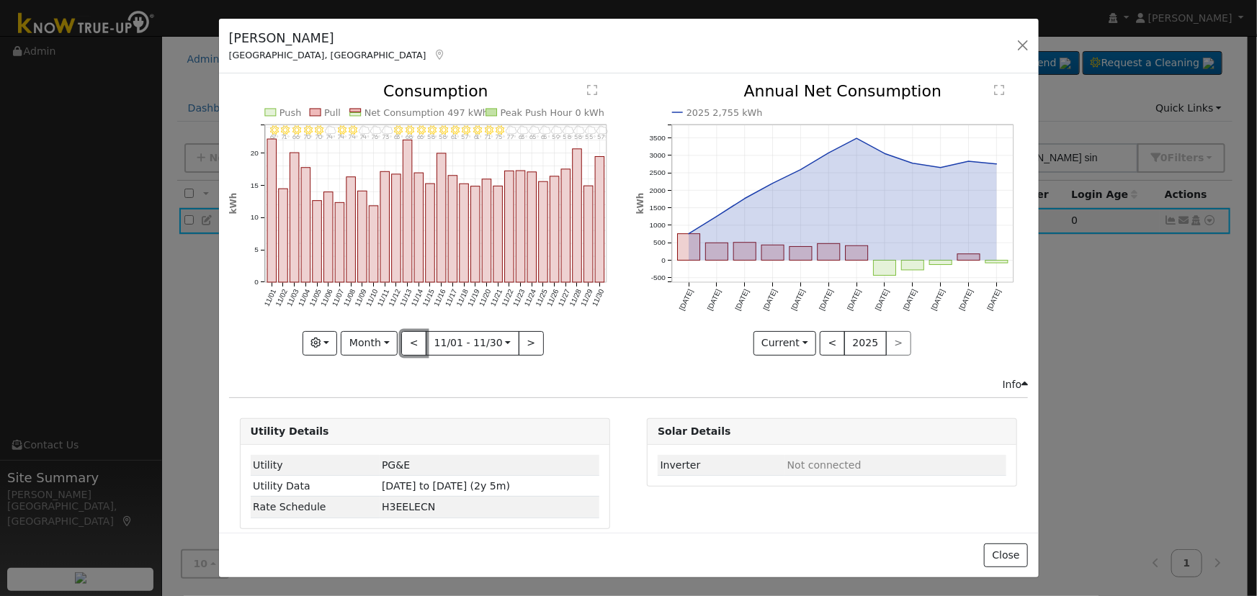
click at [422, 334] on button "<" at bounding box center [413, 343] width 25 height 24
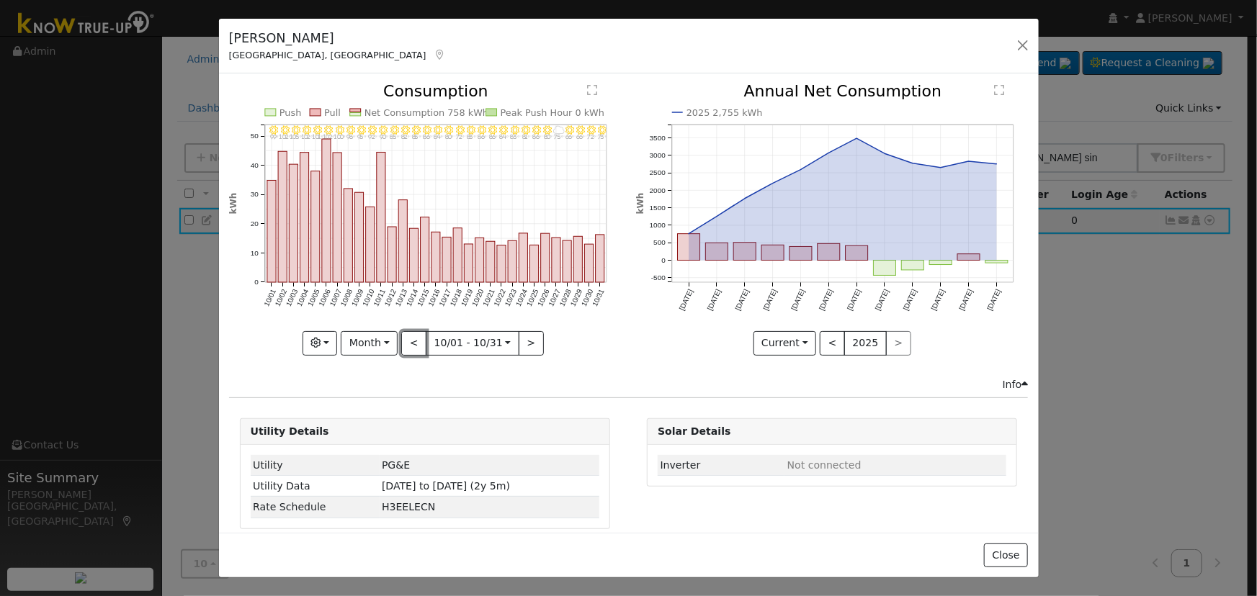
click at [422, 335] on button "<" at bounding box center [413, 343] width 25 height 24
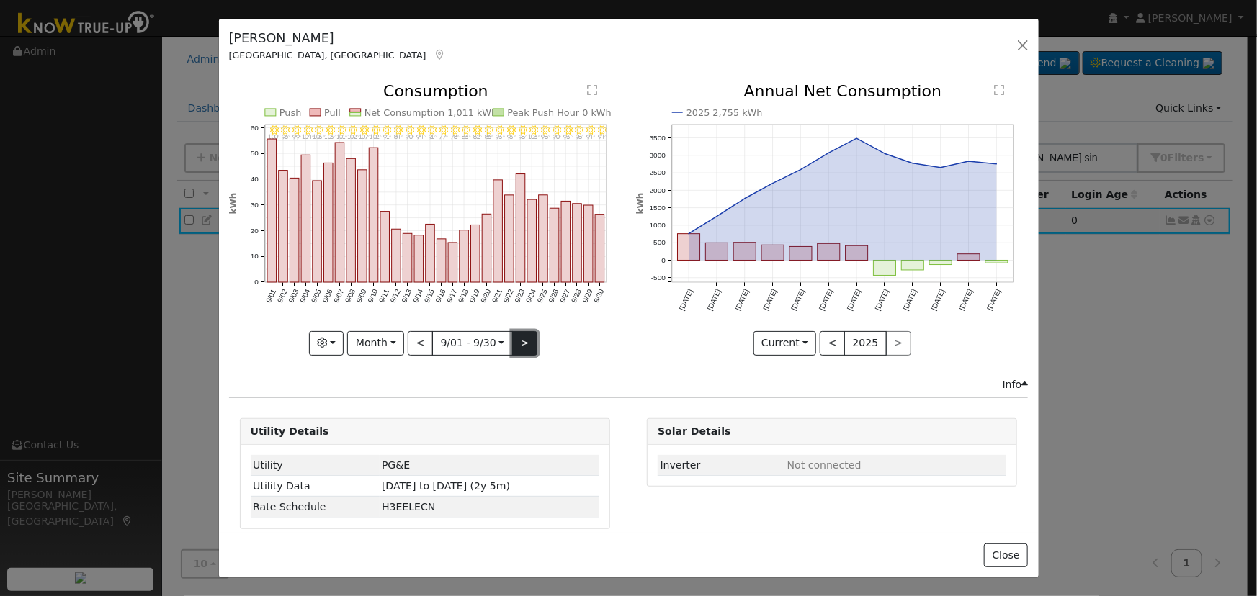
click at [518, 333] on button ">" at bounding box center [524, 343] width 25 height 24
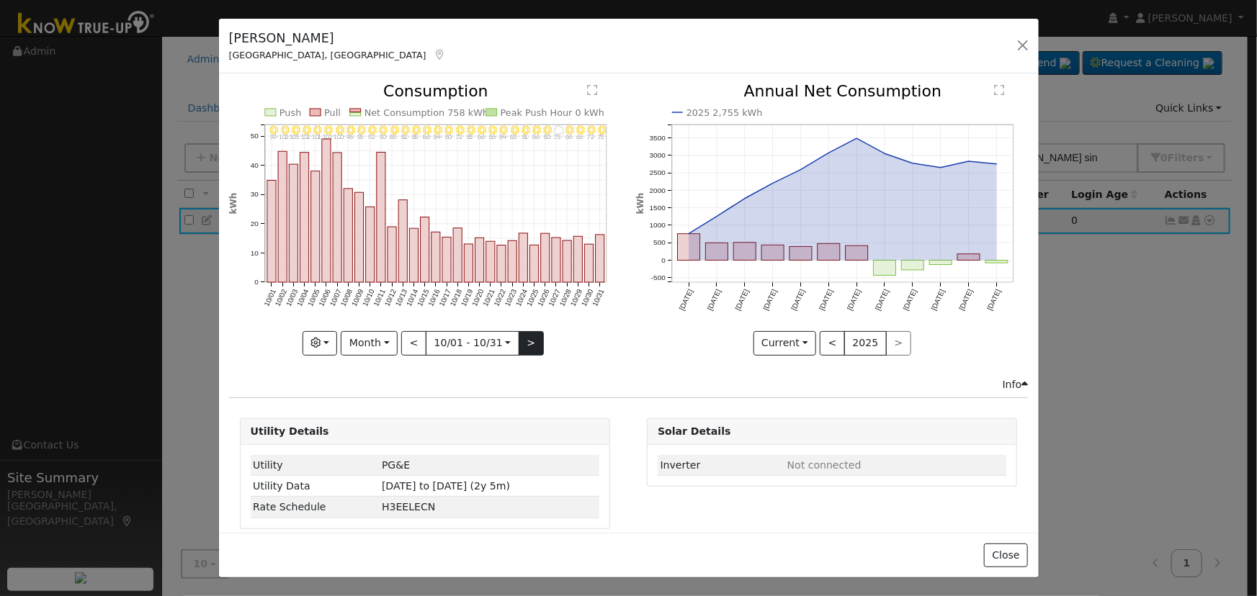
click at [518, 333] on div "10/31 - MostlyClear 73° 10/30 - MostlyClear 72° 10/29 - Clear 66° 10/28 - Mostl…" at bounding box center [425, 220] width 392 height 272
click at [519, 333] on button ">" at bounding box center [531, 343] width 25 height 24
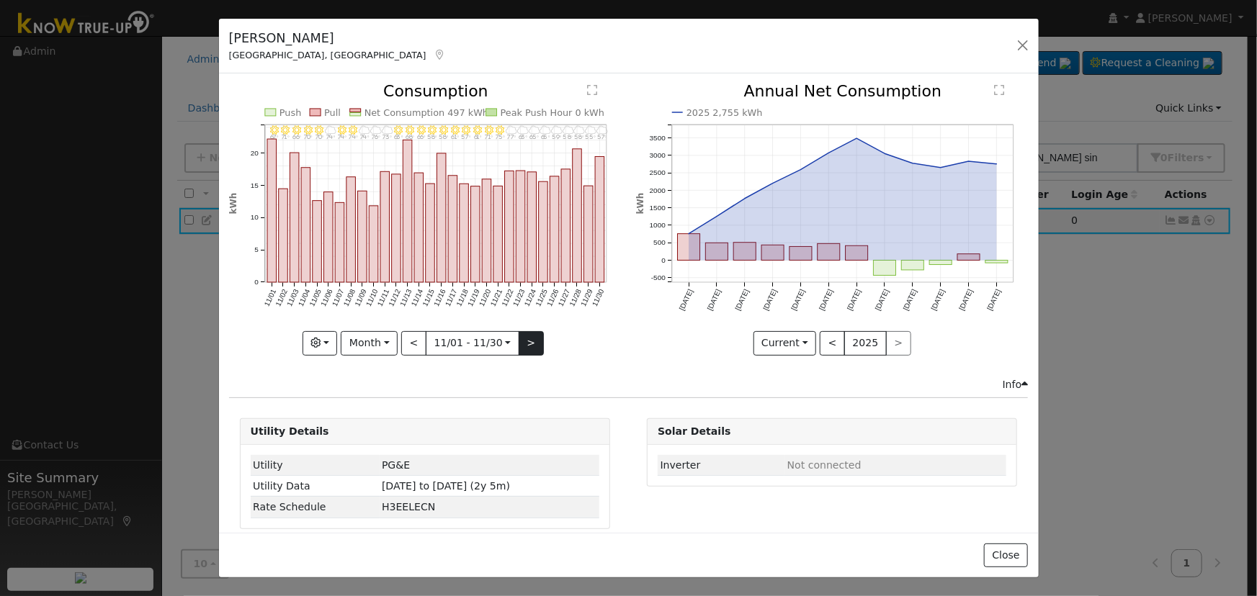
click at [518, 333] on div at bounding box center [425, 220] width 392 height 272
click at [518, 333] on div "11/30 - MostlyCloudy 57° 11/29 - Cloudy 55° 11/28 - MostlyCloudy 58° 11/27 - Mo…" at bounding box center [425, 220] width 392 height 272
click at [519, 333] on button ">" at bounding box center [531, 343] width 25 height 24
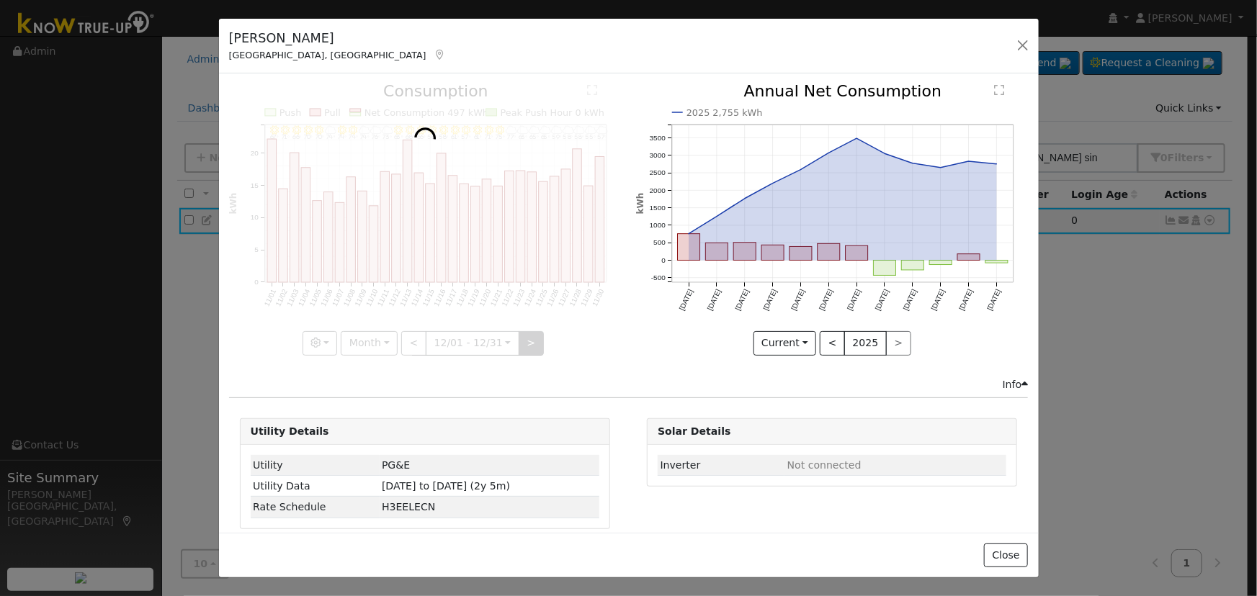
click at [518, 333] on div at bounding box center [425, 220] width 392 height 272
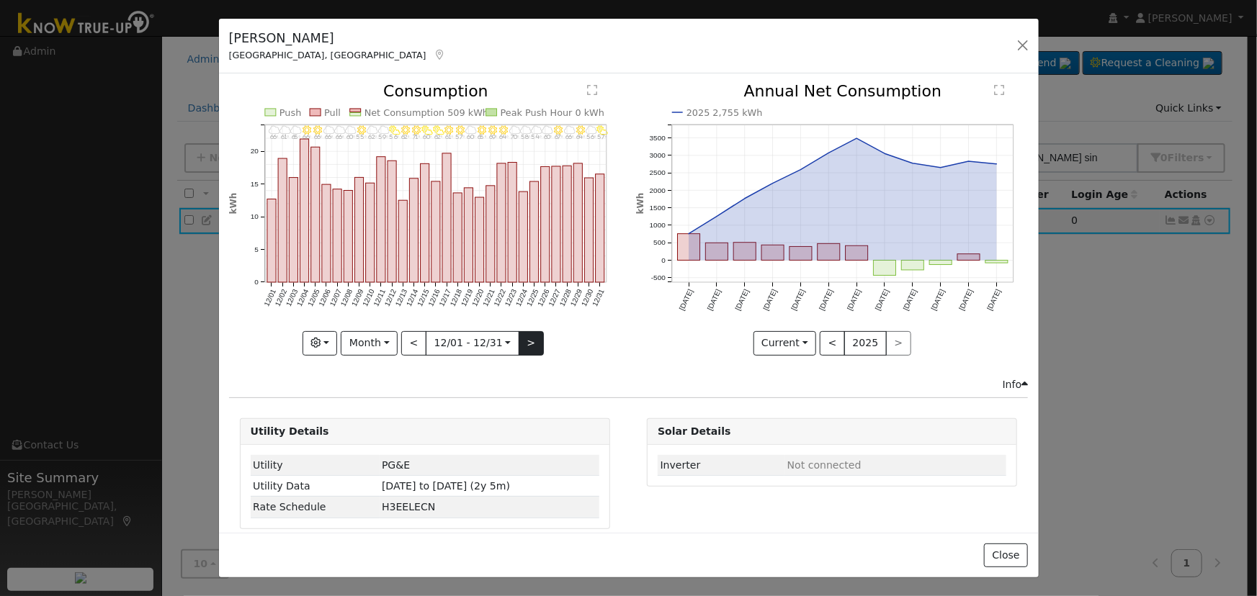
click at [518, 333] on div "12/31 - PartlyCloudy 57° 12/30 - MostlyCloudy 56° 12/29 - Clear 64° 12/28 - Mos…" at bounding box center [425, 220] width 392 height 272
click at [519, 333] on button ">" at bounding box center [531, 343] width 25 height 24
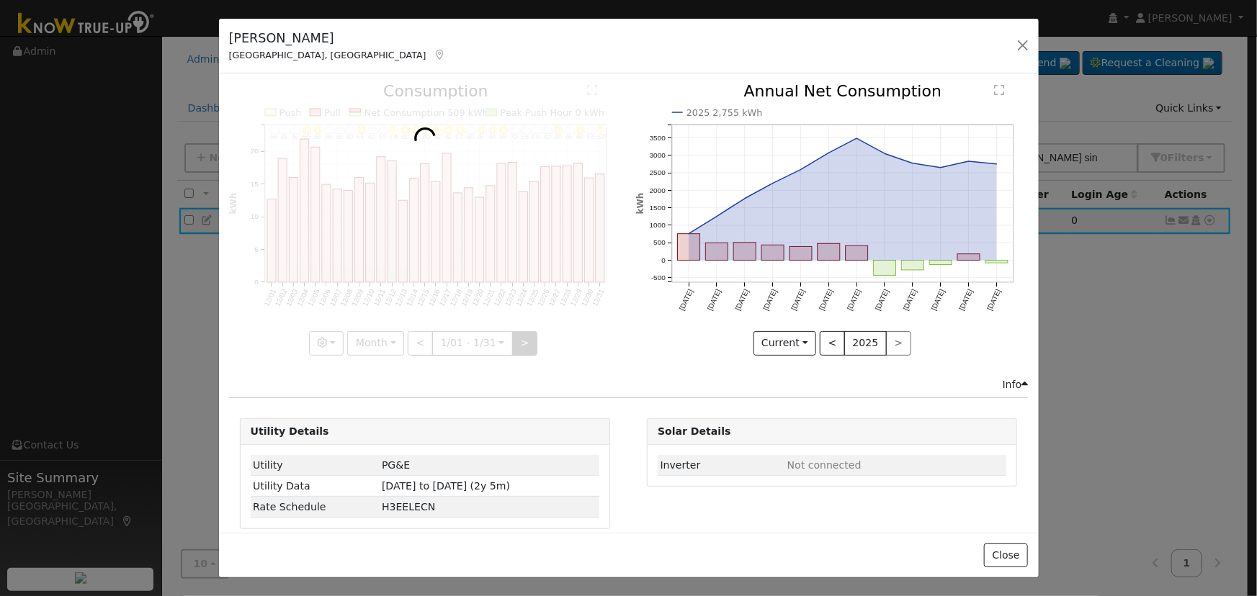
click at [518, 333] on div at bounding box center [425, 220] width 392 height 272
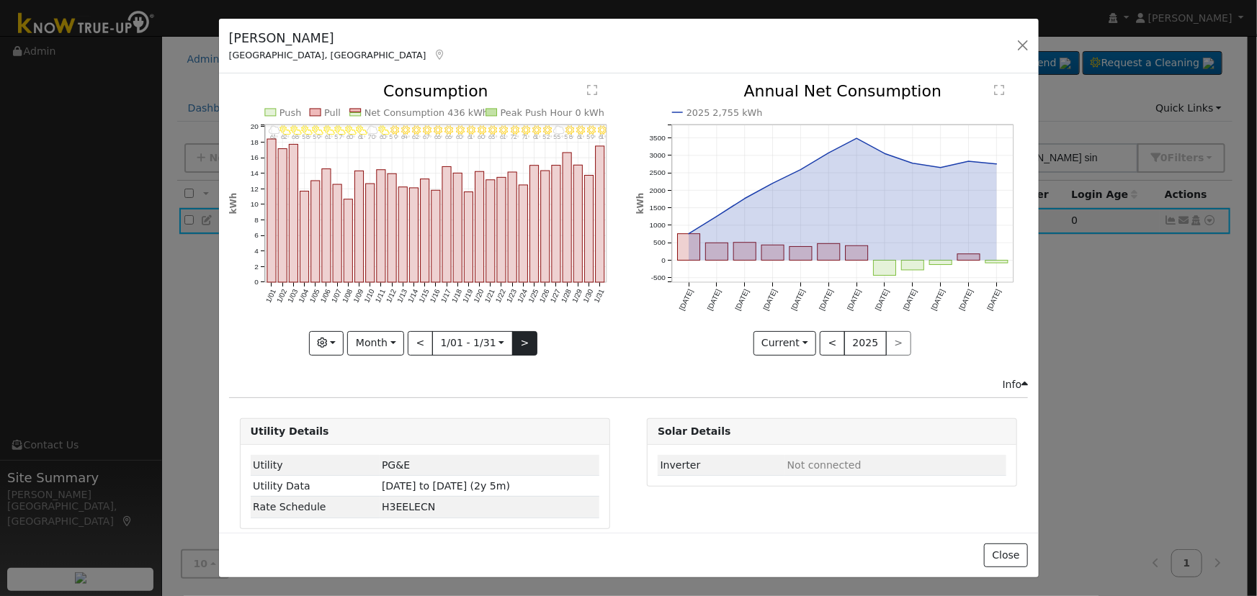
click at [518, 333] on div at bounding box center [425, 220] width 392 height 272
click at [518, 333] on button ">" at bounding box center [524, 343] width 25 height 24
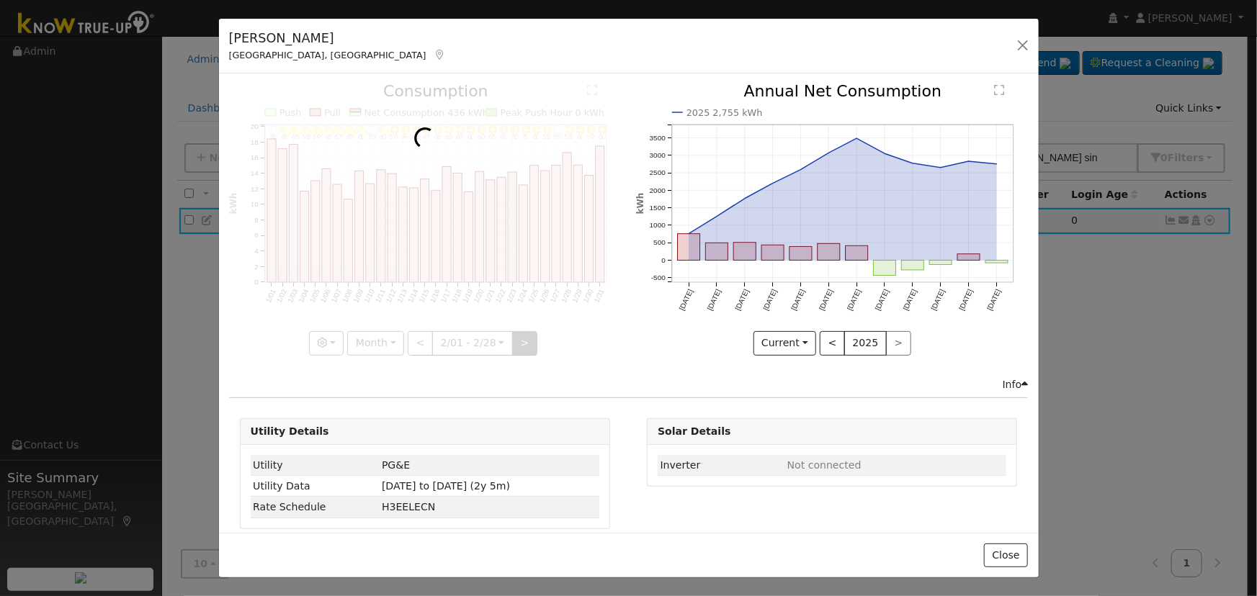
click at [518, 333] on div at bounding box center [425, 220] width 392 height 272
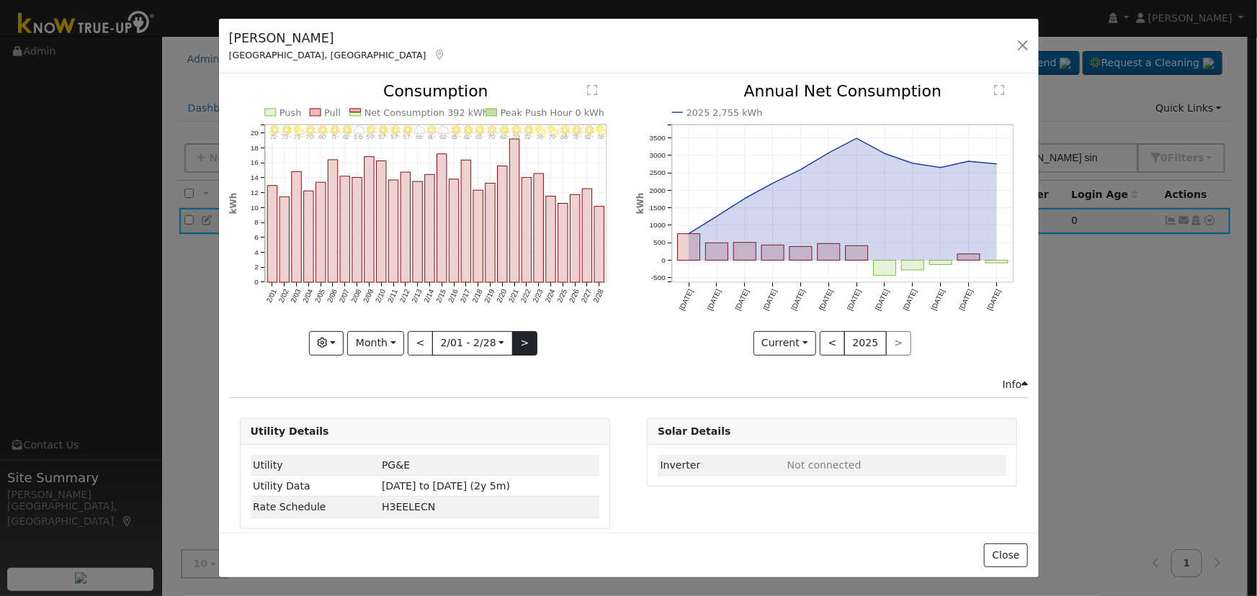
click at [518, 333] on div at bounding box center [425, 220] width 392 height 272
click at [518, 333] on button ">" at bounding box center [524, 343] width 25 height 24
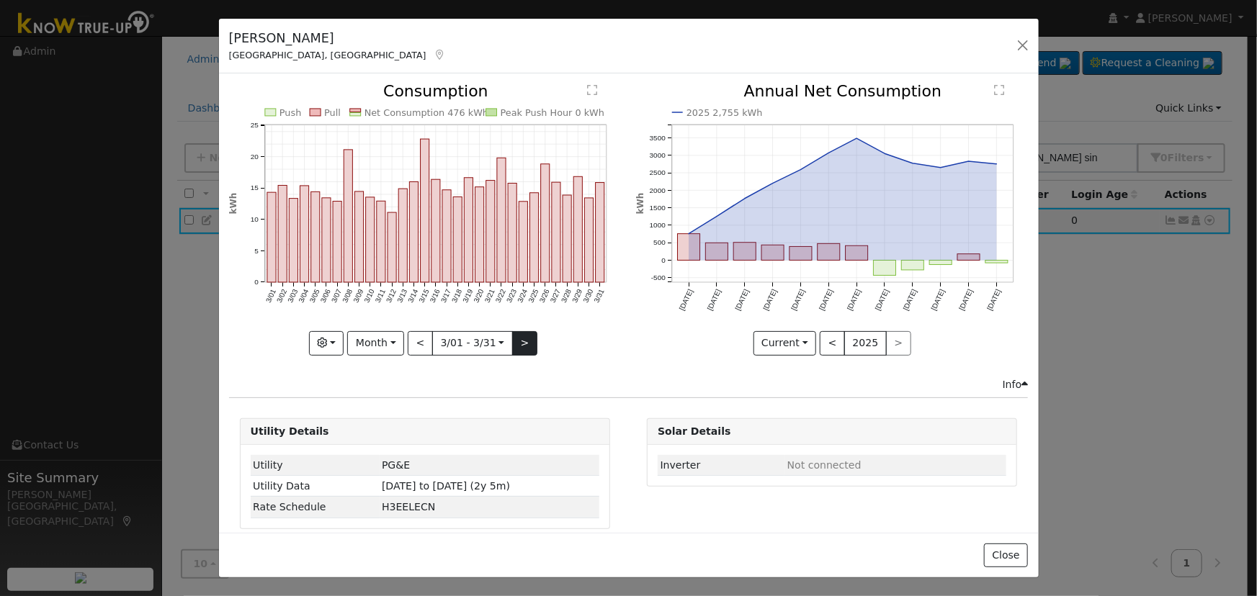
click at [518, 333] on div "Push Pull Net Consumption 476 kWh Peak Push Hour 0 kWh 3/01 3/02 3/03 3/04 3/05…" at bounding box center [425, 220] width 392 height 272
click at [518, 333] on button ">" at bounding box center [524, 343] width 25 height 24
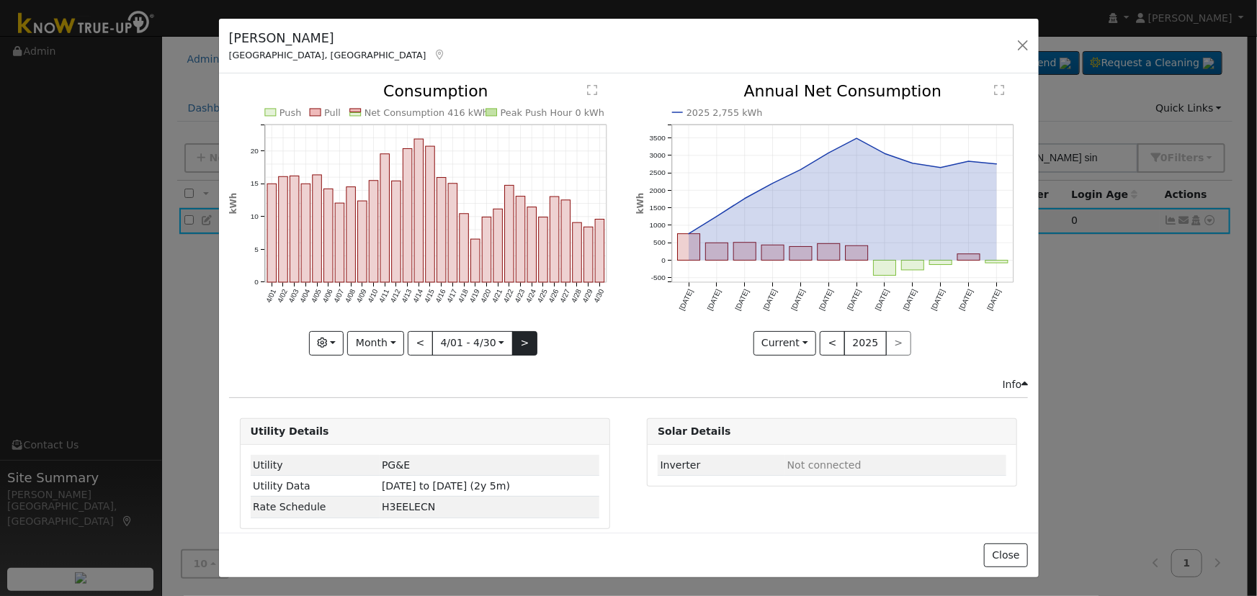
click at [518, 333] on div at bounding box center [425, 220] width 392 height 272
click at [518, 333] on button ">" at bounding box center [524, 343] width 25 height 24
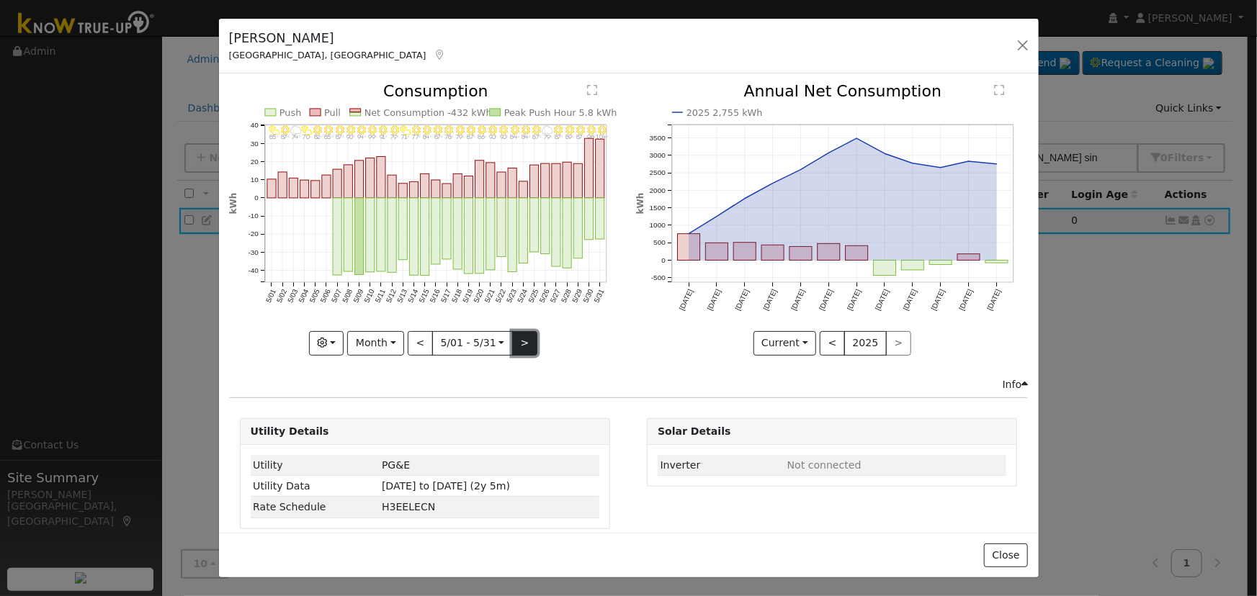
click at [518, 333] on button ">" at bounding box center [524, 343] width 25 height 24
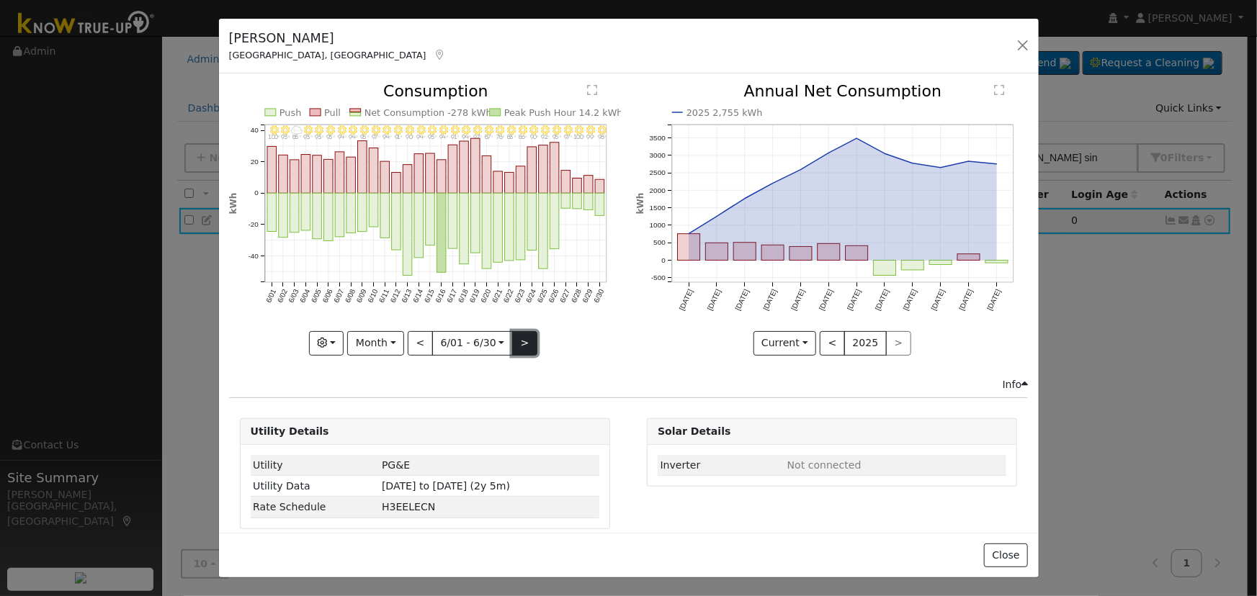
click at [518, 333] on button ">" at bounding box center [524, 343] width 25 height 24
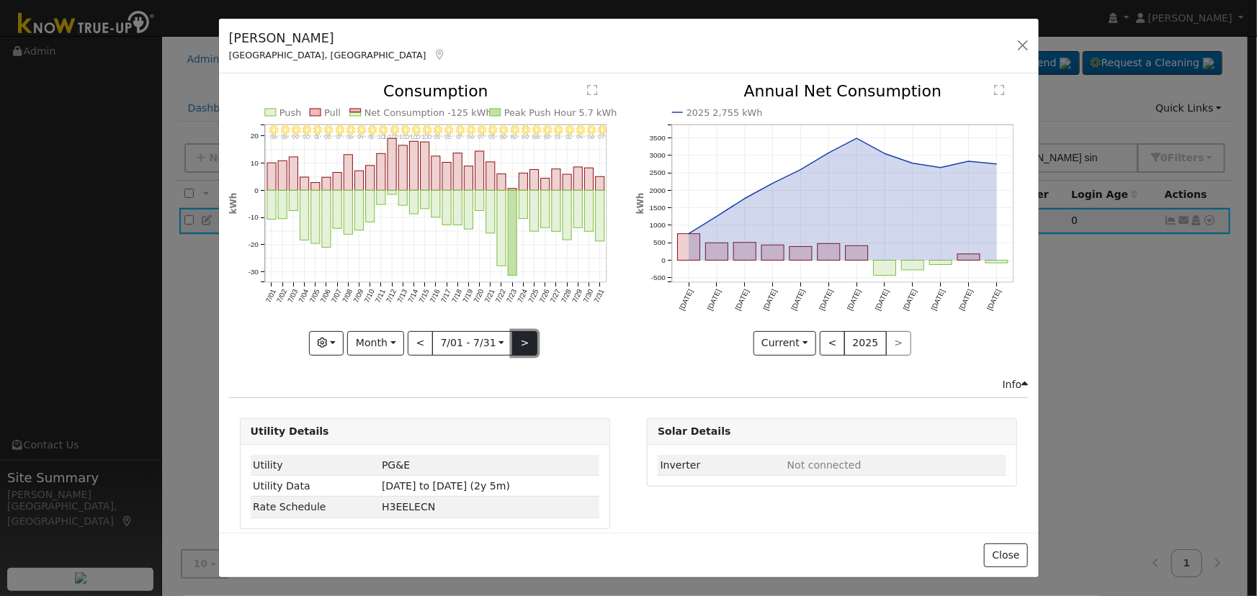
click at [521, 335] on button ">" at bounding box center [524, 343] width 25 height 24
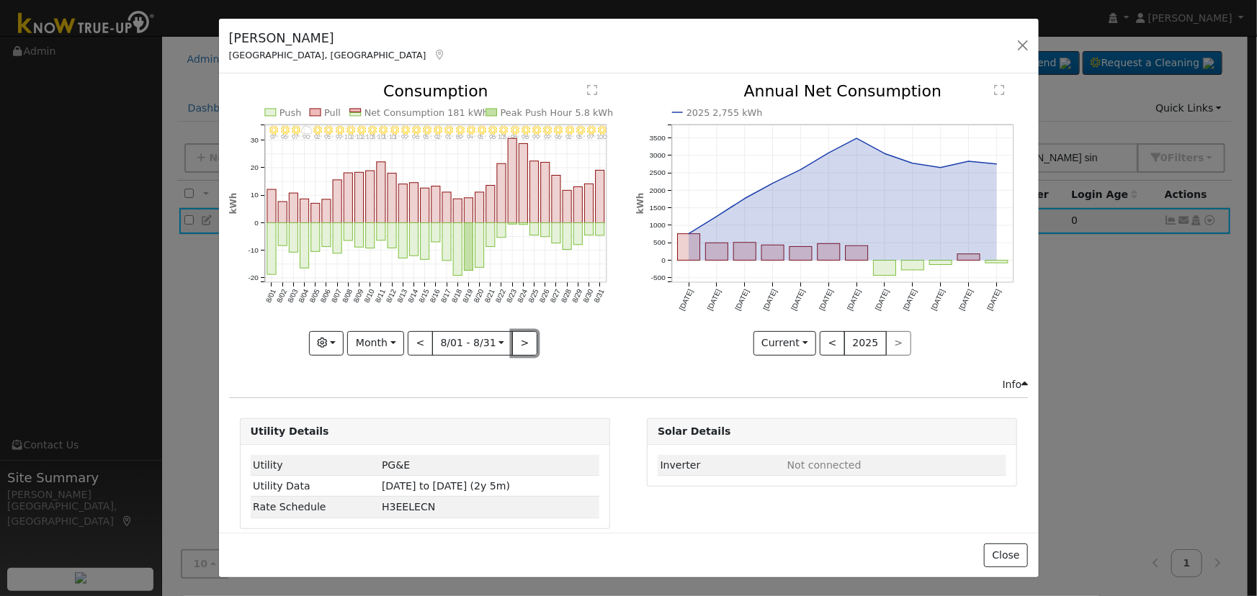
click at [521, 336] on button ">" at bounding box center [524, 343] width 25 height 24
type input "2025-09-01"
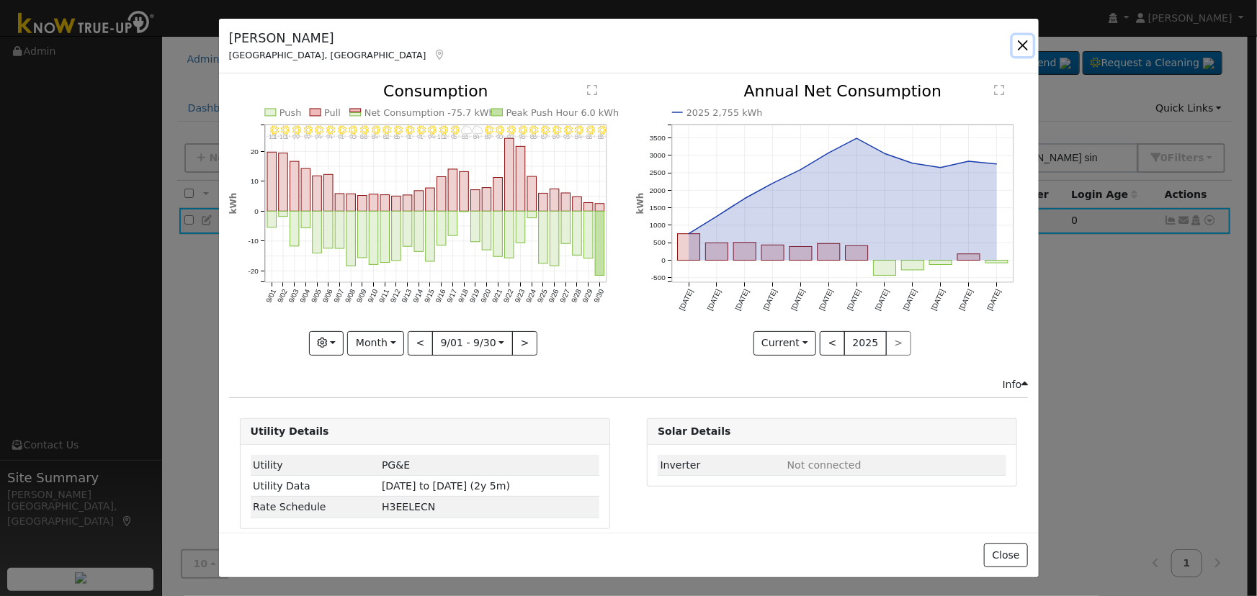
click at [1020, 50] on button "button" at bounding box center [1023, 45] width 20 height 20
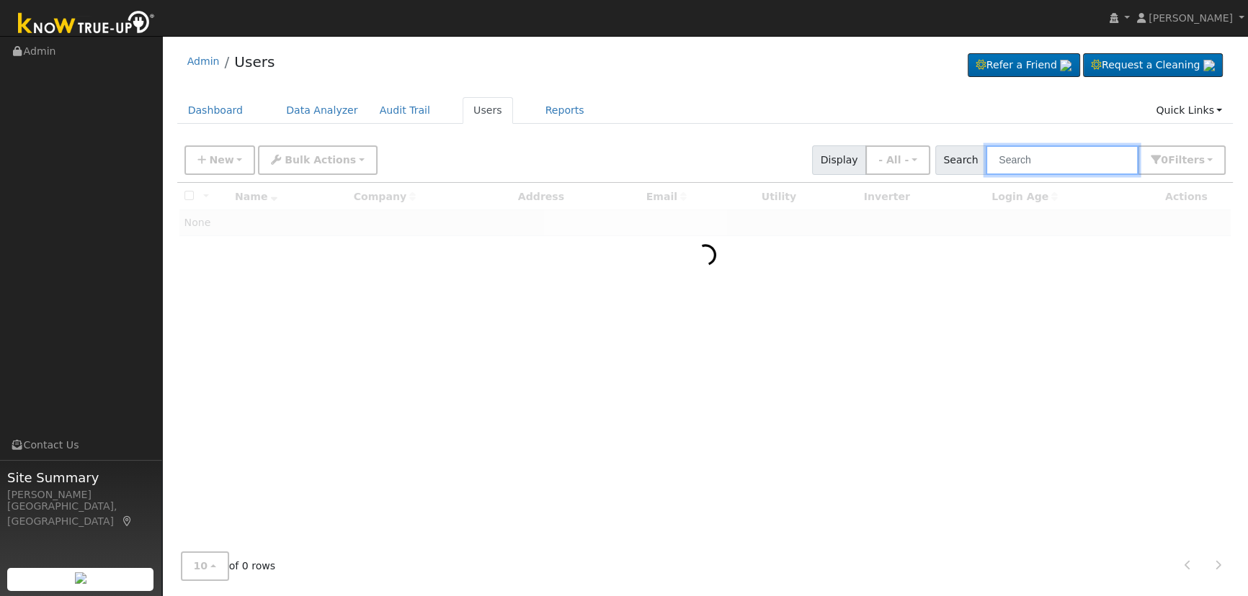
click at [1064, 174] on input "text" at bounding box center [1061, 160] width 153 height 30
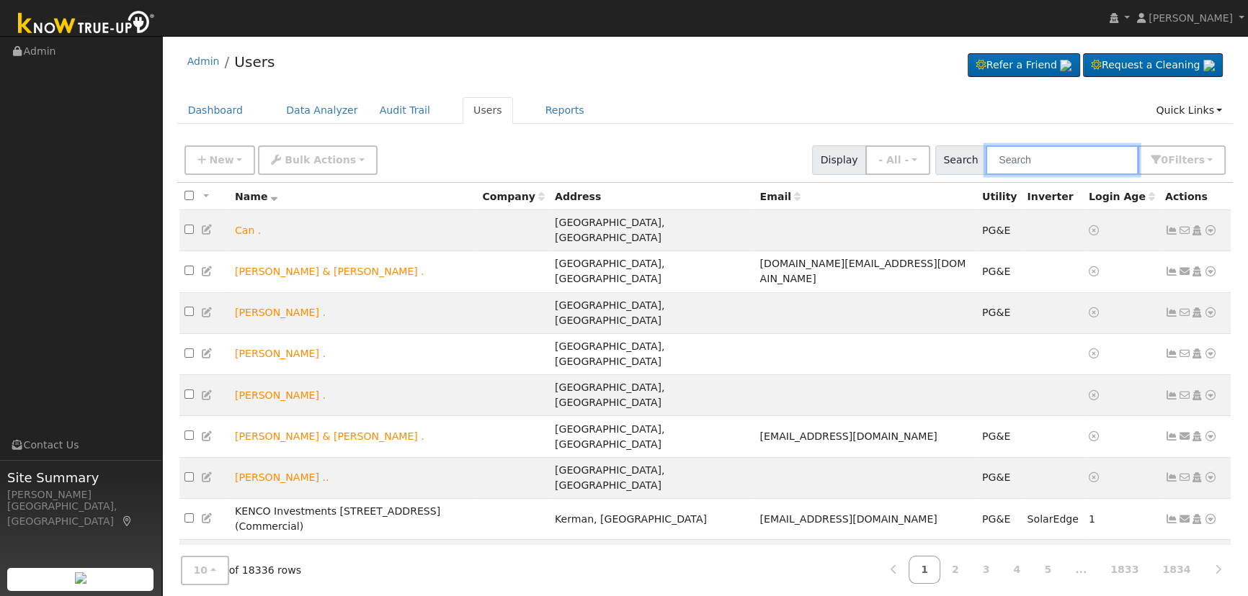
paste input "[PERSON_NAME]"
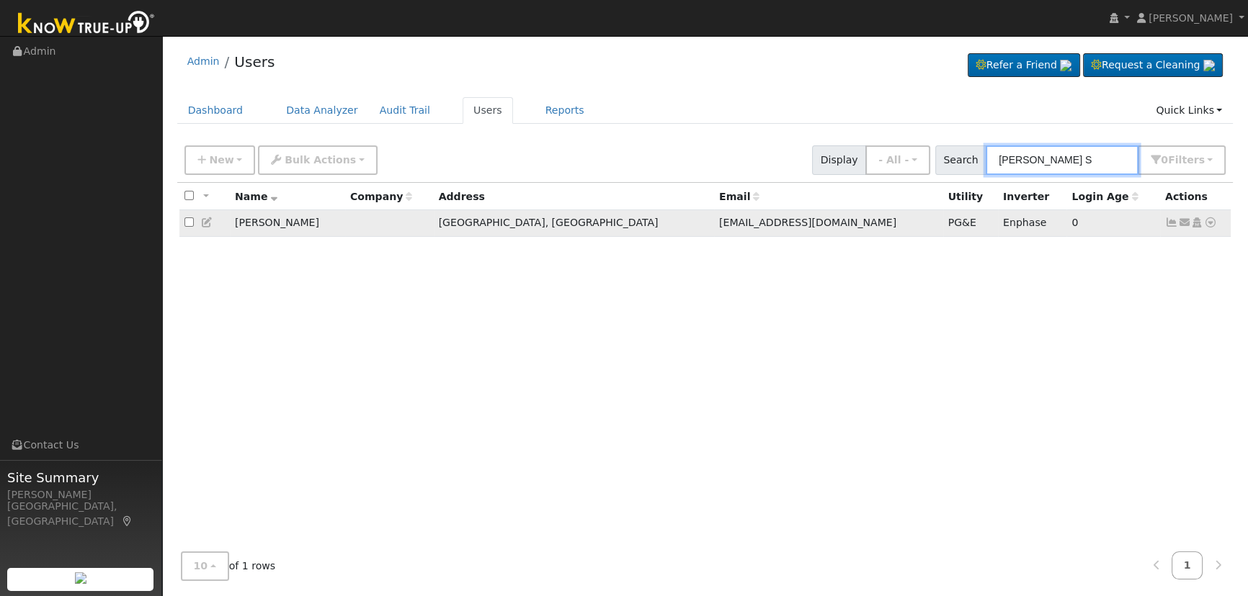
type input "Gursharan S"
click at [1171, 225] on icon at bounding box center [1171, 223] width 13 height 10
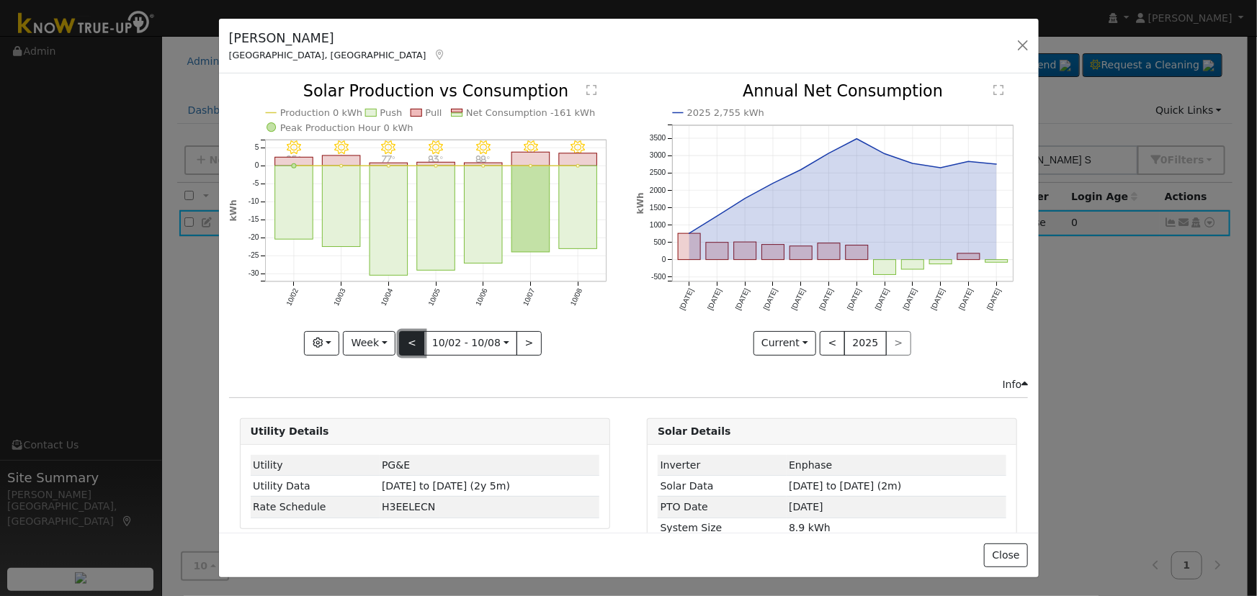
click at [414, 340] on button "<" at bounding box center [411, 343] width 25 height 24
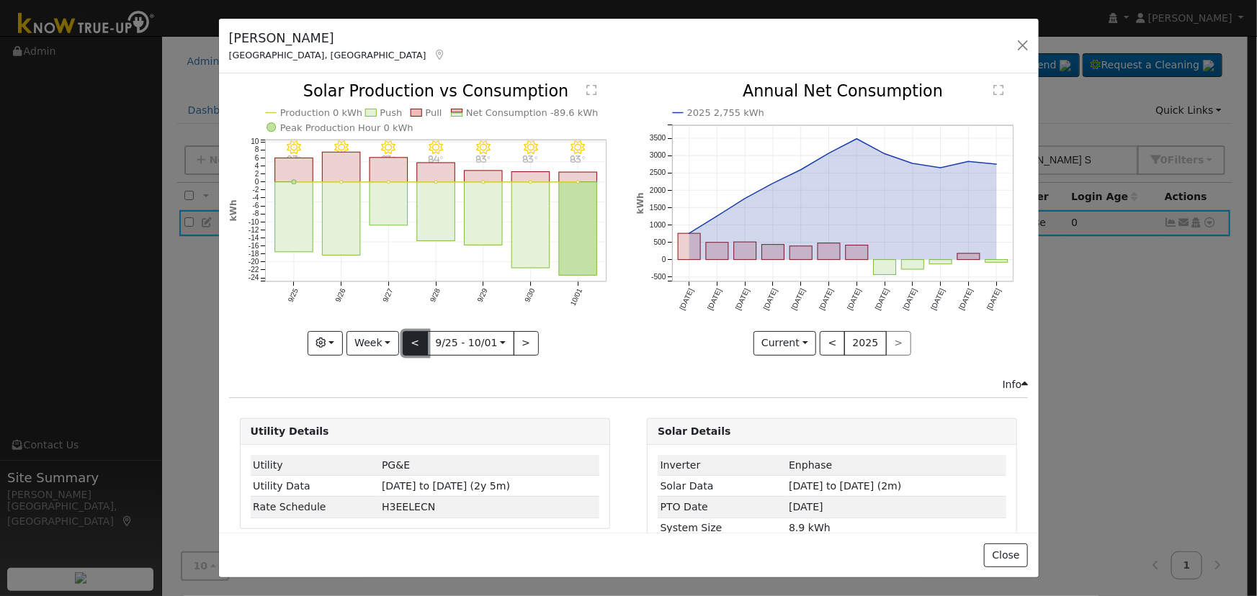
click at [414, 340] on button "<" at bounding box center [415, 343] width 25 height 24
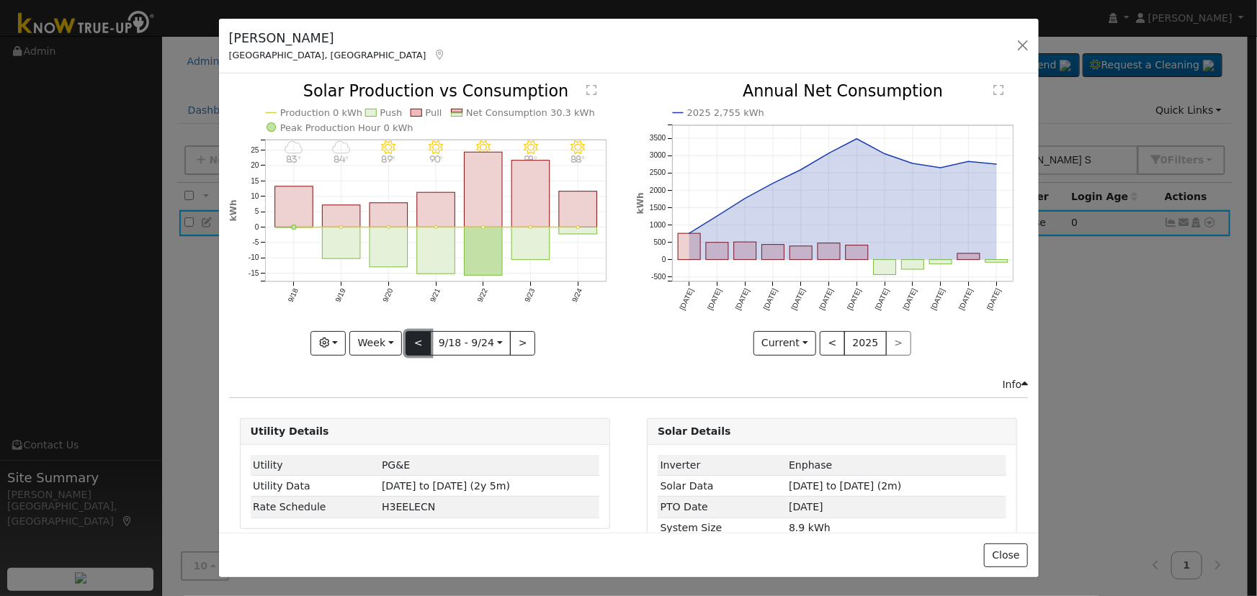
click at [414, 340] on button "<" at bounding box center [418, 343] width 25 height 24
type input "2025-09-11"
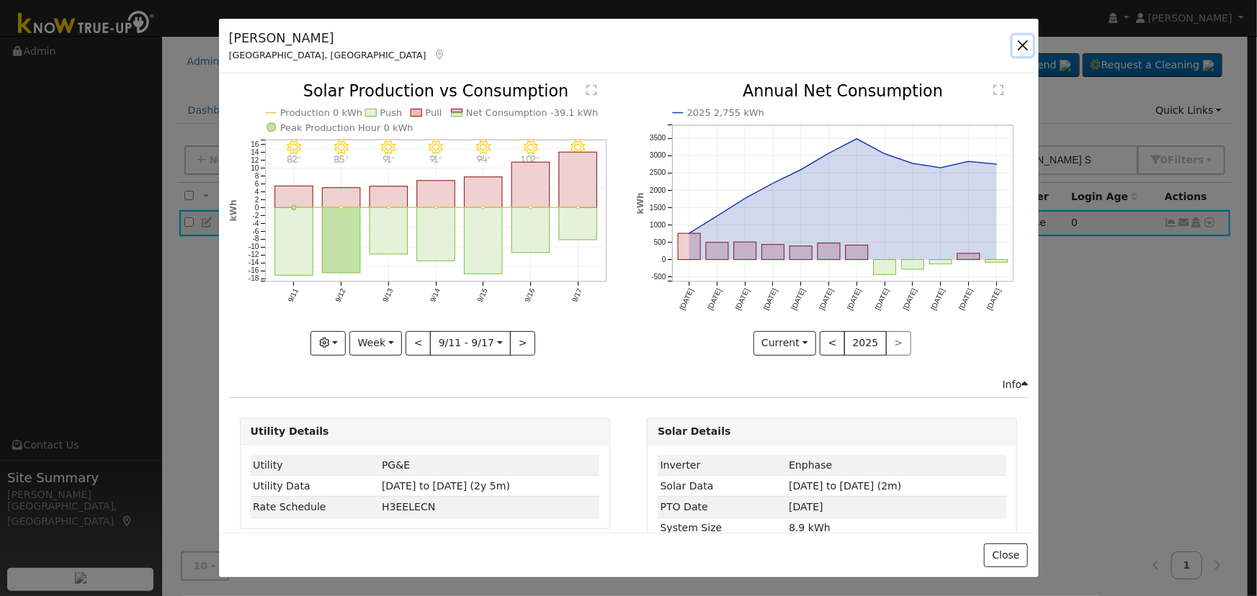
click at [1016, 42] on button "button" at bounding box center [1023, 45] width 20 height 20
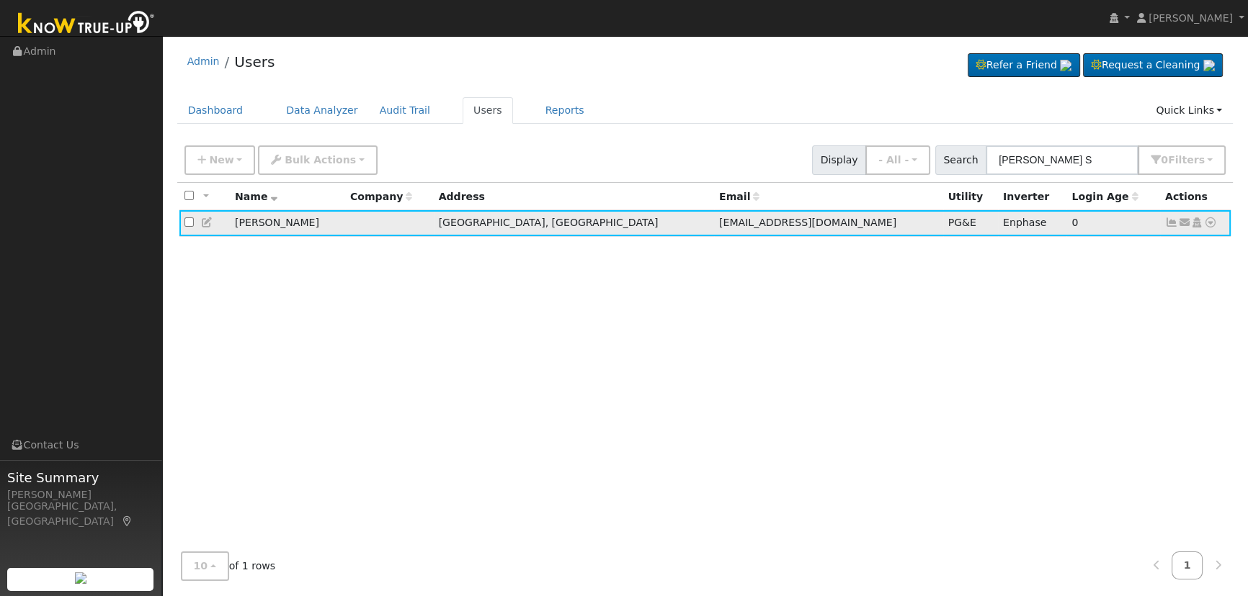
click at [1207, 227] on icon at bounding box center [1210, 223] width 13 height 10
click at [1198, 251] on link "Data Analyzer" at bounding box center [1163, 248] width 104 height 20
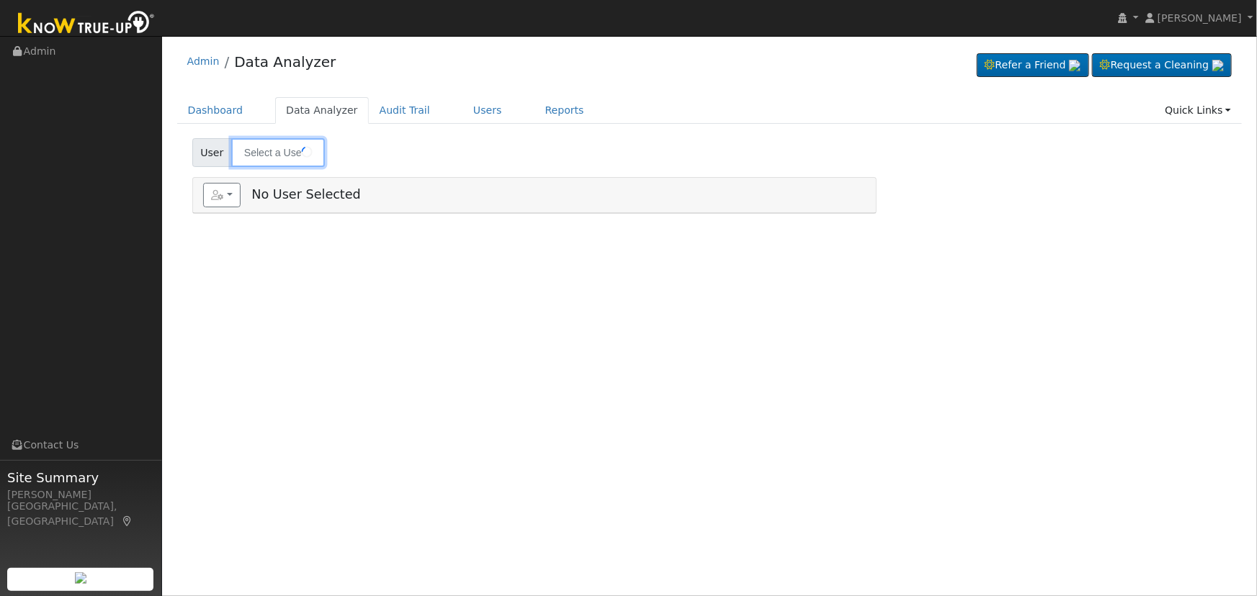
type input "[PERSON_NAME]"
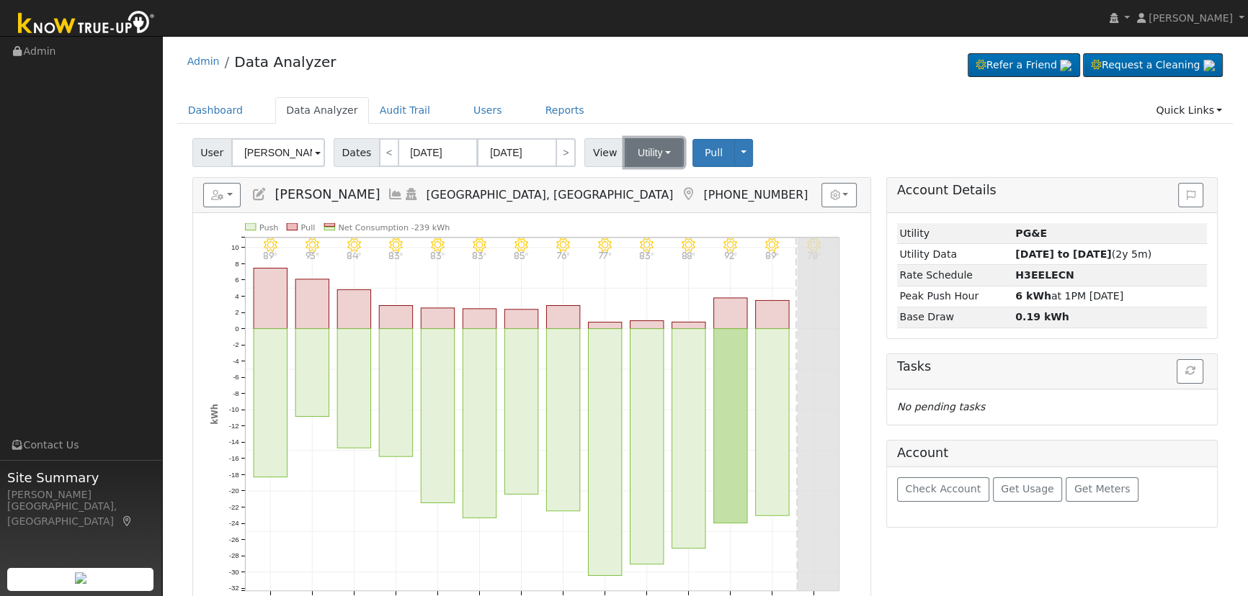
click at [632, 156] on button "Utility" at bounding box center [653, 152] width 59 height 29
click at [640, 200] on link "Solar" at bounding box center [672, 205] width 100 height 20
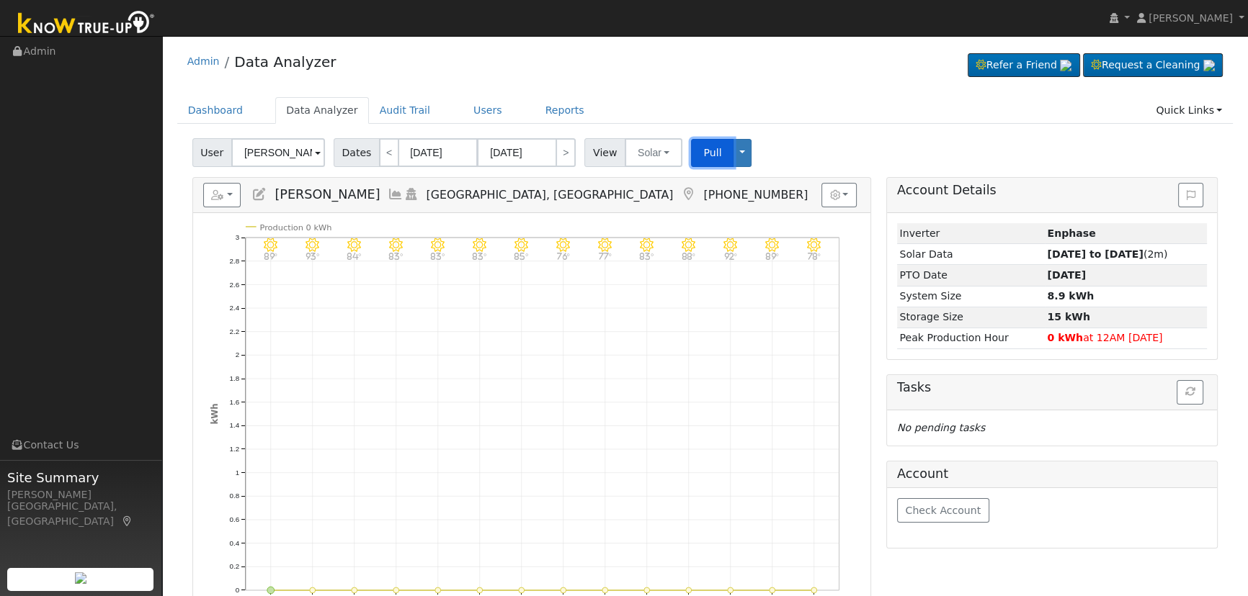
click at [710, 145] on button "Pull" at bounding box center [712, 153] width 42 height 28
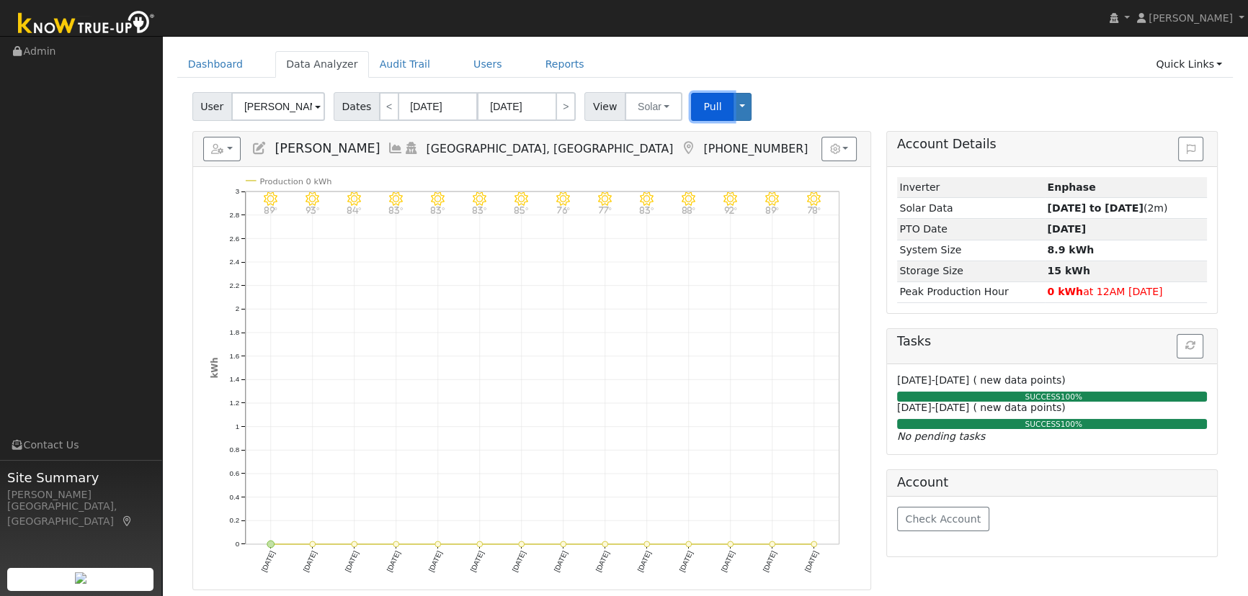
scroll to position [65, 0]
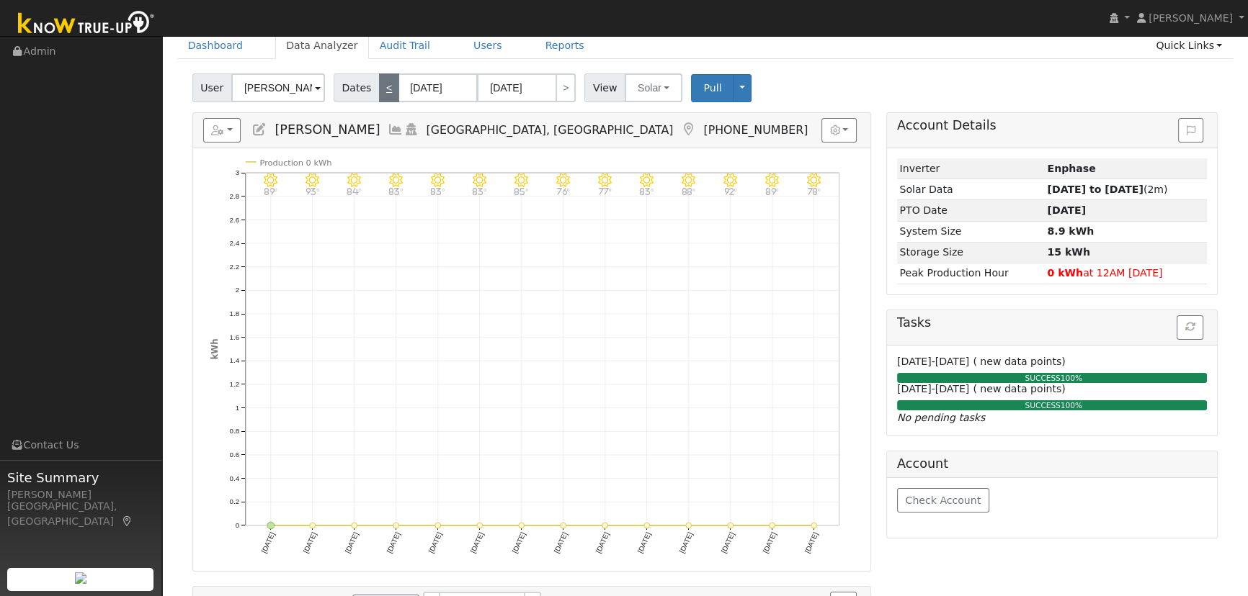
click at [389, 91] on link "<" at bounding box center [389, 87] width 20 height 29
type input "[DATE]"
click at [704, 92] on span "Pull" at bounding box center [712, 88] width 18 height 12
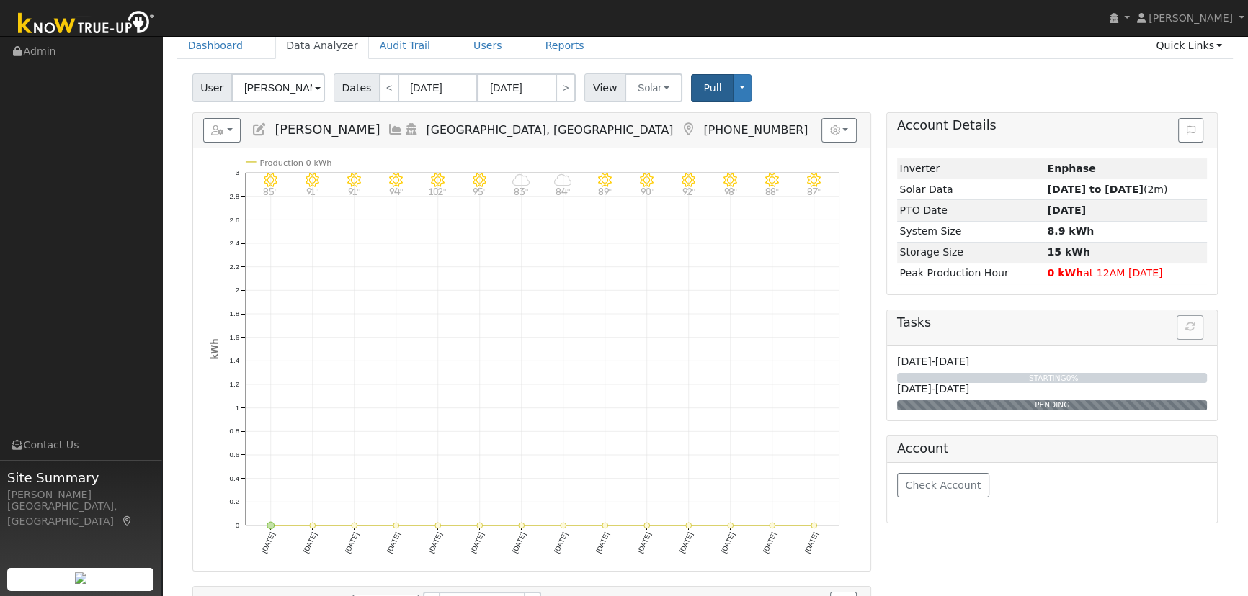
click at [778, 86] on div "User [PERSON_NAME] Account Default Account Default Account [STREET_ADDRESS][PER…" at bounding box center [704, 85] width 1031 height 34
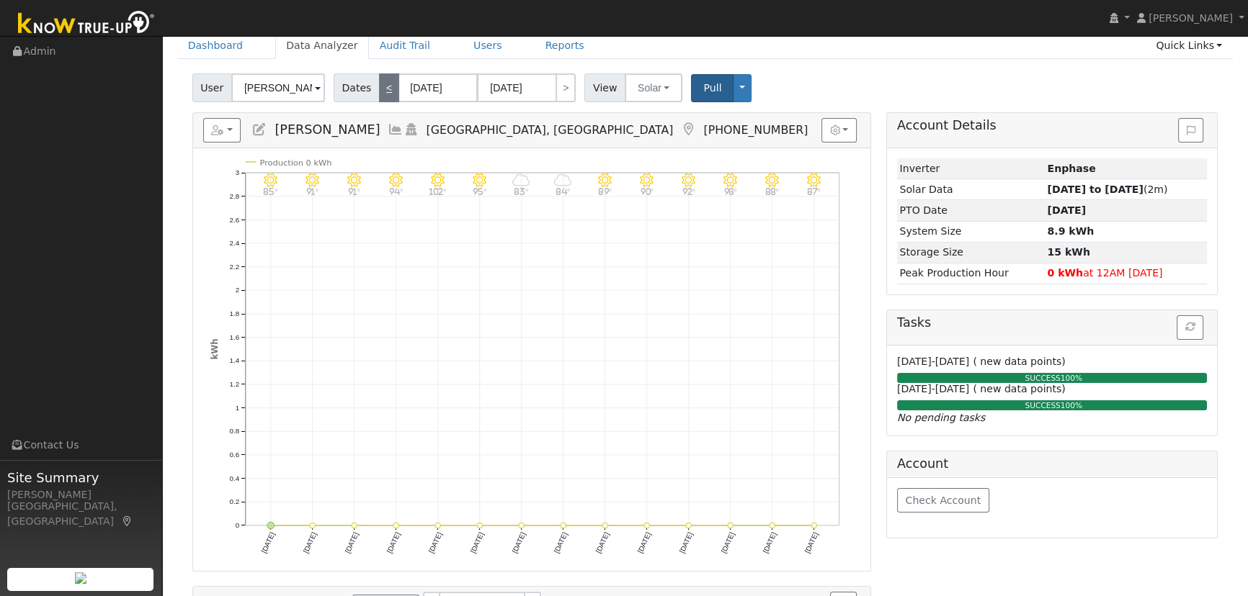
click at [382, 87] on link "<" at bounding box center [389, 87] width 20 height 29
type input "[DATE]"
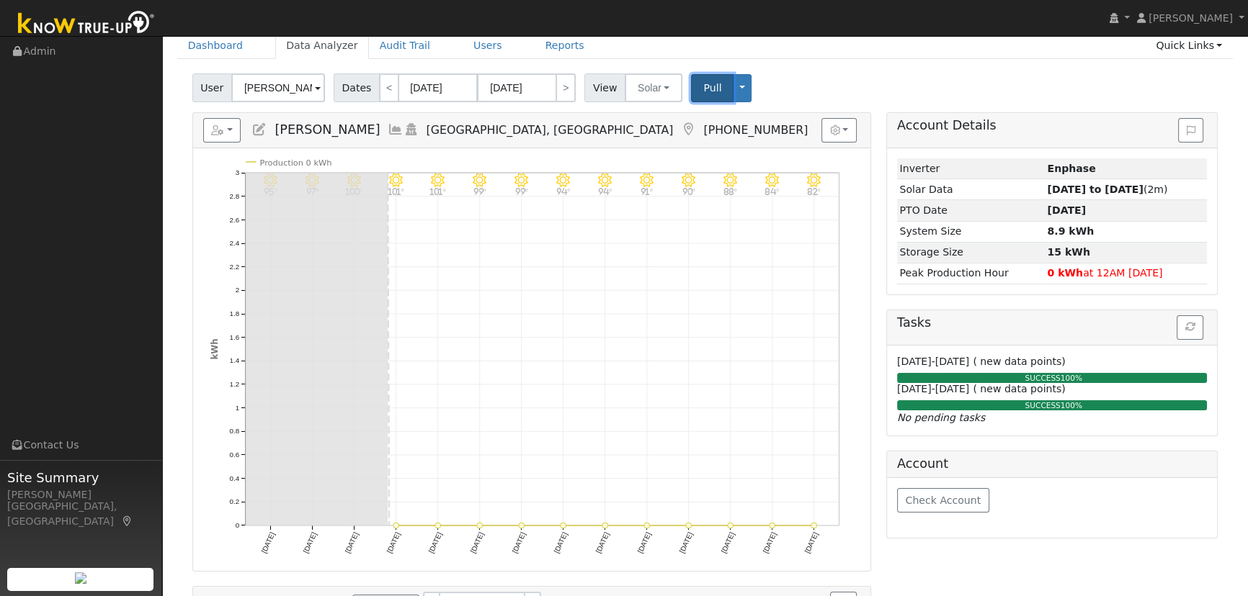
click at [703, 85] on span "Pull" at bounding box center [712, 88] width 18 height 12
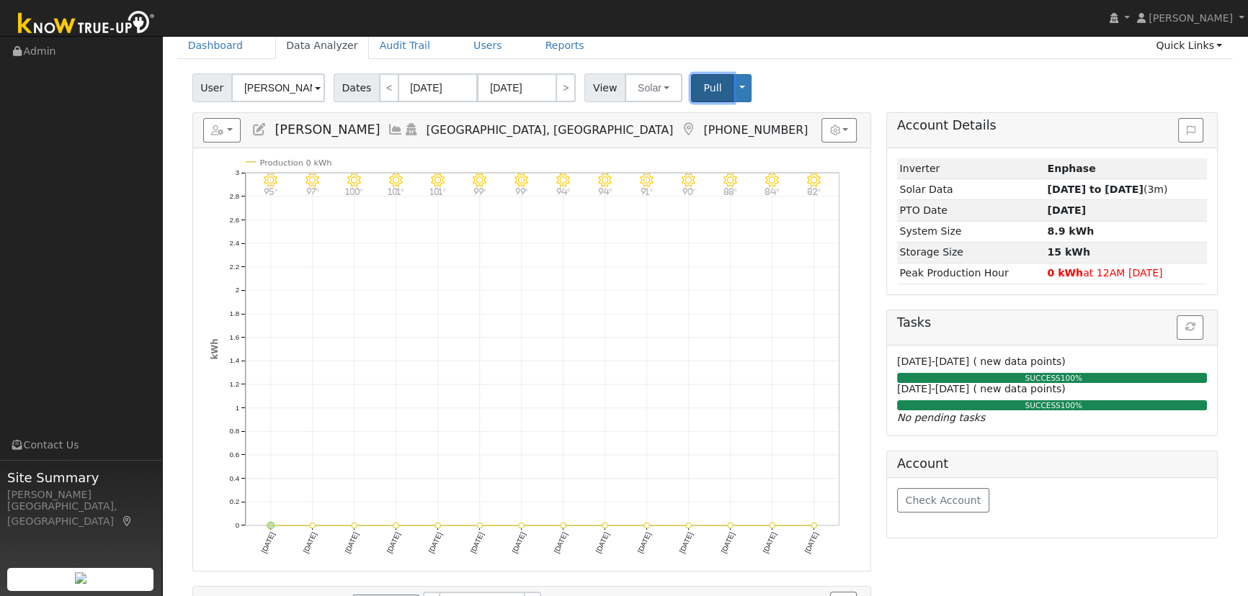
scroll to position [0, 0]
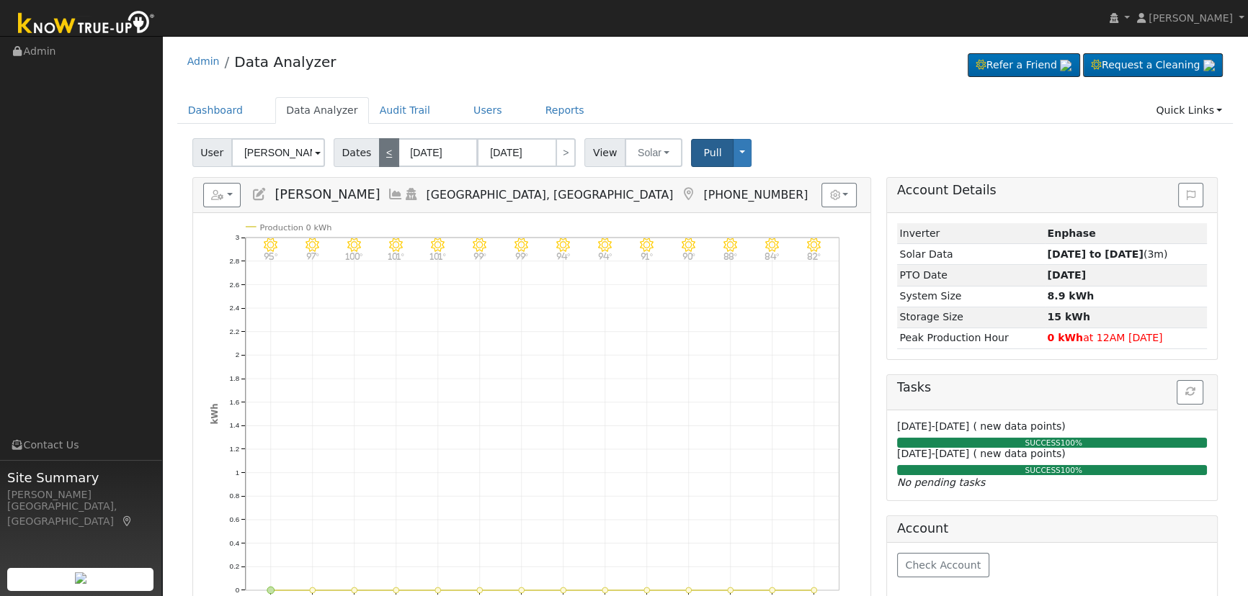
click at [379, 153] on link "<" at bounding box center [389, 152] width 20 height 29
type input "[DATE]"
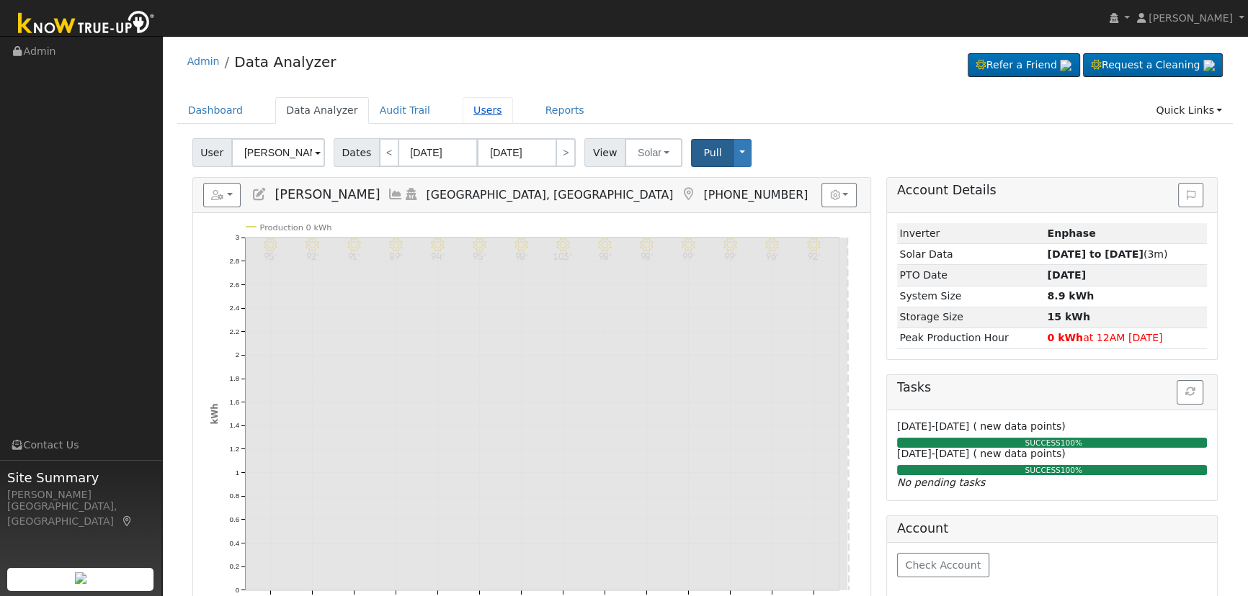
click at [462, 110] on link "Users" at bounding box center [487, 110] width 50 height 27
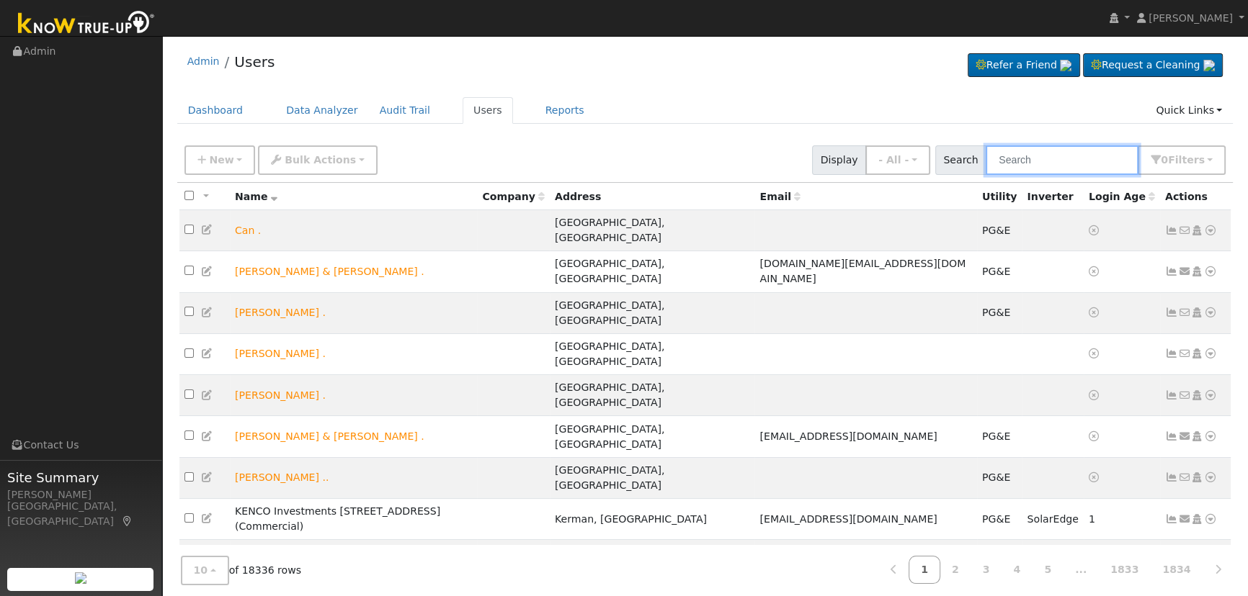
click at [1059, 165] on input "text" at bounding box center [1061, 160] width 153 height 30
paste input "Gursharan Sangh"
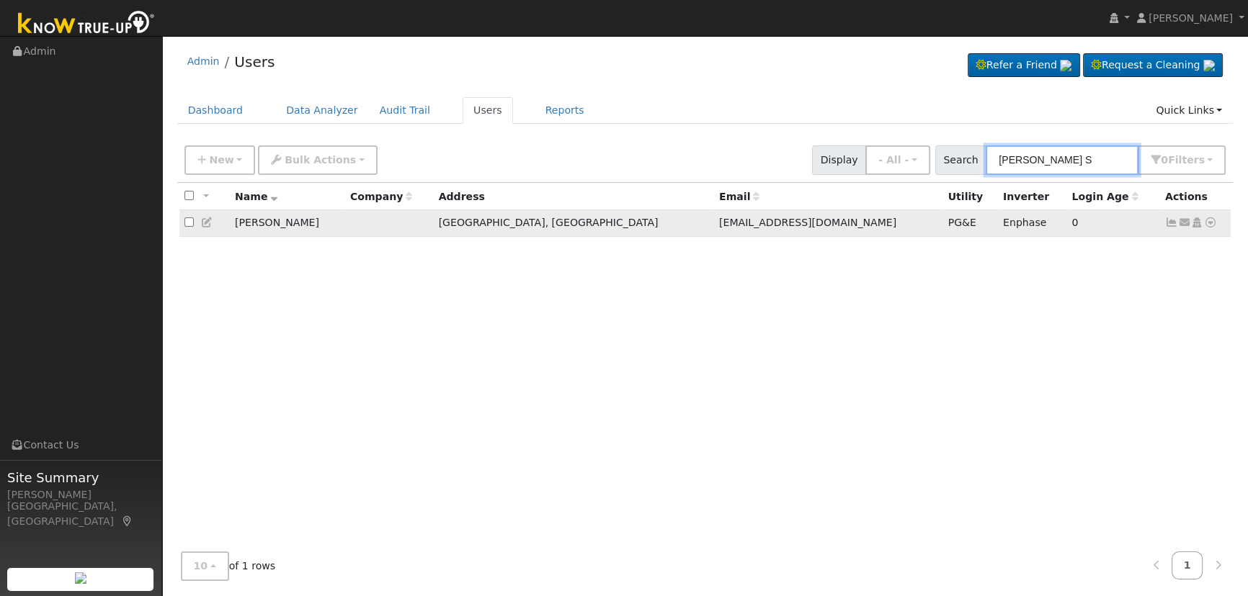
type input "Gursharan S"
click at [1170, 220] on icon at bounding box center [1171, 223] width 13 height 10
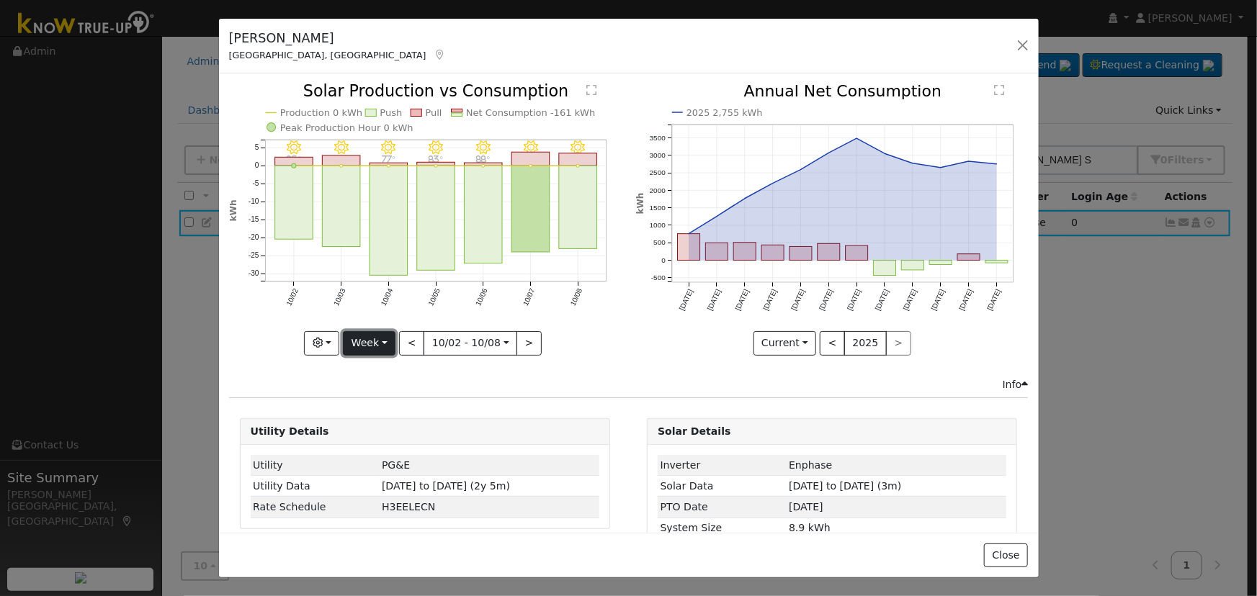
click at [368, 341] on button "Week" at bounding box center [369, 343] width 53 height 24
click at [385, 413] on link "Month" at bounding box center [394, 413] width 100 height 20
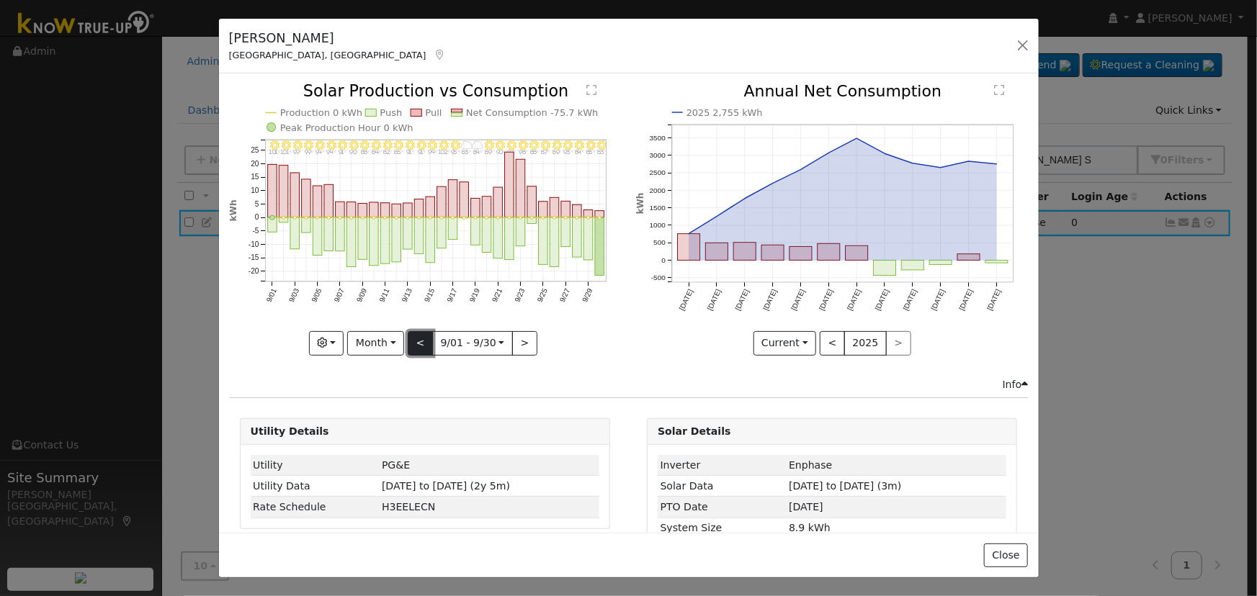
click at [416, 337] on button "<" at bounding box center [420, 343] width 25 height 24
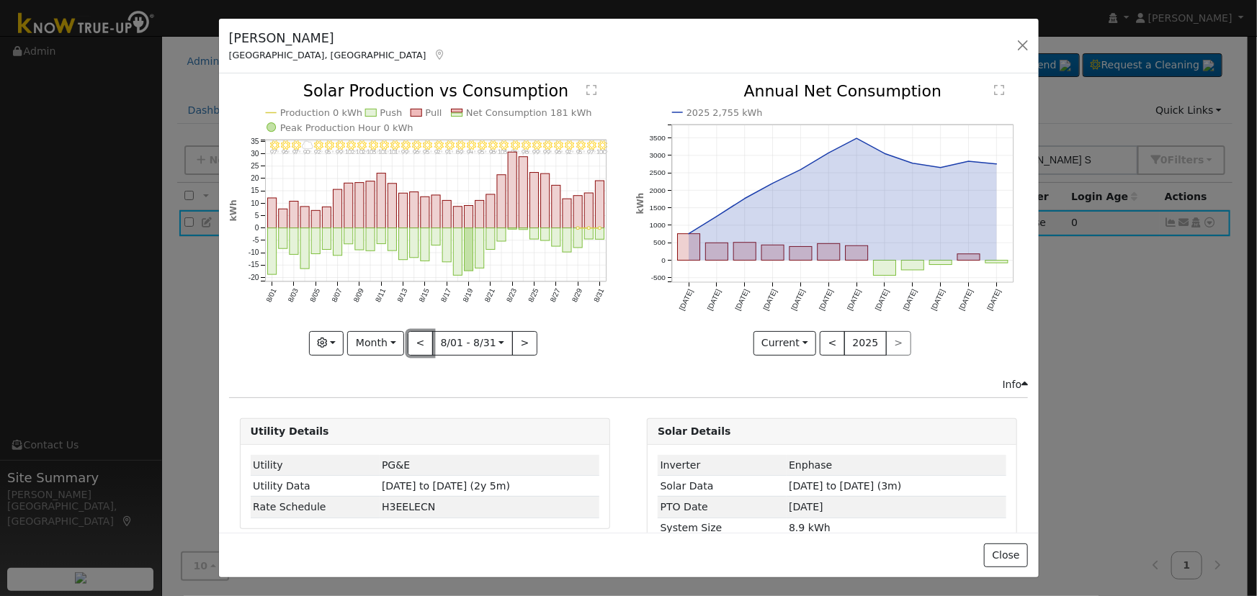
click at [416, 338] on button "<" at bounding box center [420, 343] width 25 height 24
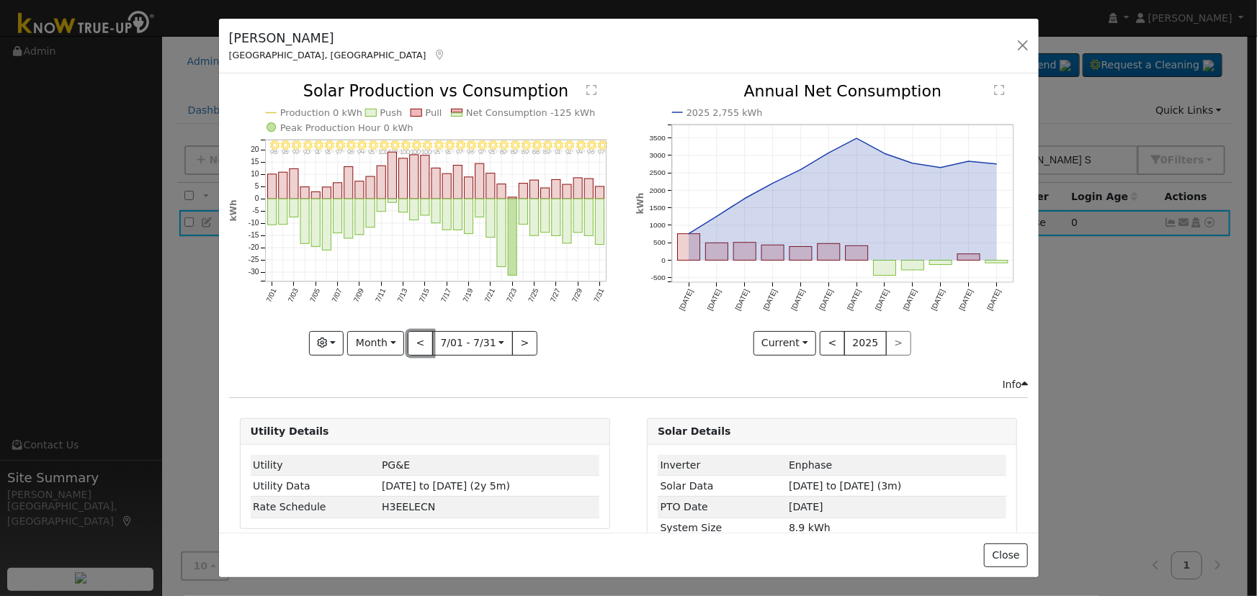
click at [425, 332] on button "<" at bounding box center [420, 343] width 25 height 24
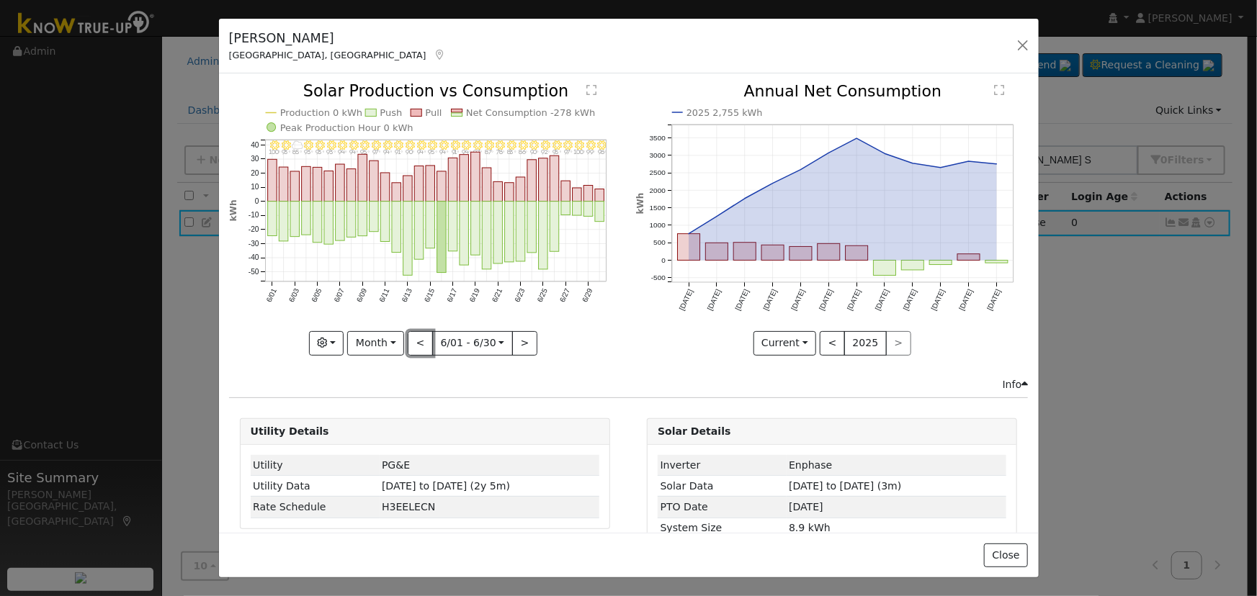
click at [425, 332] on button "<" at bounding box center [420, 343] width 25 height 24
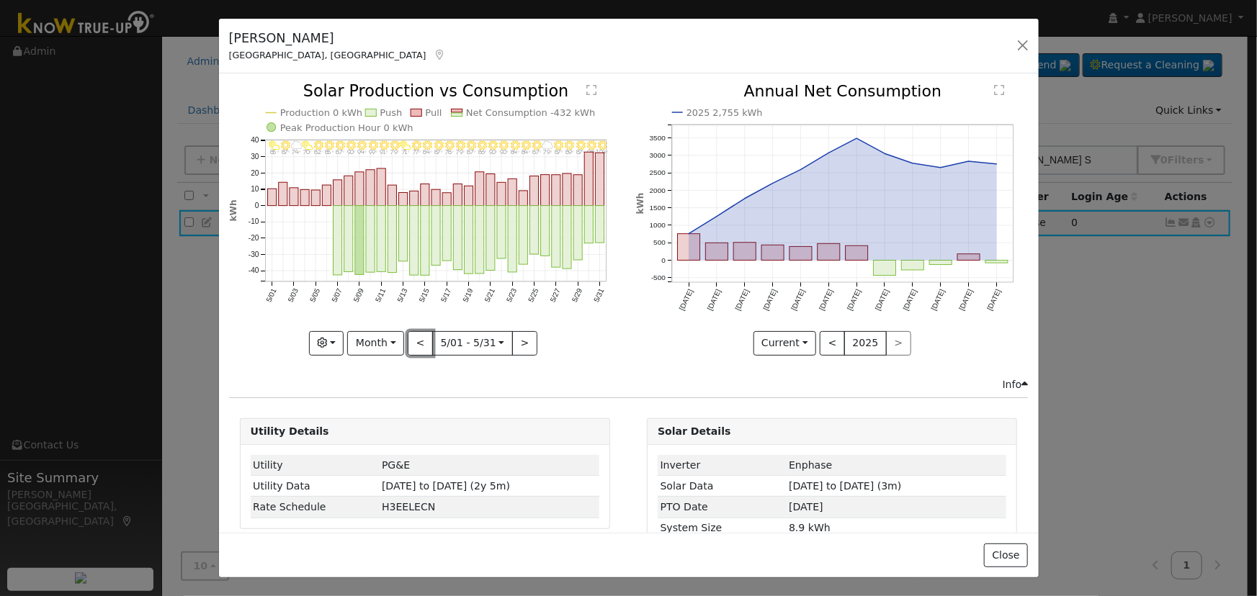
click at [425, 332] on button "<" at bounding box center [420, 343] width 25 height 24
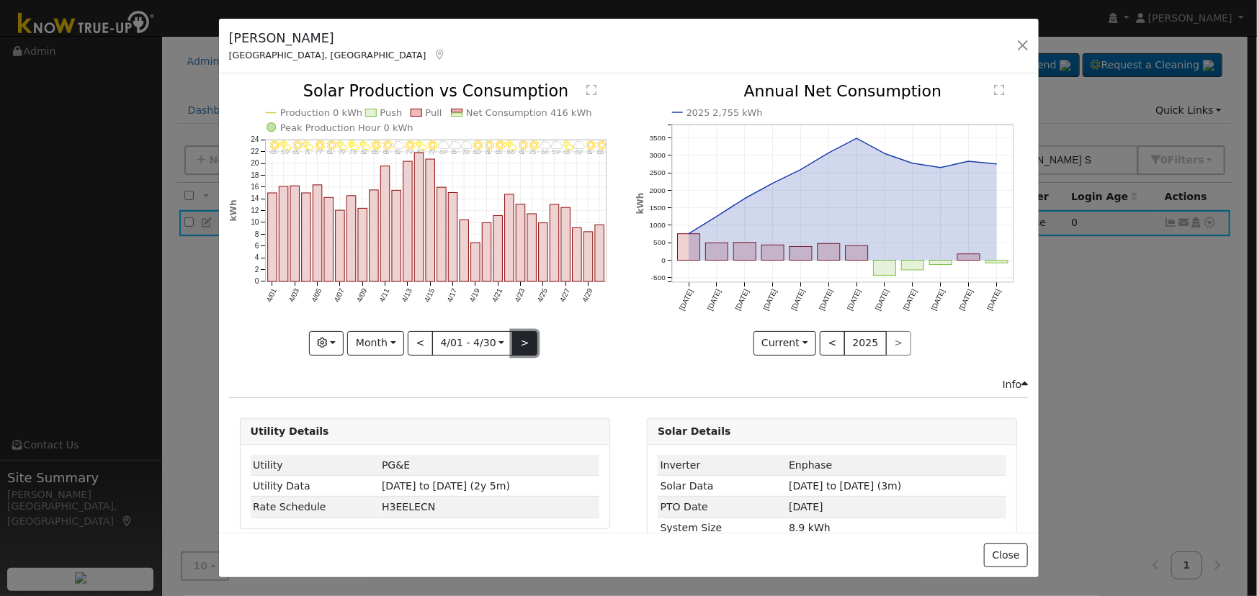
click at [522, 336] on button ">" at bounding box center [524, 343] width 25 height 24
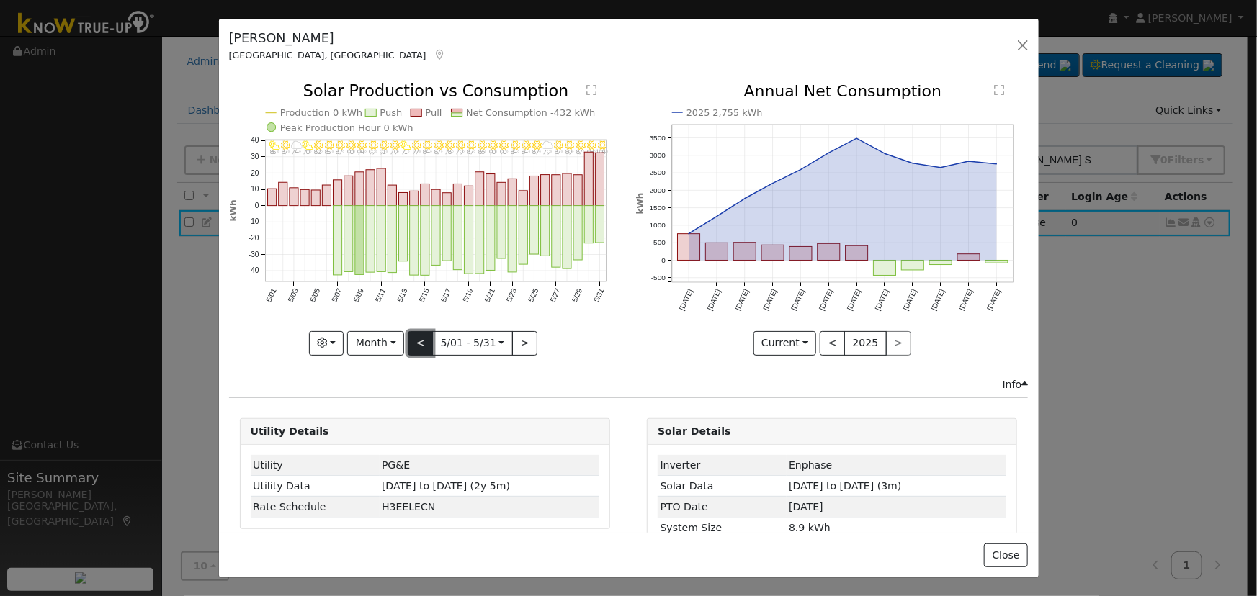
click at [420, 342] on button "<" at bounding box center [420, 343] width 25 height 24
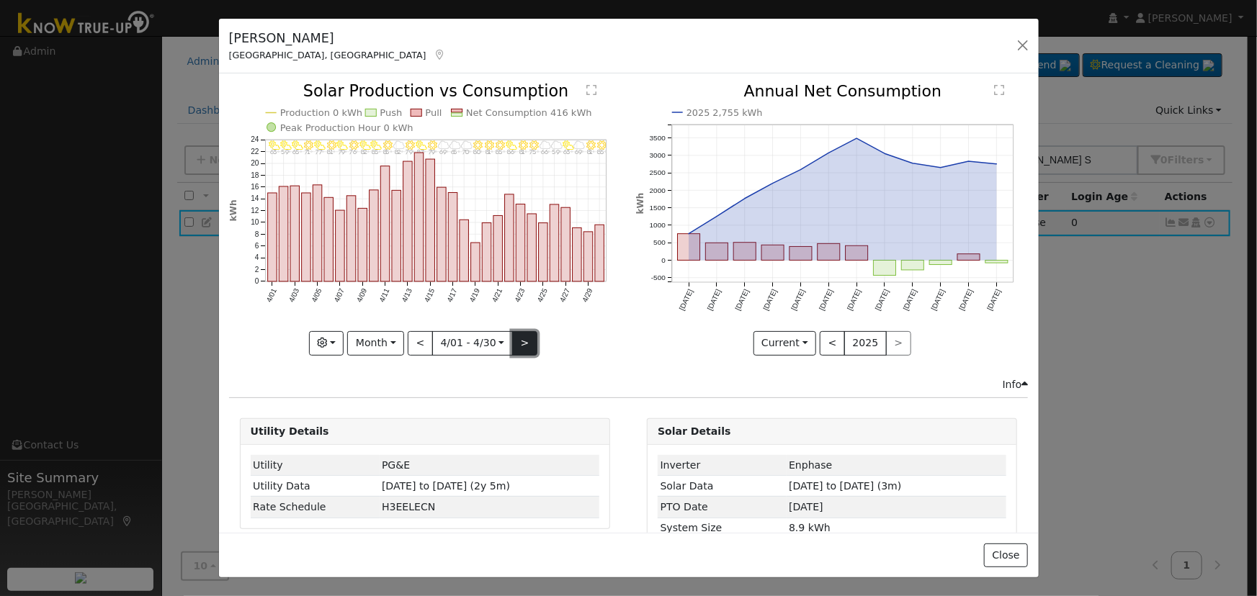
click at [517, 336] on button ">" at bounding box center [524, 343] width 25 height 24
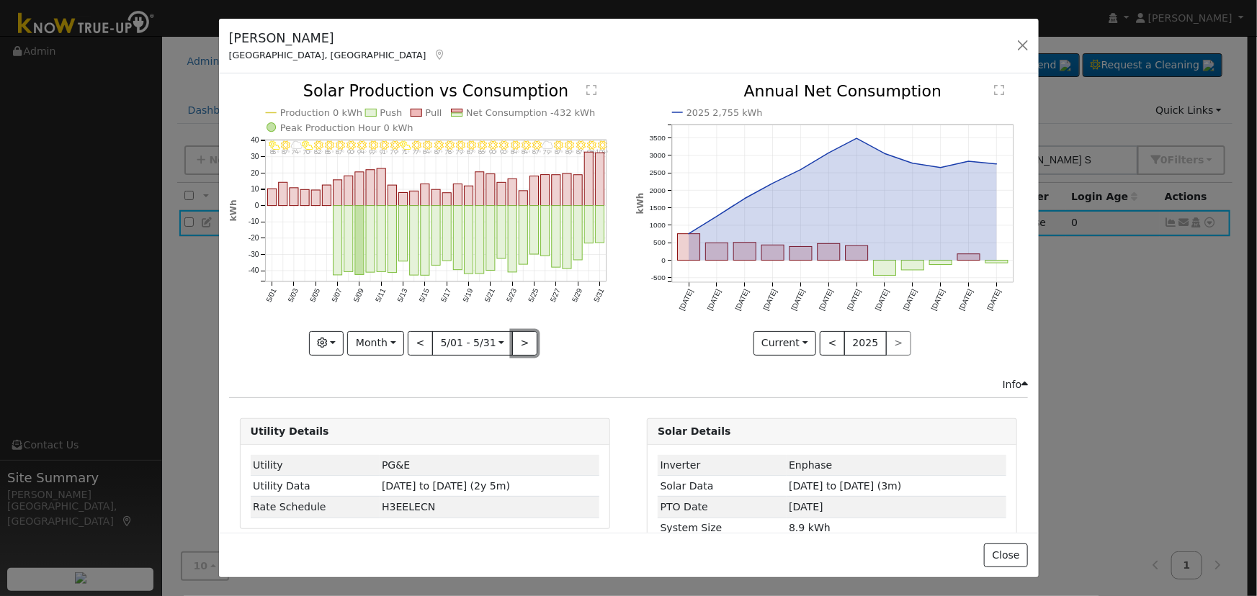
click at [517, 337] on button ">" at bounding box center [524, 343] width 25 height 24
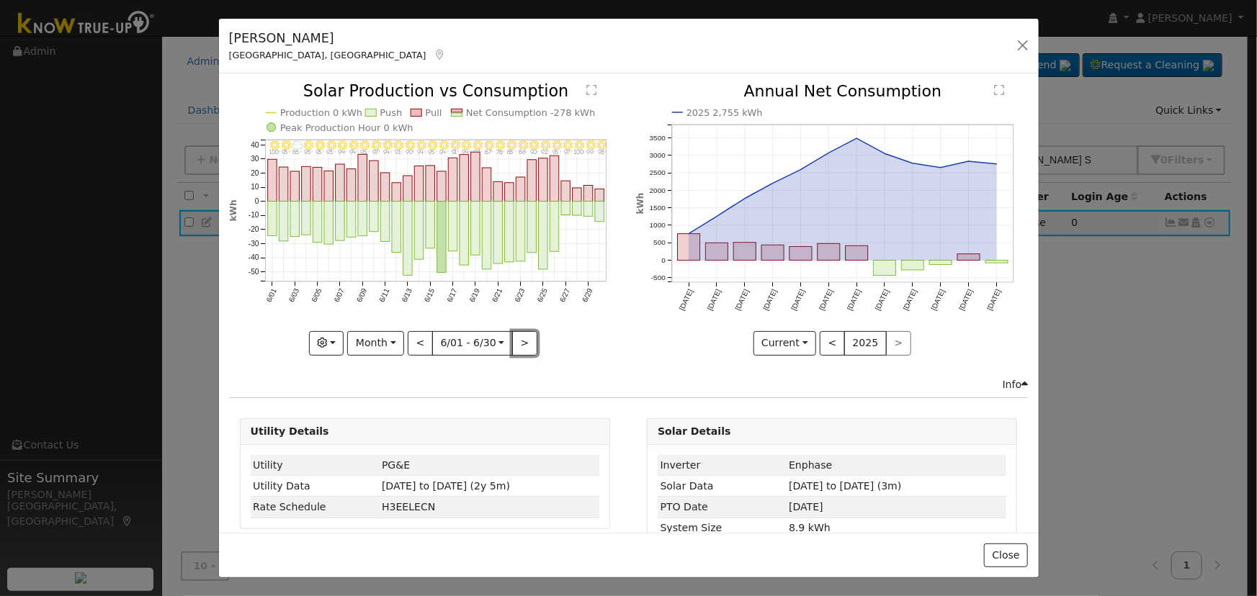
click at [517, 337] on button ">" at bounding box center [524, 343] width 25 height 24
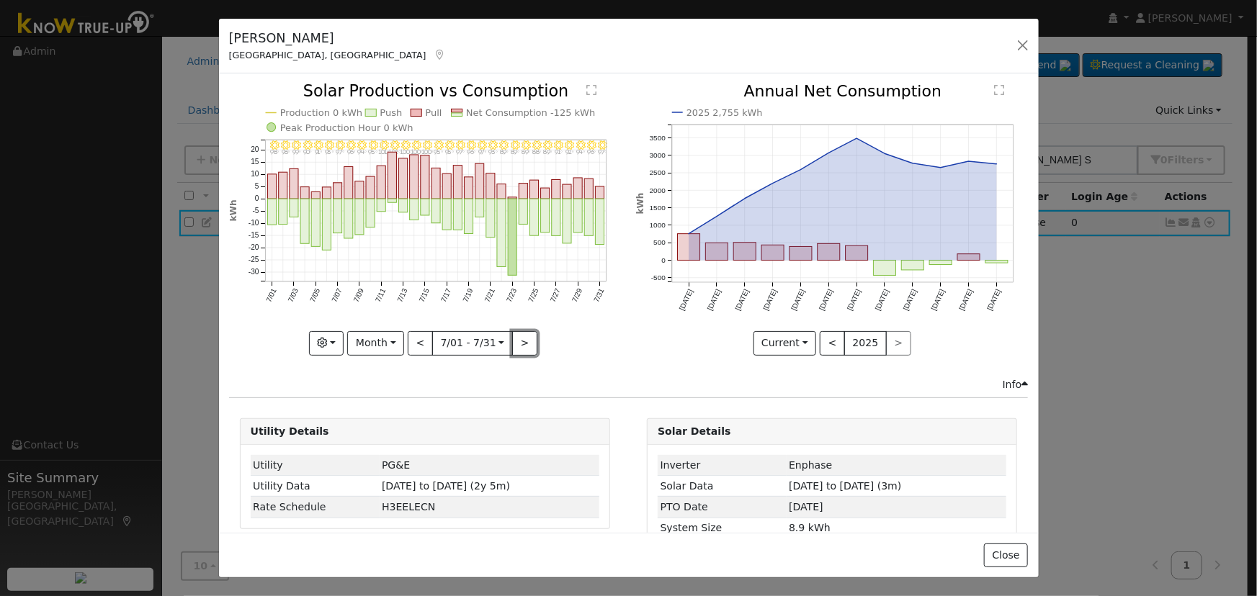
click at [519, 344] on button ">" at bounding box center [524, 343] width 25 height 24
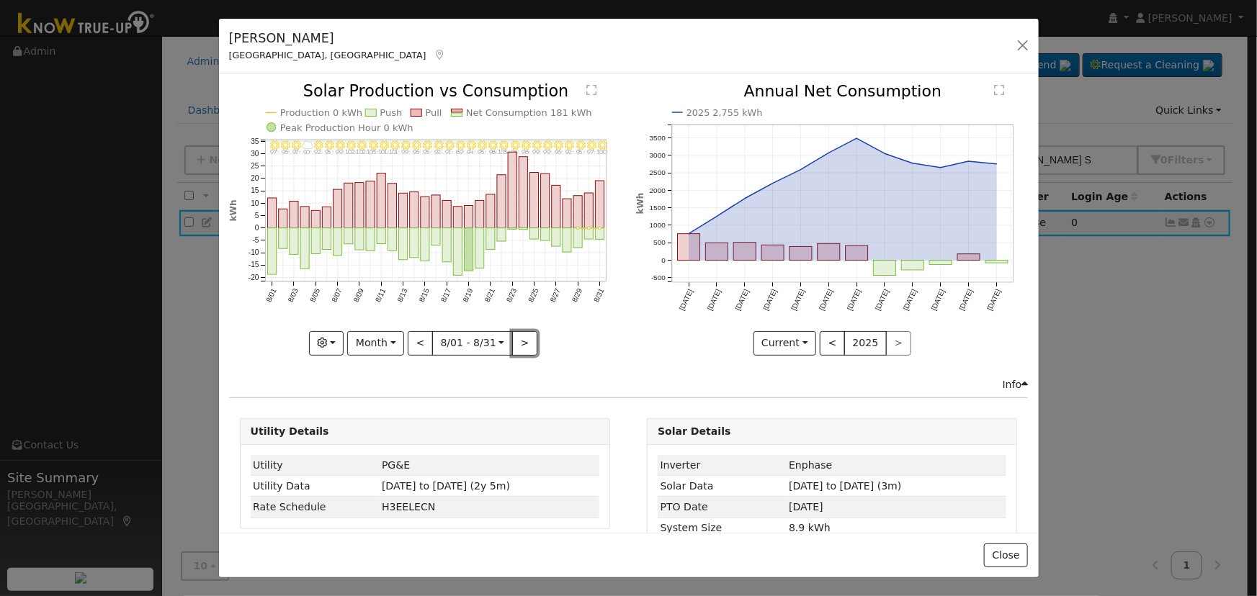
click at [519, 344] on button ">" at bounding box center [524, 343] width 25 height 24
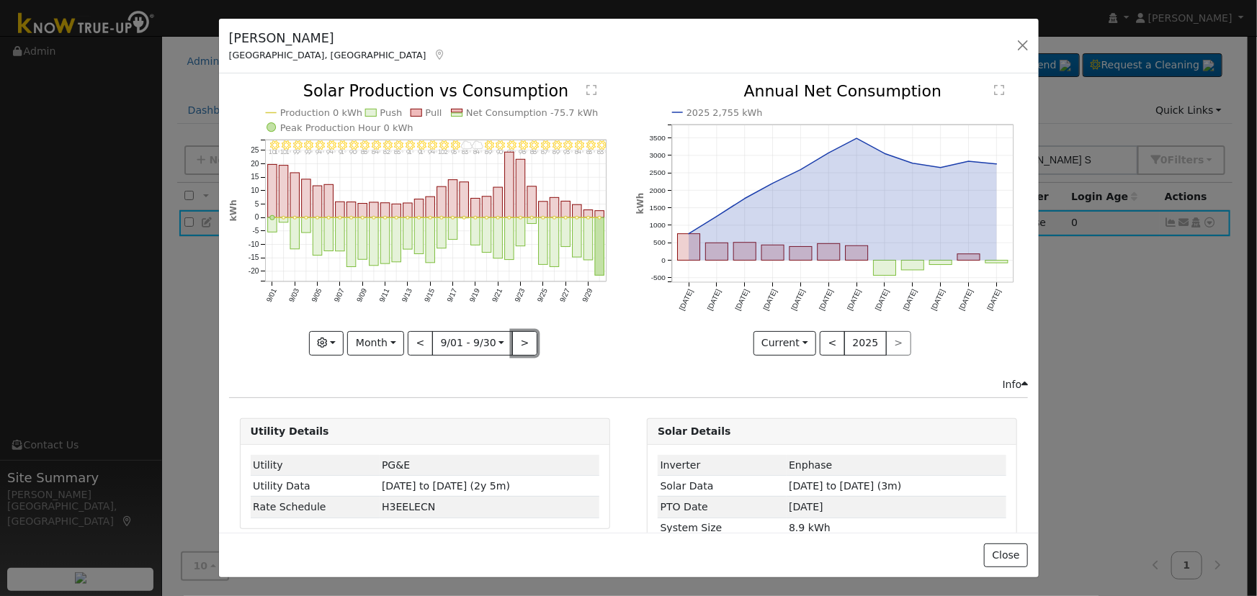
click at [519, 344] on button ">" at bounding box center [524, 343] width 25 height 24
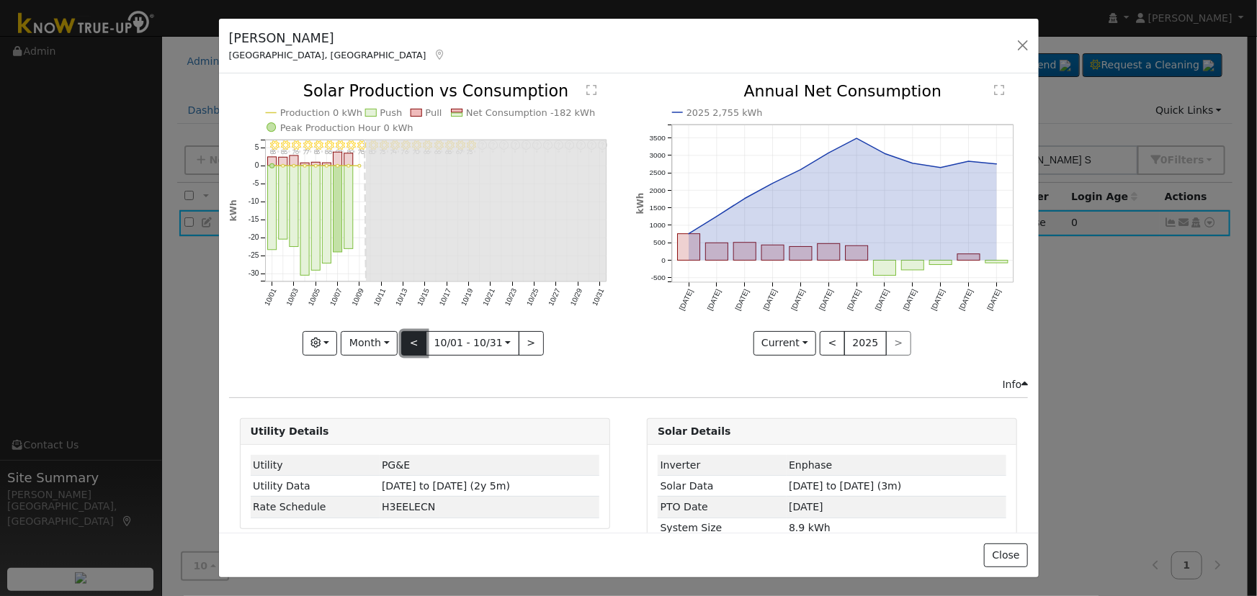
click at [416, 343] on button "<" at bounding box center [413, 343] width 25 height 24
type input "2025-09-01"
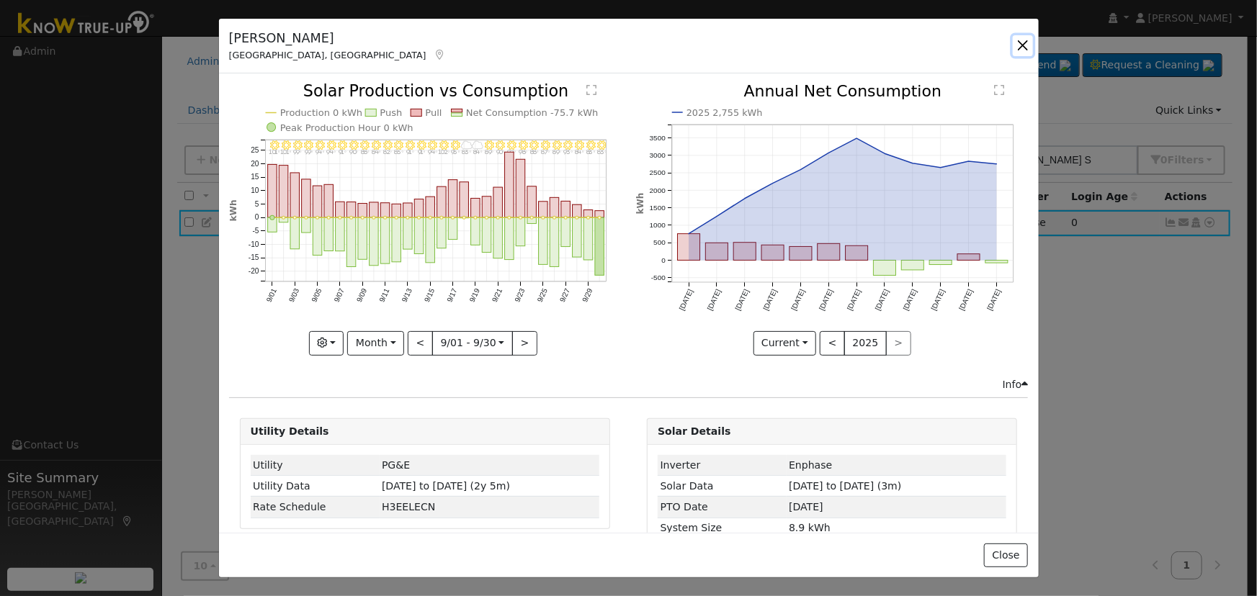
click at [1017, 45] on button "button" at bounding box center [1023, 45] width 20 height 20
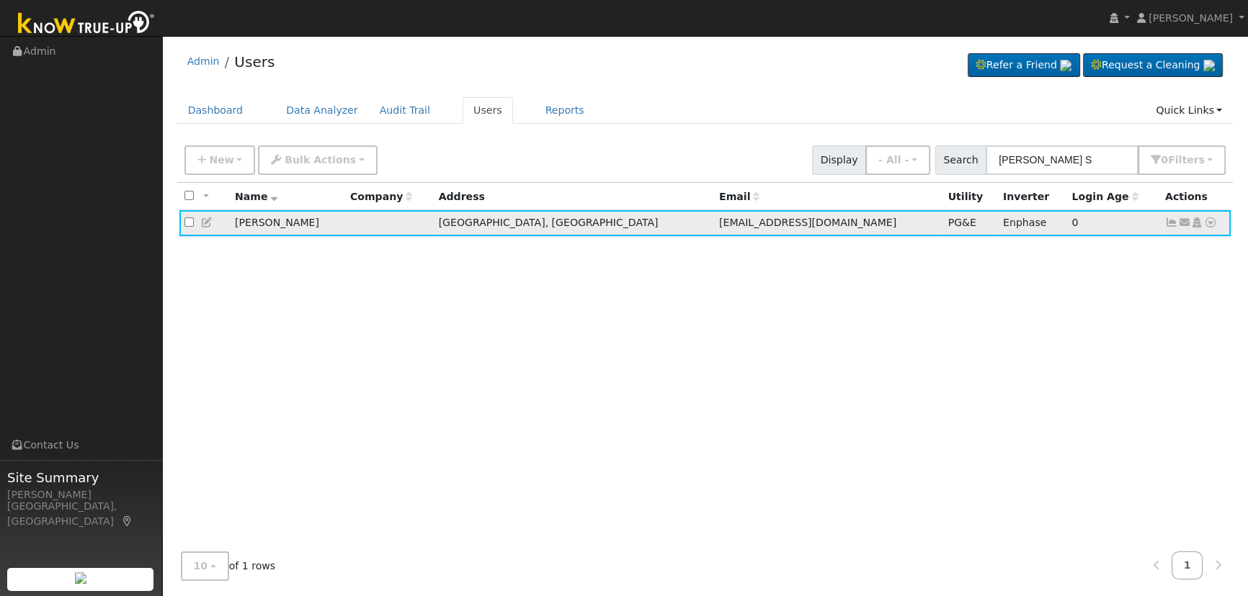
click at [1203, 223] on div "Data Analyzer Reports Scenario Health Check Energy Audit Account Timeline User …" at bounding box center [1210, 222] width 14 height 15
click at [1207, 223] on icon at bounding box center [1210, 223] width 13 height 10
click at [1182, 247] on link "Data Analyzer" at bounding box center [1163, 248] width 104 height 20
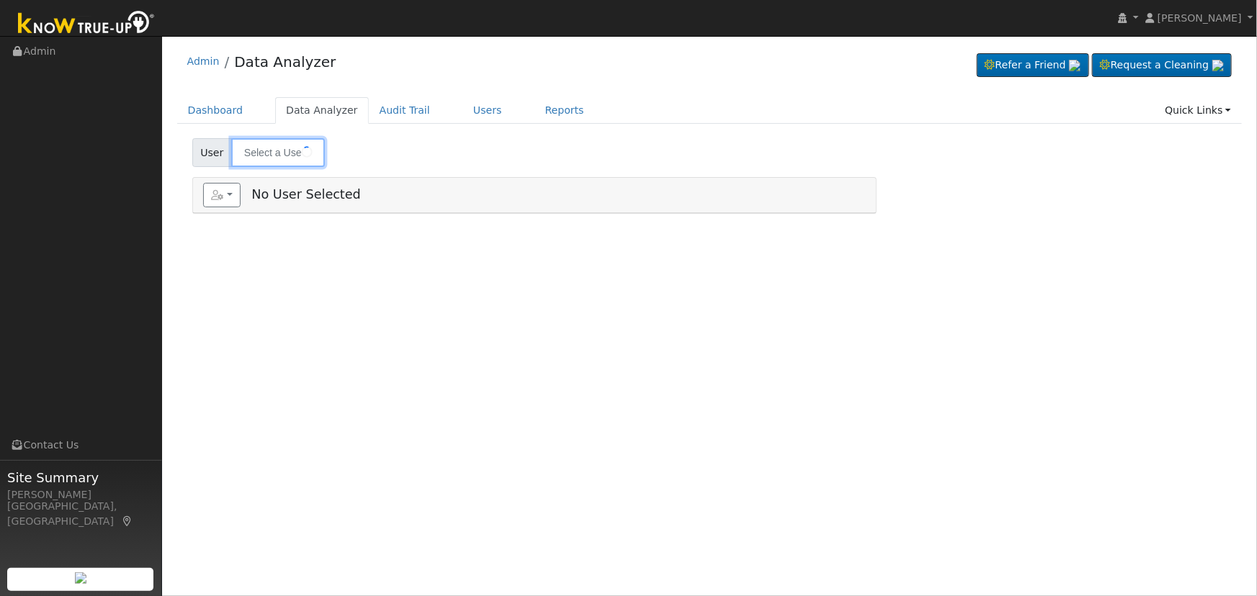
type input "[PERSON_NAME]"
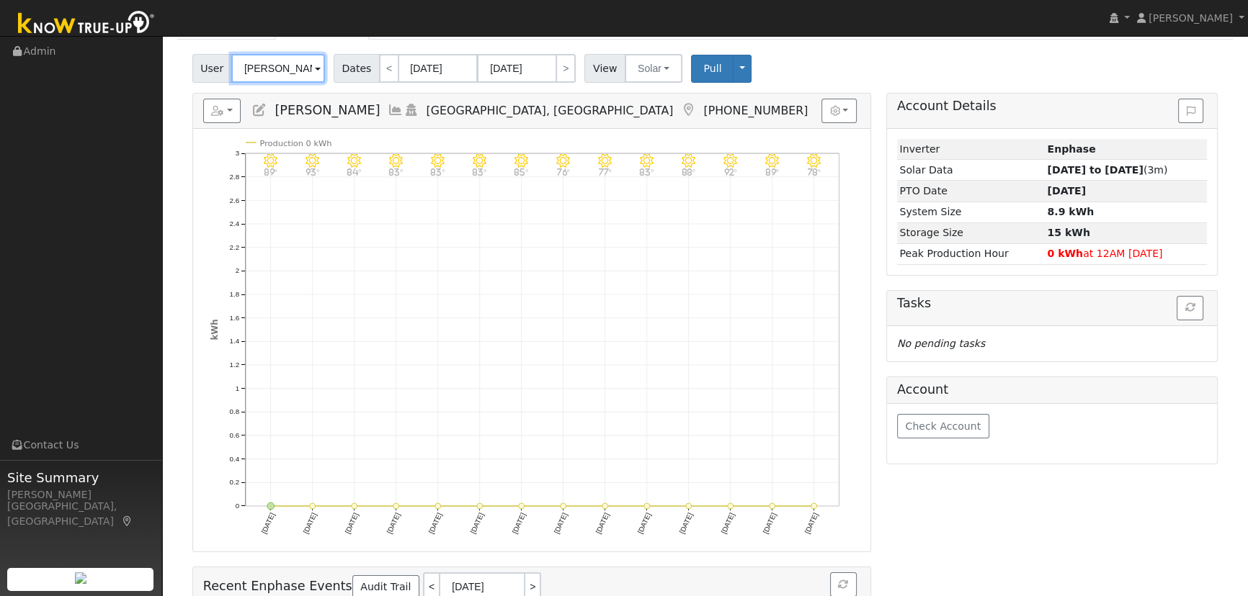
scroll to position [65, 0]
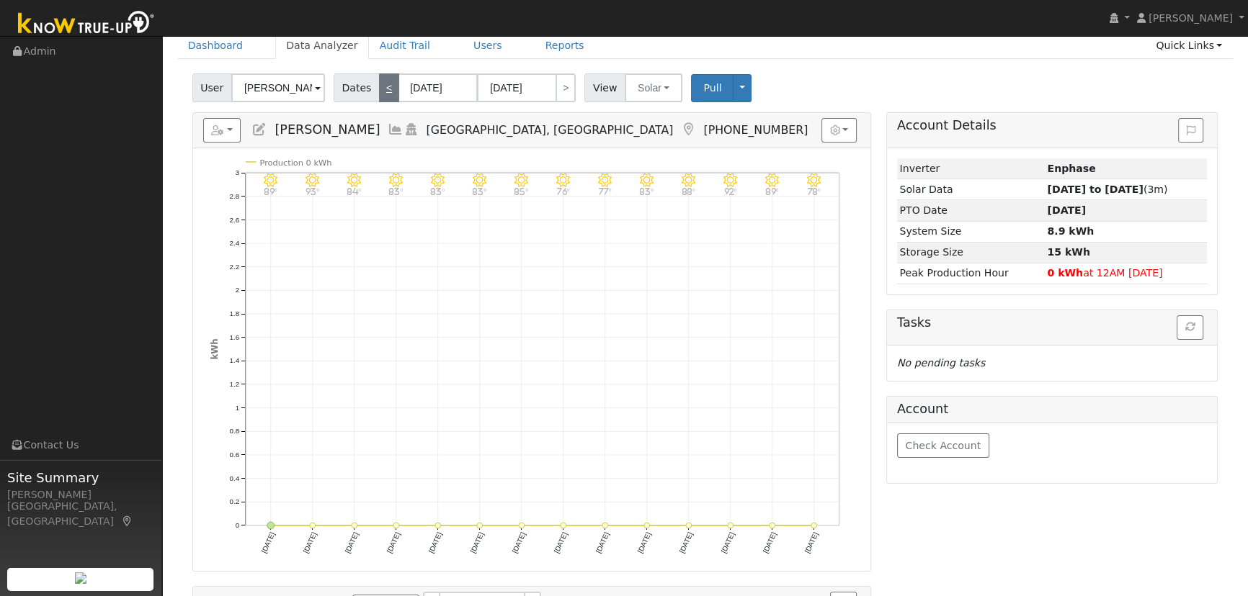
click at [384, 94] on link "<" at bounding box center [389, 87] width 20 height 29
type input "[DATE]"
click at [384, 95] on link "<" at bounding box center [389, 87] width 20 height 29
type input "[DATE]"
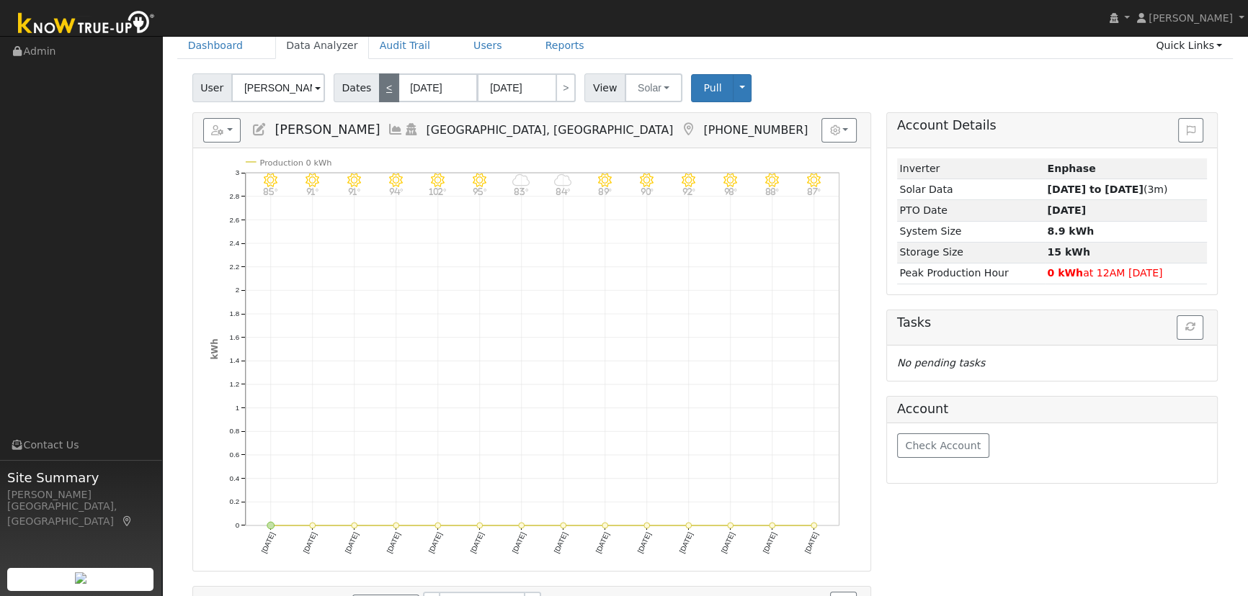
type input "[DATE]"
click at [703, 90] on span "Pull" at bounding box center [712, 88] width 18 height 12
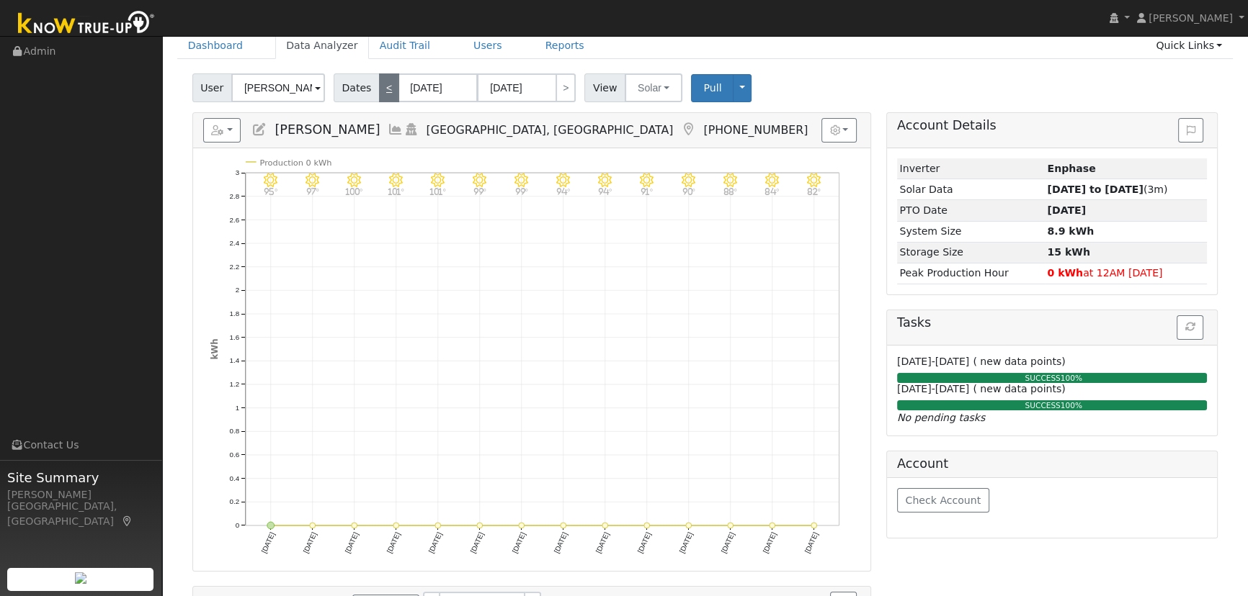
click at [381, 91] on link "<" at bounding box center [389, 87] width 20 height 29
type input "[DATE]"
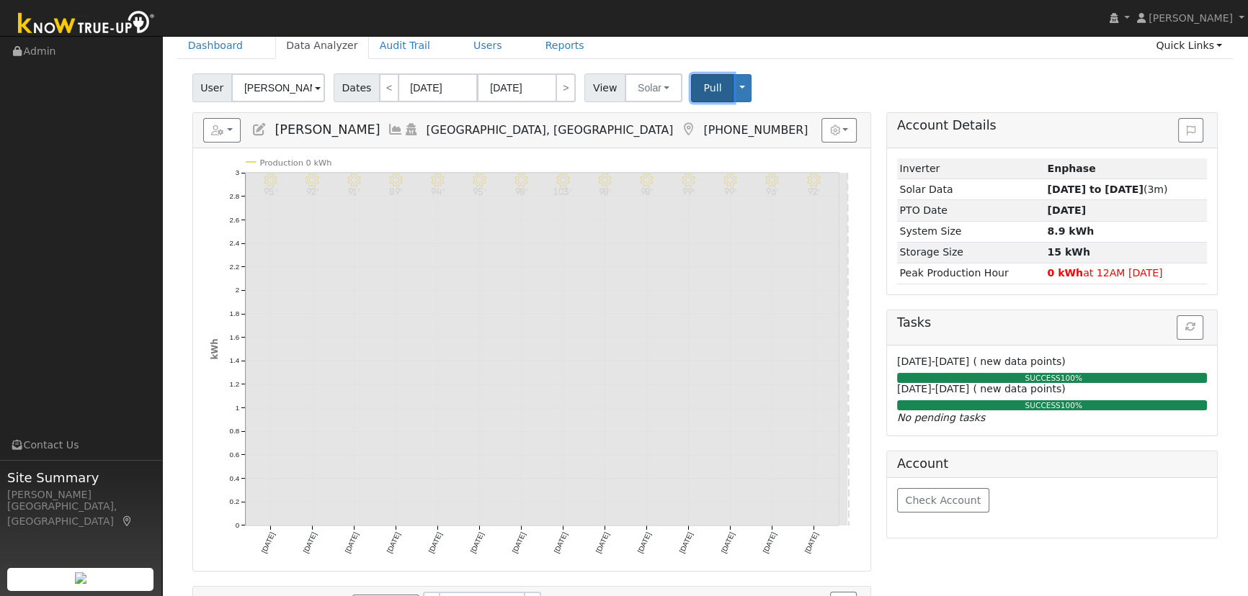
click at [691, 92] on button "Pull" at bounding box center [712, 88] width 42 height 28
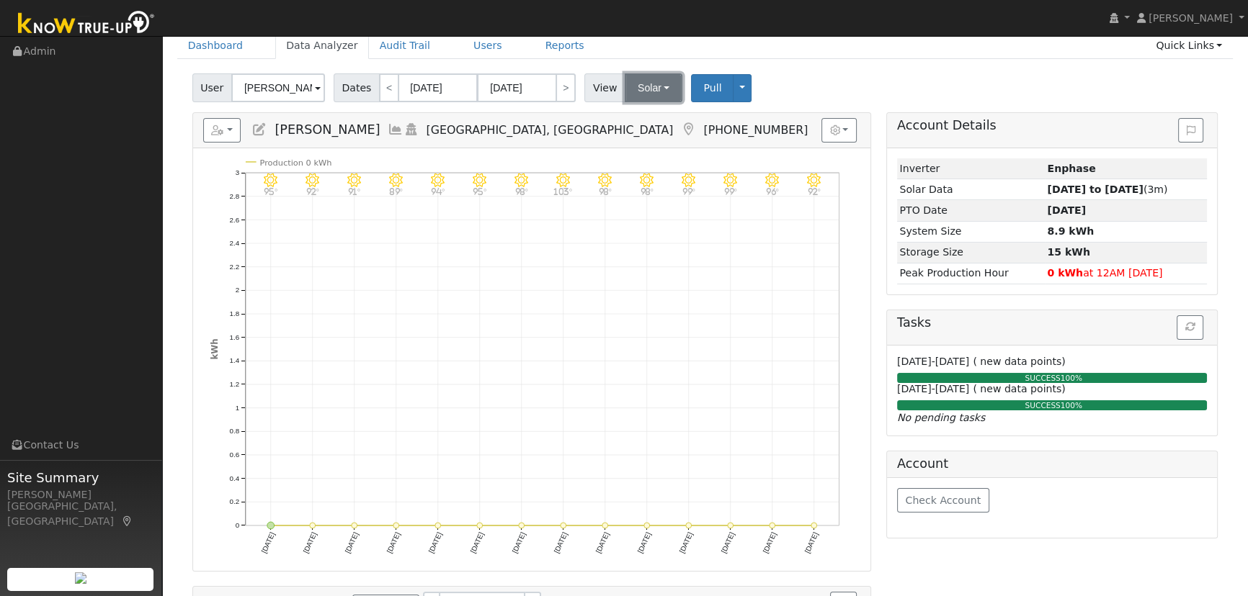
click at [655, 83] on button "Solar" at bounding box center [653, 87] width 58 height 29
click at [645, 115] on link "Utility" at bounding box center [672, 119] width 100 height 20
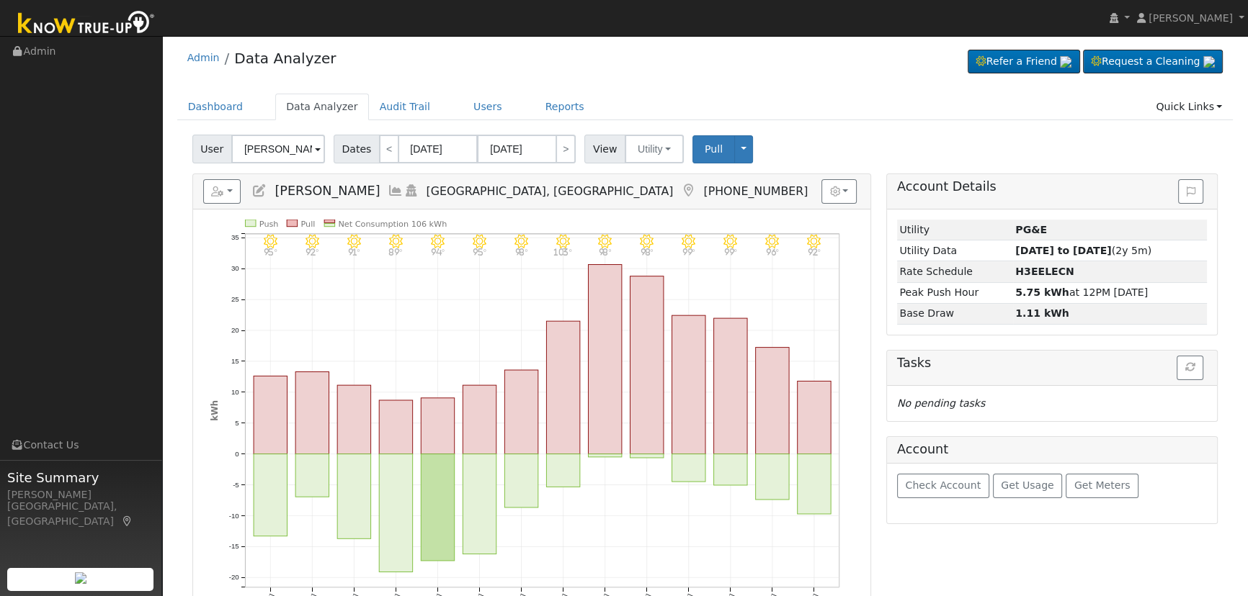
scroll to position [0, 0]
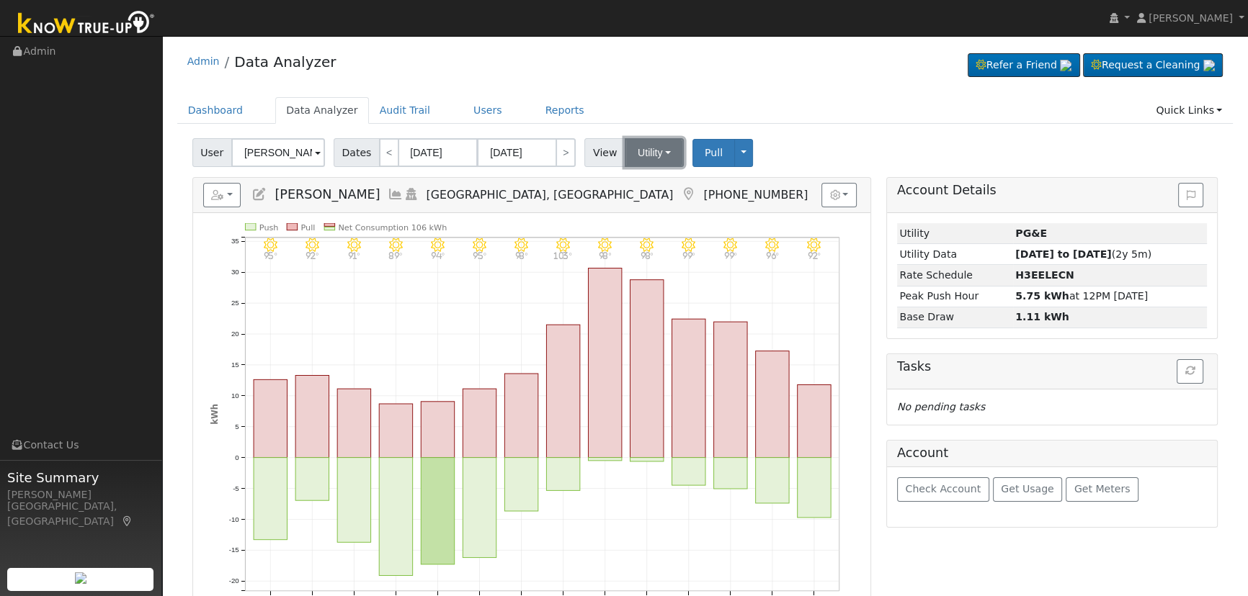
click at [642, 150] on button "Utility" at bounding box center [653, 152] width 59 height 29
click at [650, 195] on link "Solar" at bounding box center [672, 205] width 100 height 20
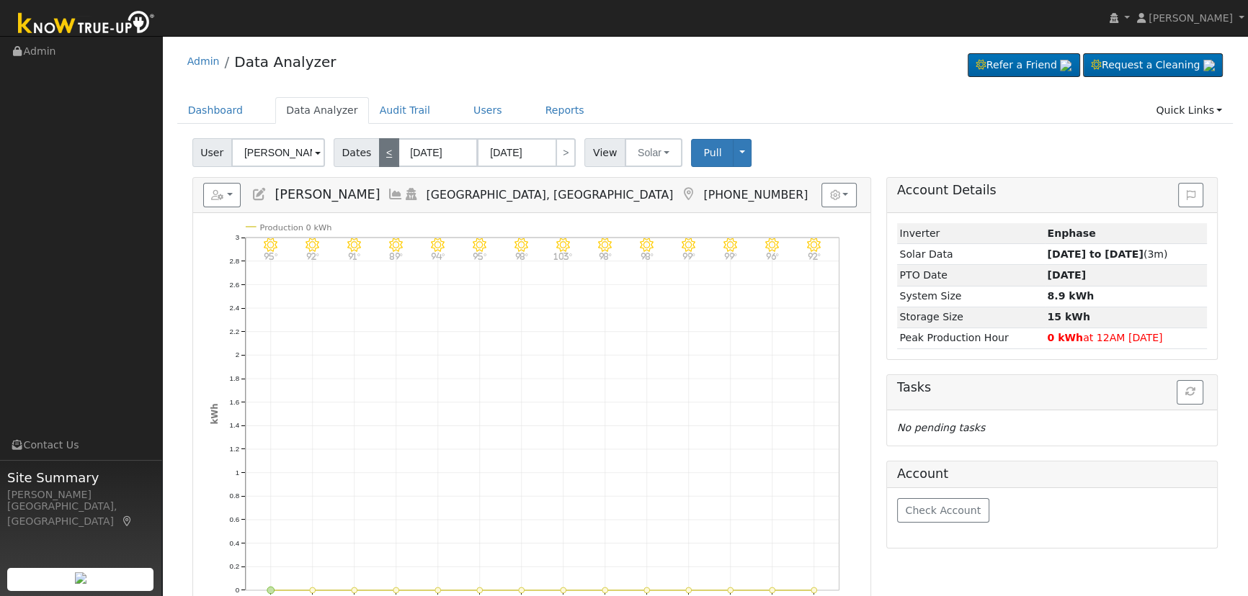
click at [388, 151] on link "<" at bounding box center [389, 152] width 20 height 29
type input "08/01/2025"
type input "08/14/2025"
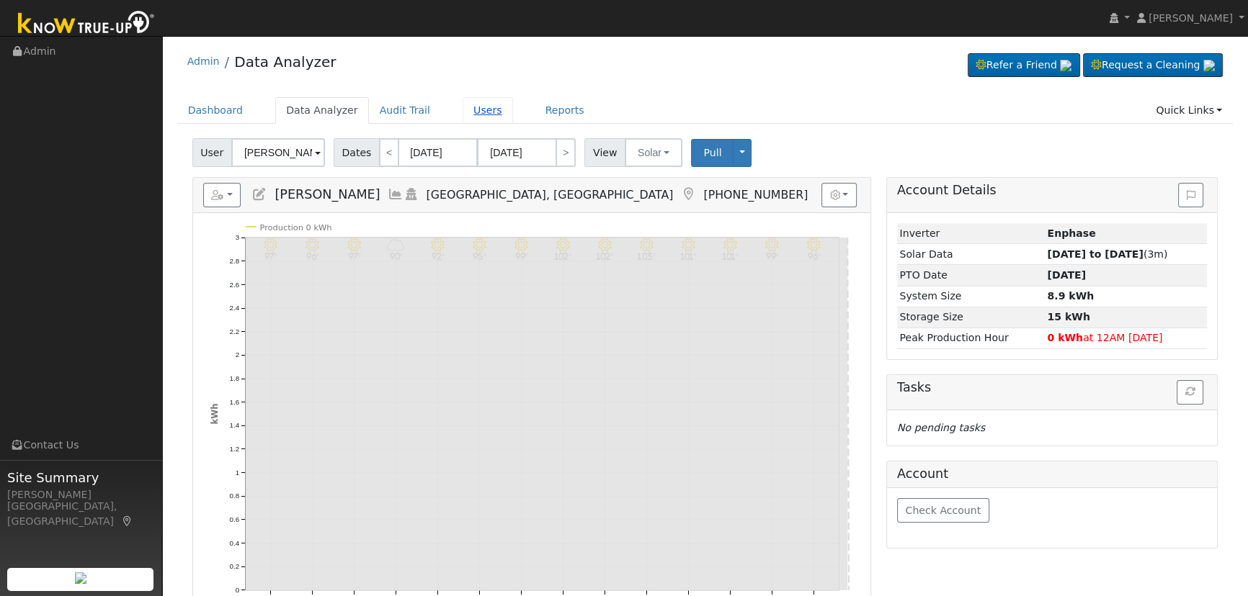
click at [462, 111] on link "Users" at bounding box center [487, 110] width 50 height 27
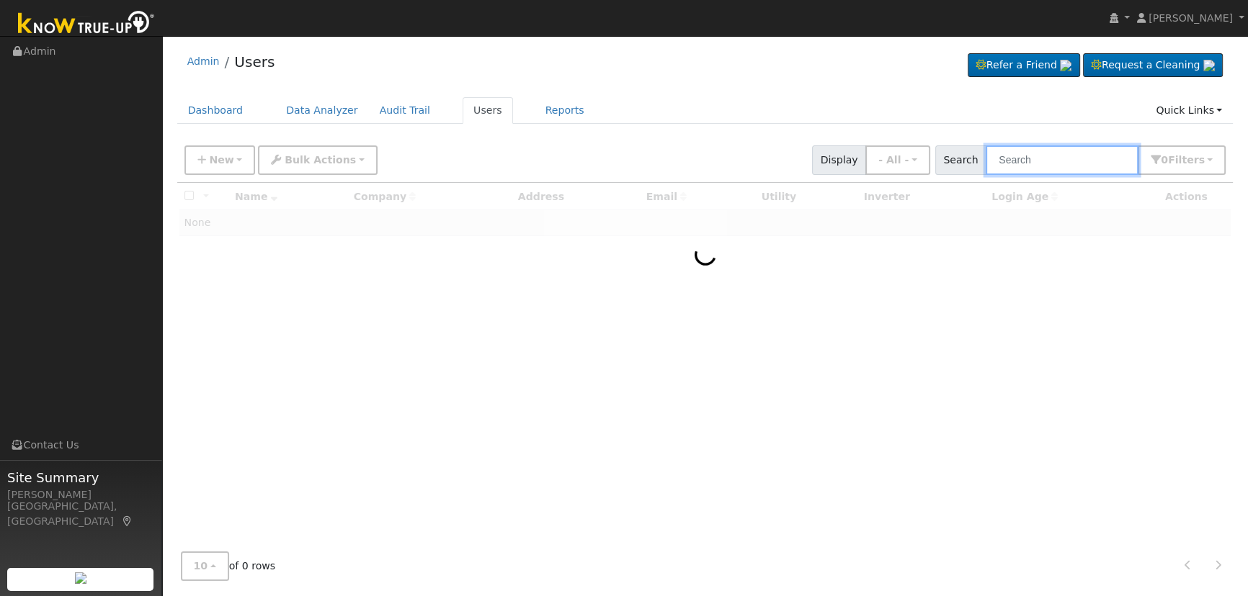
click at [1096, 160] on input "text" at bounding box center [1061, 160] width 153 height 30
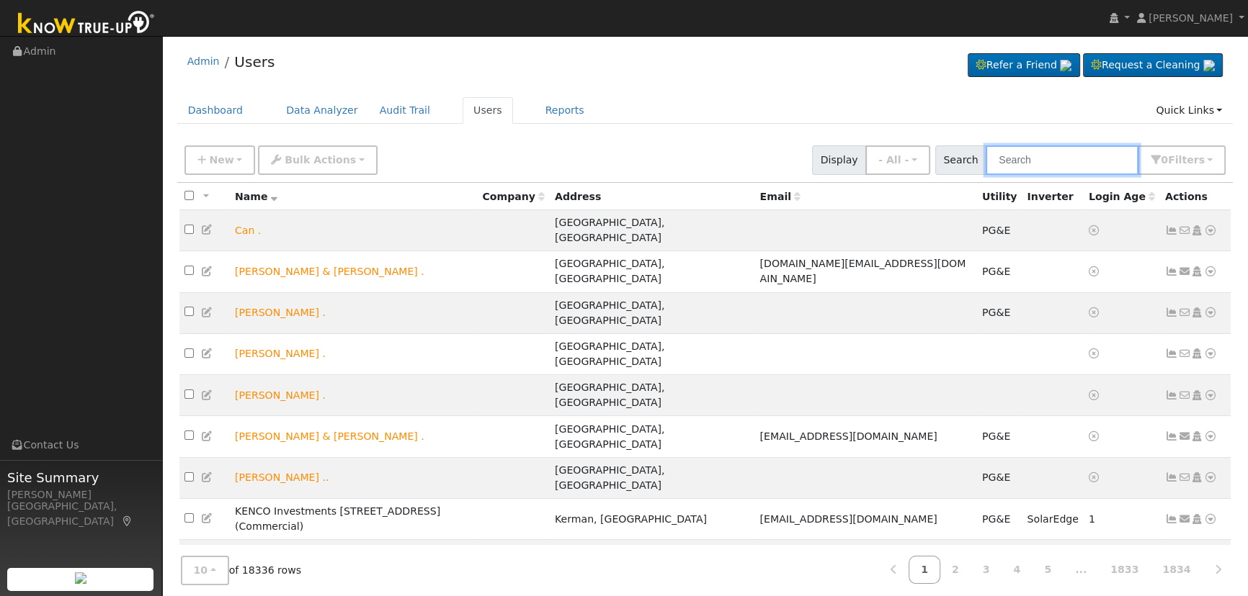
paste input "[PERSON_NAME]"
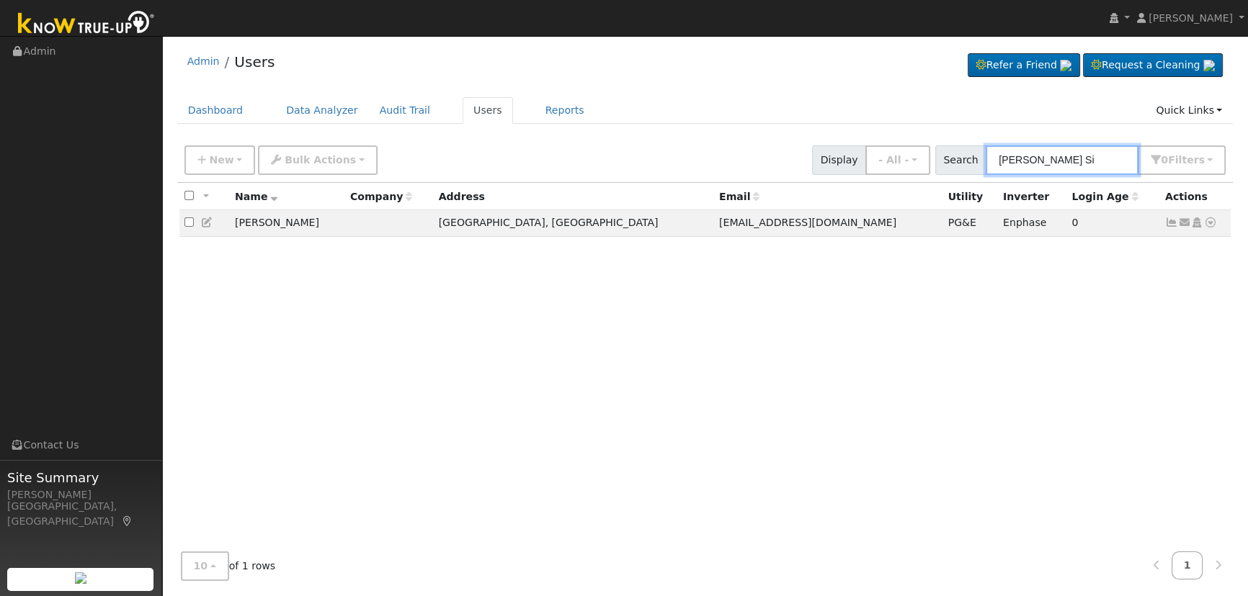
type input "[PERSON_NAME] Si"
click at [1195, 223] on icon at bounding box center [1196, 223] width 13 height 10
